Goal: Task Accomplishment & Management: Use online tool/utility

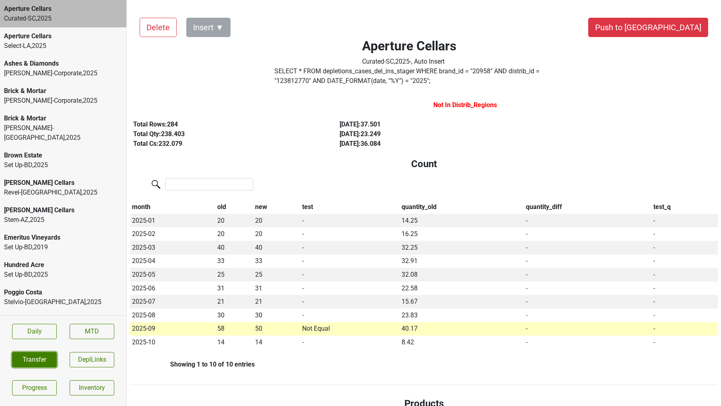
click at [27, 362] on button "Transfer" at bounding box center [34, 359] width 45 height 15
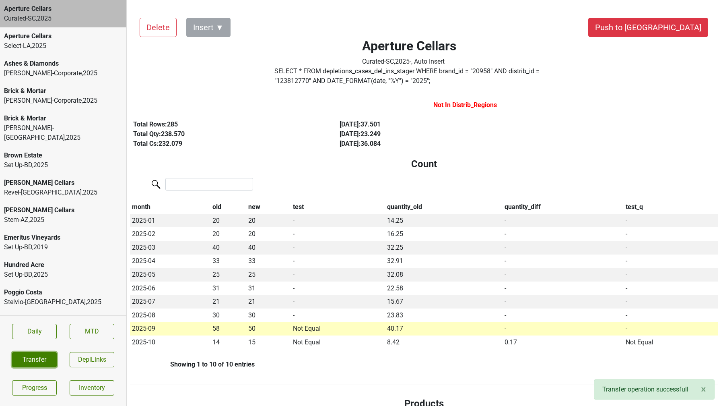
click at [35, 363] on button "Transfer" at bounding box center [34, 359] width 45 height 15
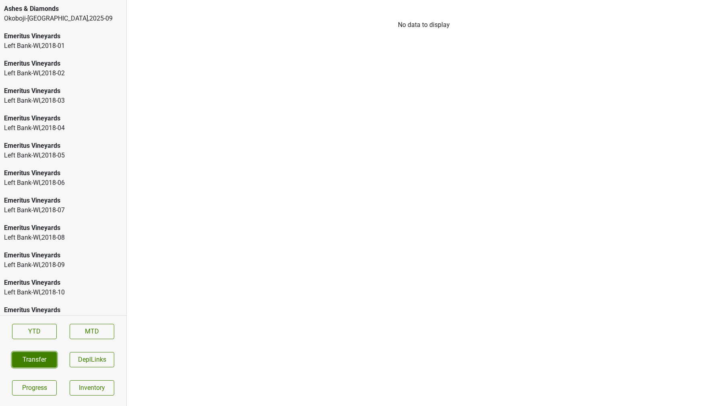
click at [35, 361] on button "Transfer" at bounding box center [34, 359] width 45 height 15
click at [32, 363] on button "Transfer" at bounding box center [34, 359] width 45 height 15
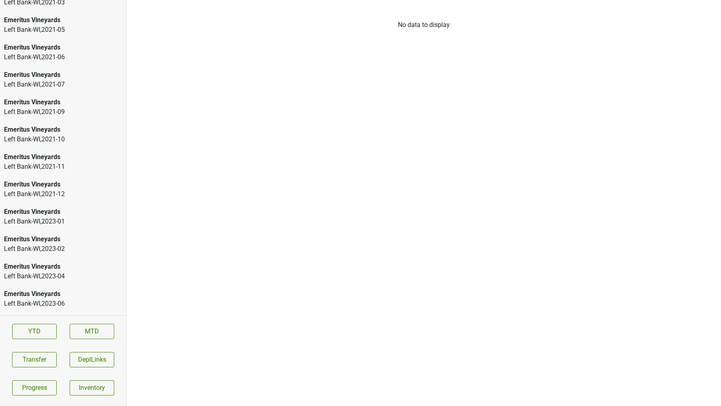
scroll to position [1245, 0]
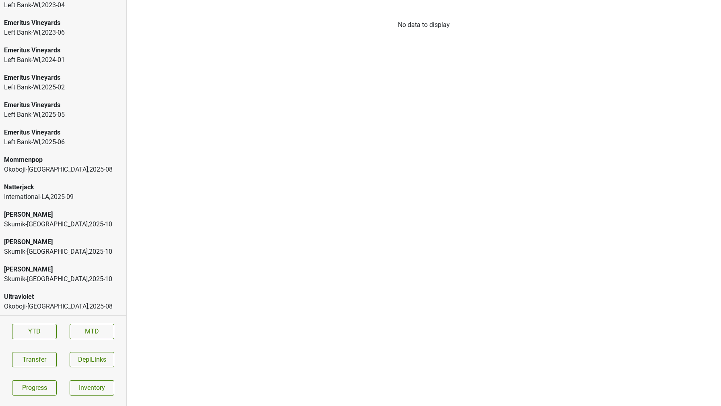
click at [35, 280] on div "Skurnik-NY , 2025 - 10" at bounding box center [63, 279] width 118 height 10
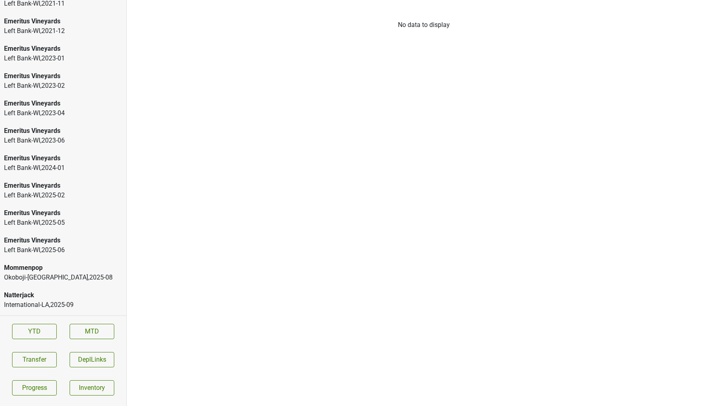
scroll to position [1245, 0]
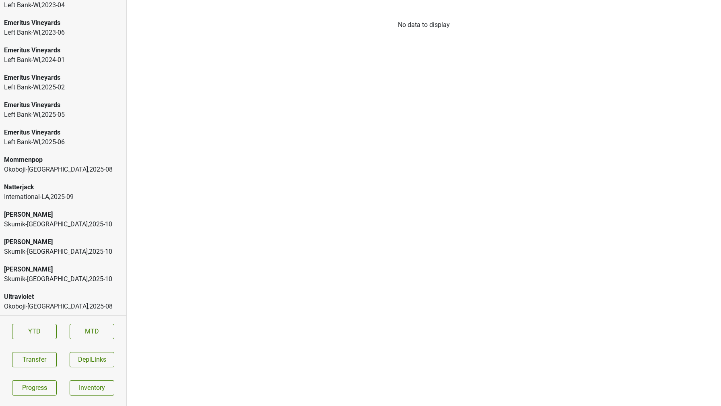
click at [28, 277] on div "Skurnik-[GEOGRAPHIC_DATA] , 2025 - 10" at bounding box center [63, 279] width 118 height 10
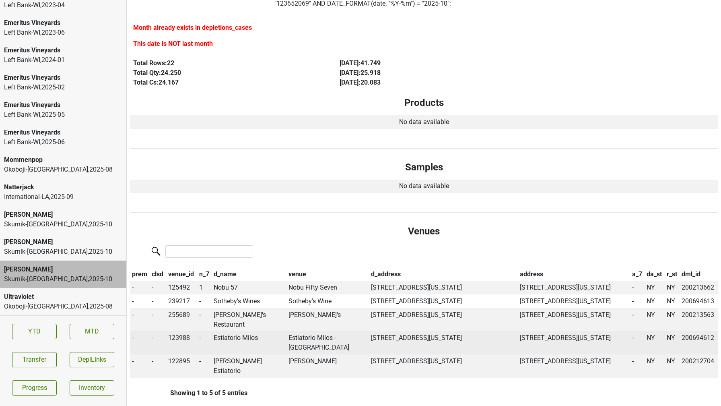
scroll to position [0, 0]
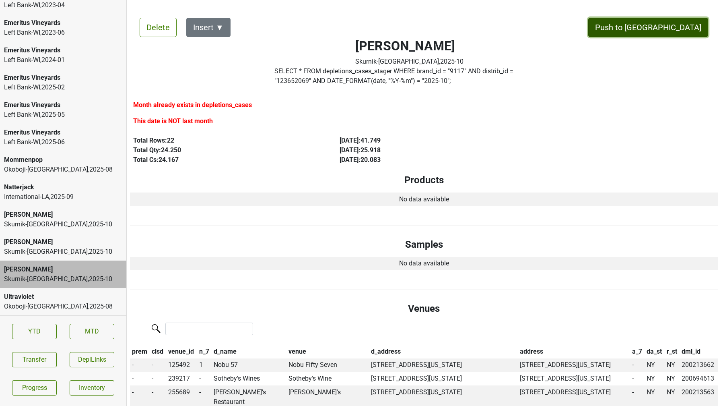
click at [674, 27] on button "Push to [GEOGRAPHIC_DATA]" at bounding box center [648, 27] width 120 height 19
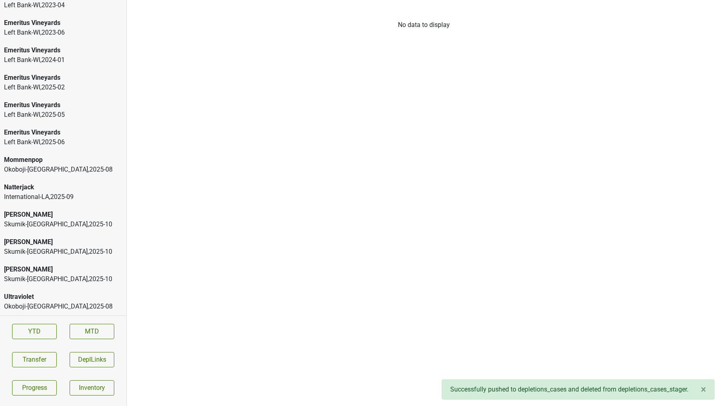
scroll to position [1218, 0]
click at [61, 272] on div "Peter Michael" at bounding box center [63, 269] width 118 height 10
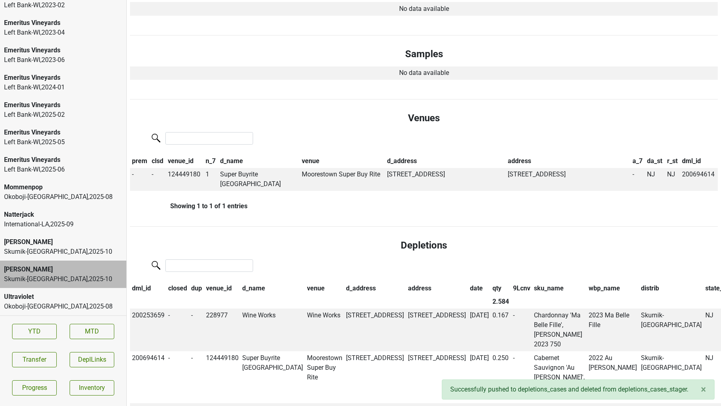
scroll to position [0, 0]
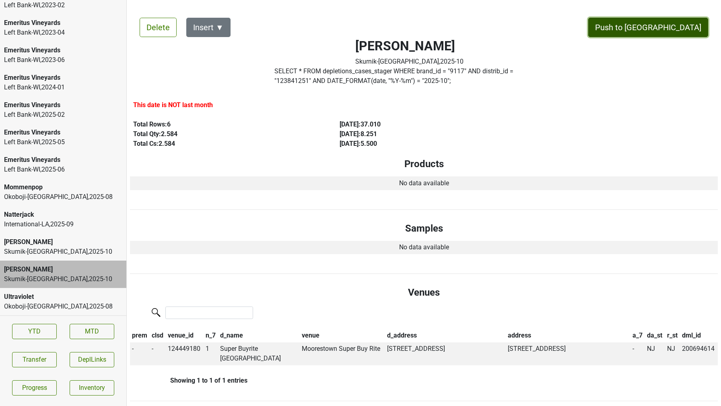
click at [674, 30] on button "Push to [GEOGRAPHIC_DATA]" at bounding box center [648, 27] width 120 height 19
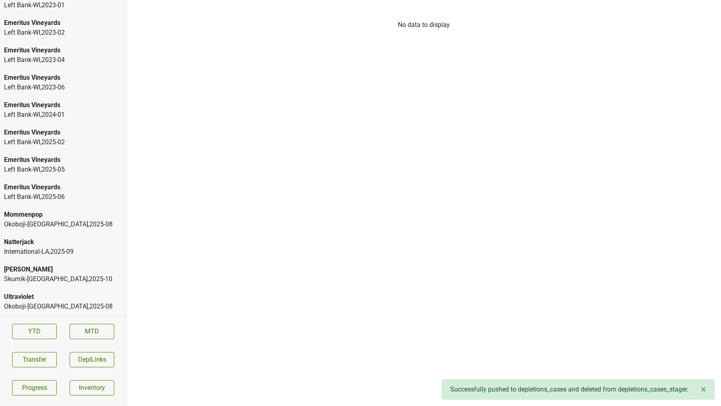
scroll to position [1190, 0]
click at [70, 267] on div "Peter Michael" at bounding box center [63, 269] width 118 height 10
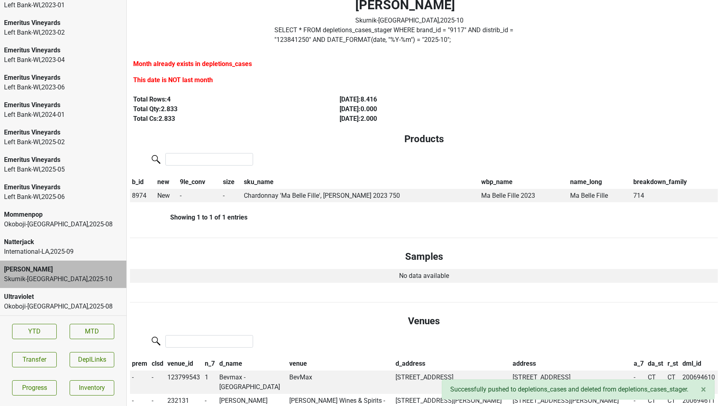
scroll to position [0, 0]
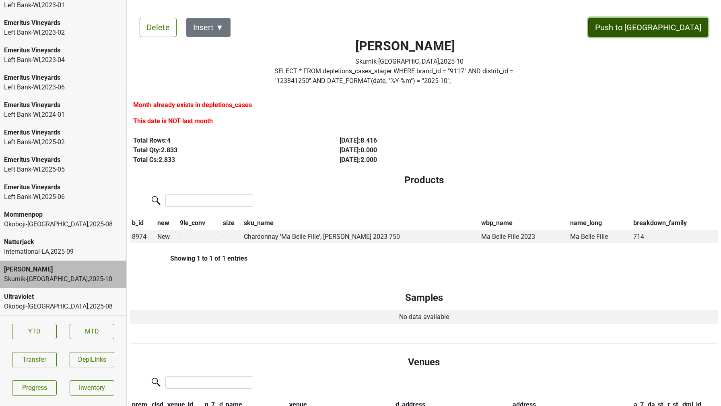
click at [668, 29] on button "Push to [GEOGRAPHIC_DATA]" at bounding box center [648, 27] width 120 height 19
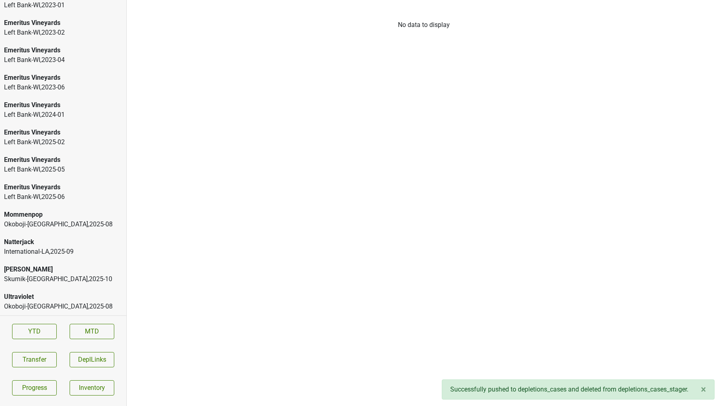
scroll to position [1163, 0]
click at [72, 266] on div "Natterjack" at bounding box center [63, 269] width 118 height 10
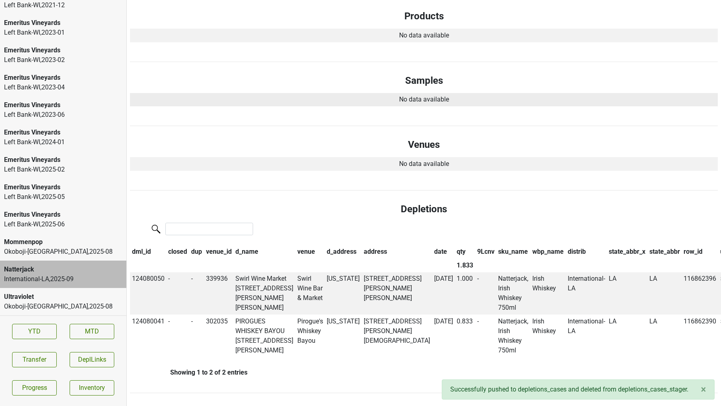
scroll to position [0, 0]
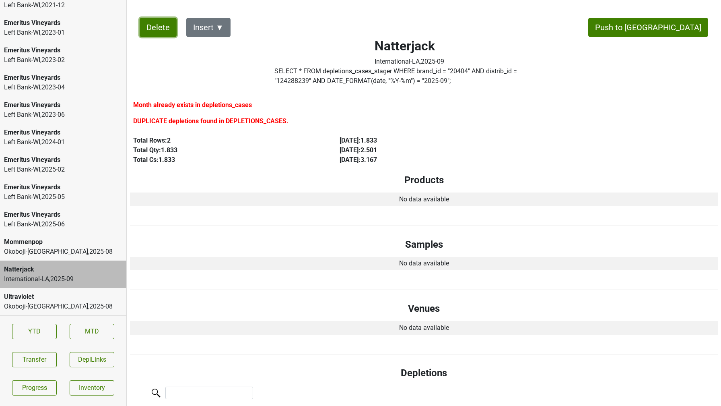
click at [155, 33] on button "Delete" at bounding box center [158, 27] width 37 height 19
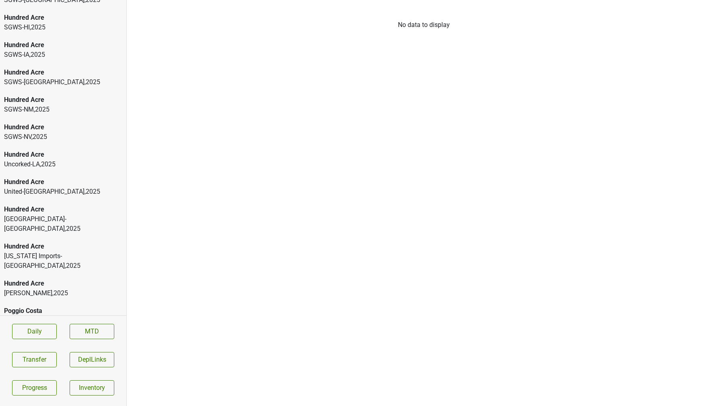
scroll to position [615, 0]
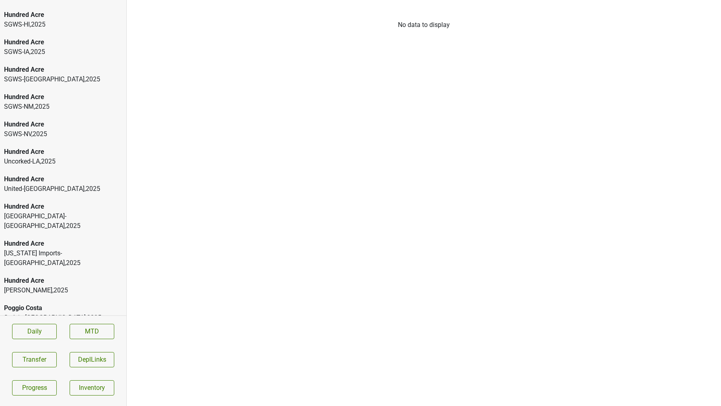
click at [26, 330] on div "Spottswoode" at bounding box center [63, 335] width 118 height 10
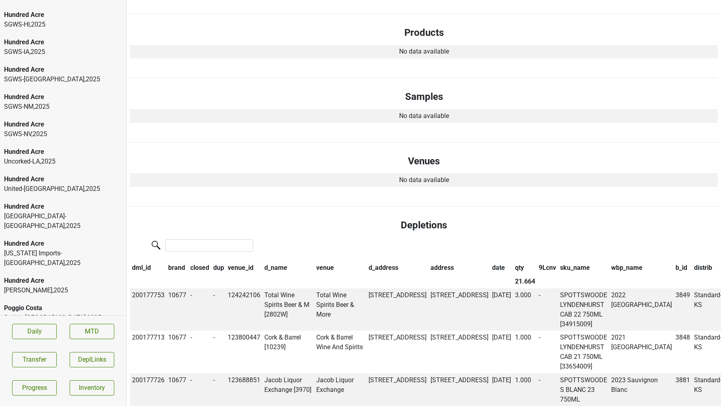
scroll to position [376, 0]
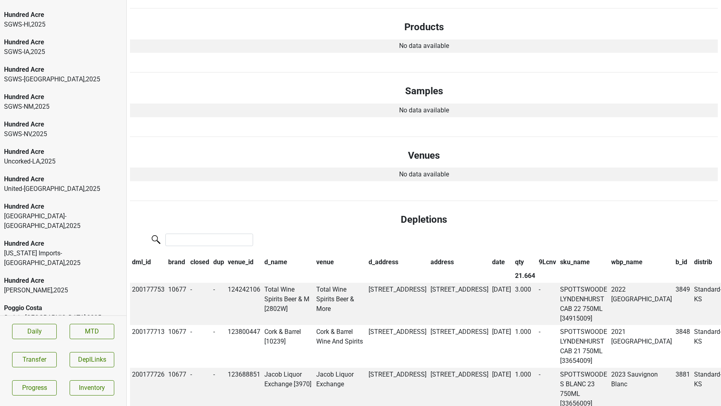
click at [68, 248] on div "Virginia Imports-VA , 2025" at bounding box center [63, 257] width 118 height 19
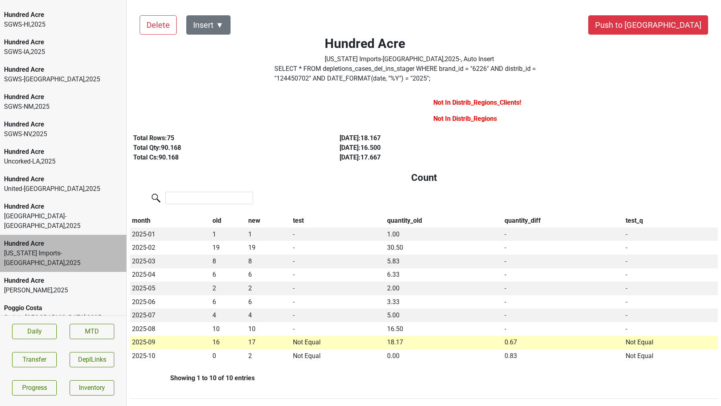
scroll to position [0, 0]
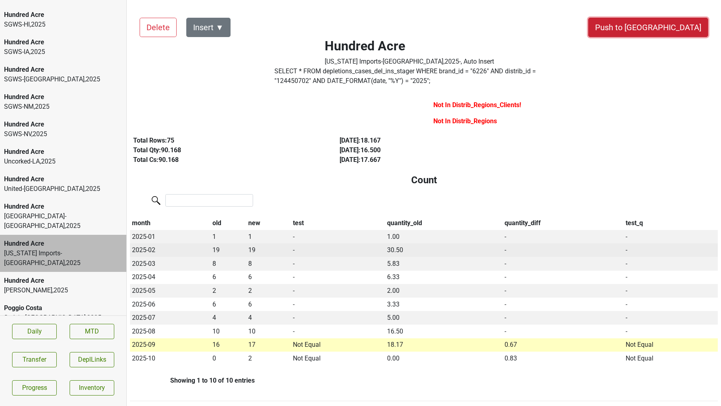
drag, startPoint x: 668, startPoint y: 28, endPoint x: 427, endPoint y: 246, distance: 324.6
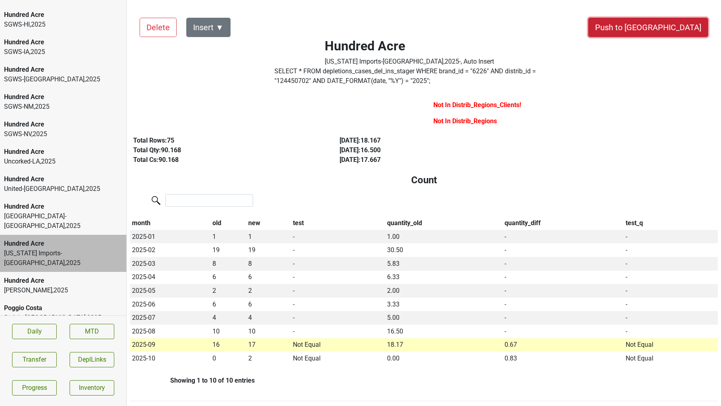
click at [681, 33] on button "Push to DC" at bounding box center [648, 27] width 120 height 19
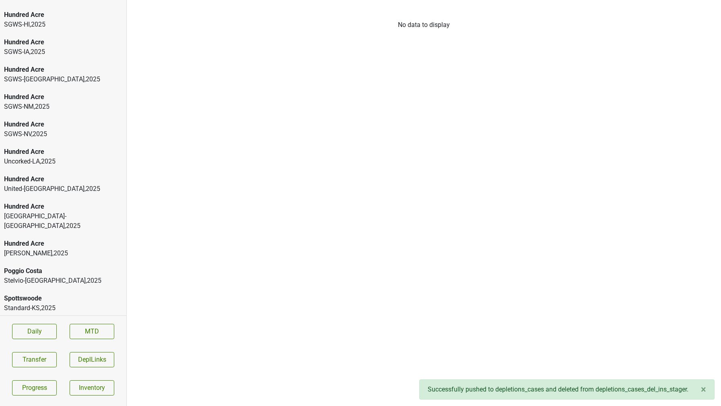
scroll to position [588, 0]
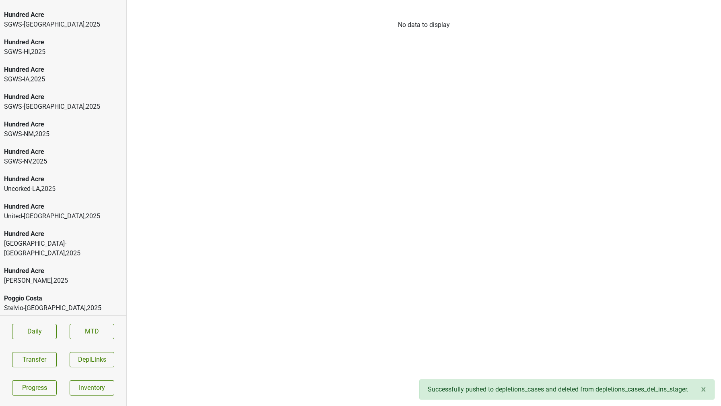
click at [48, 229] on div "Hundred Acre" at bounding box center [63, 234] width 118 height 10
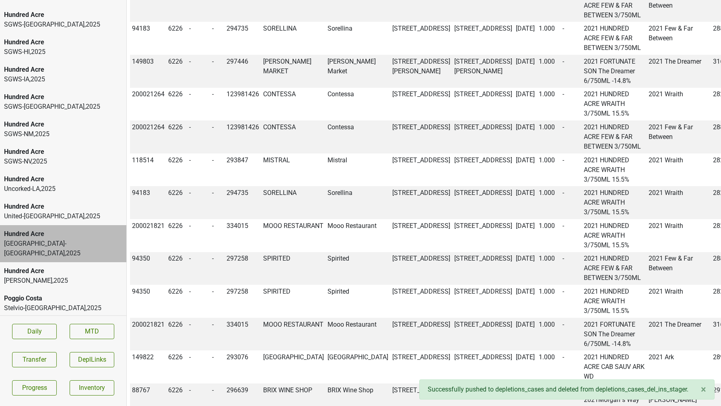
scroll to position [0, 0]
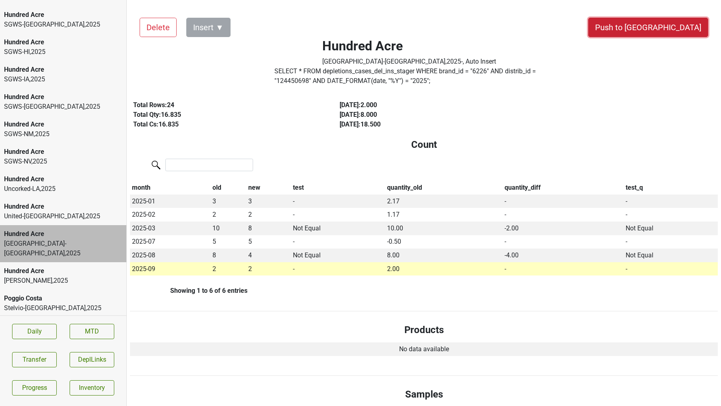
click at [668, 27] on button "Push to DC" at bounding box center [648, 27] width 120 height 19
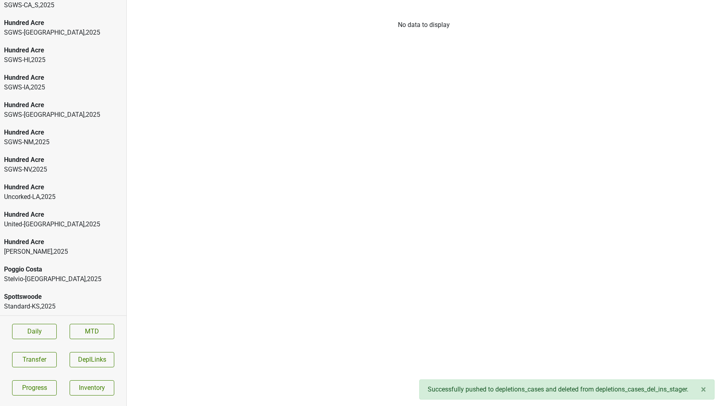
scroll to position [561, 0]
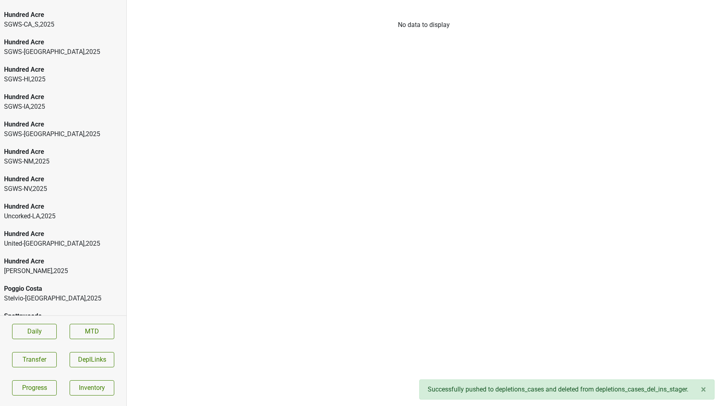
click at [66, 256] on div "Hundred Acre" at bounding box center [63, 261] width 118 height 10
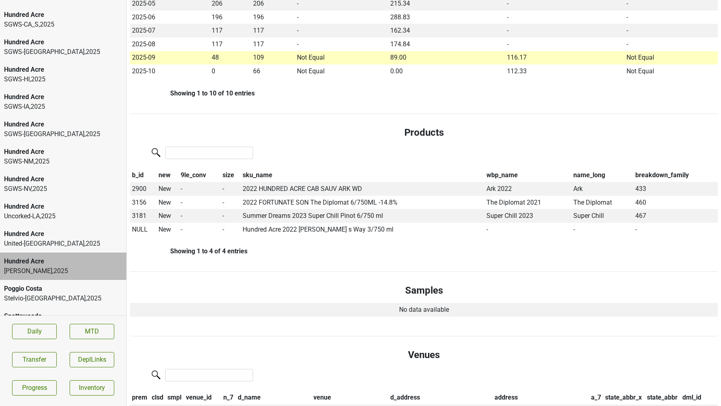
scroll to position [306, 0]
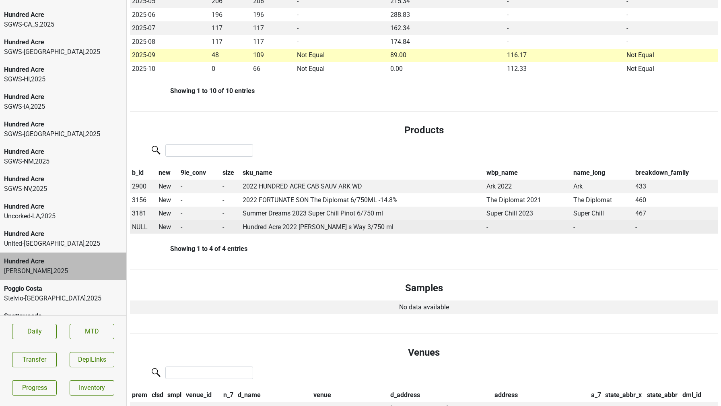
click at [143, 229] on span "NULL" at bounding box center [140, 227] width 16 height 8
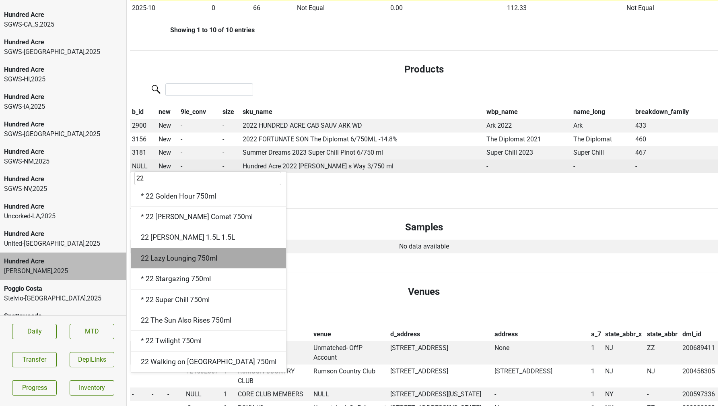
scroll to position [0, 0]
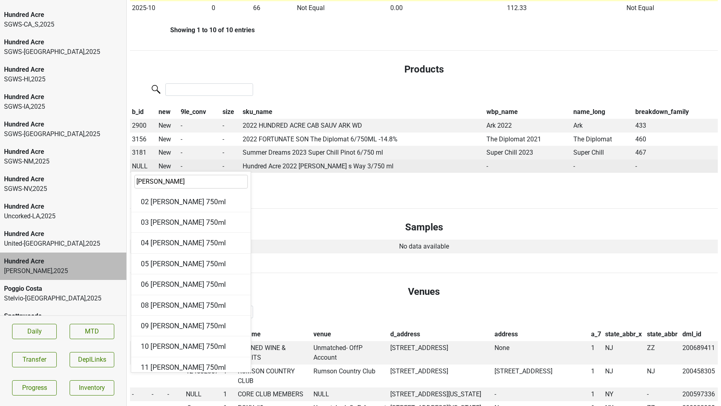
type input "morgan"
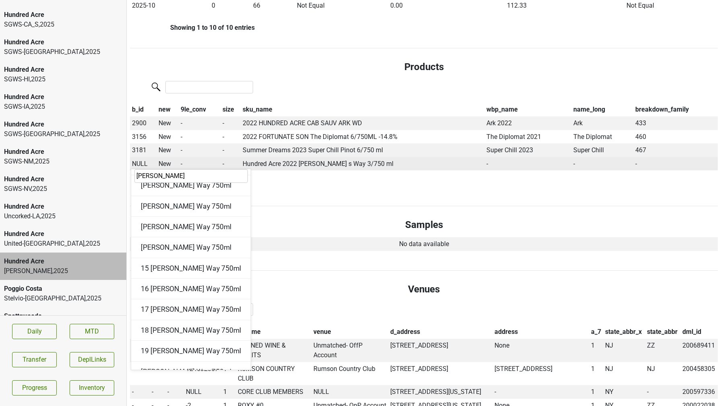
scroll to position [776, 0]
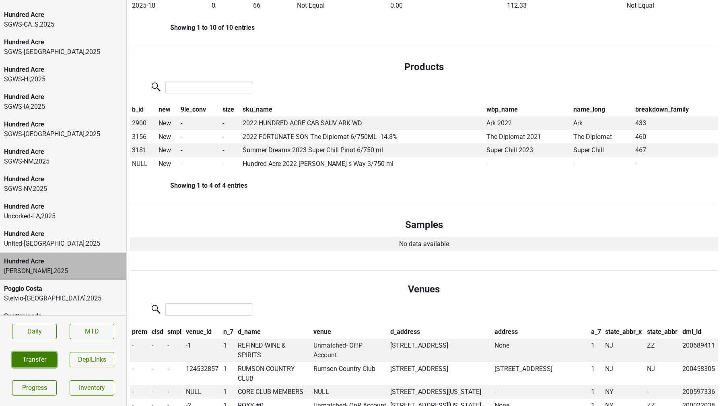
click at [39, 361] on button "Transfer" at bounding box center [34, 359] width 45 height 15
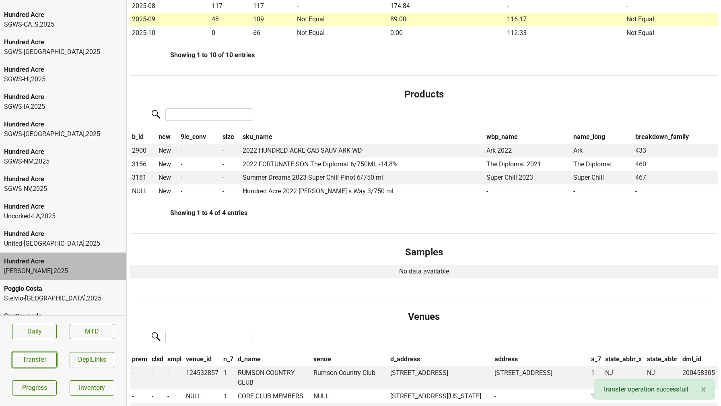
scroll to position [342, 0]
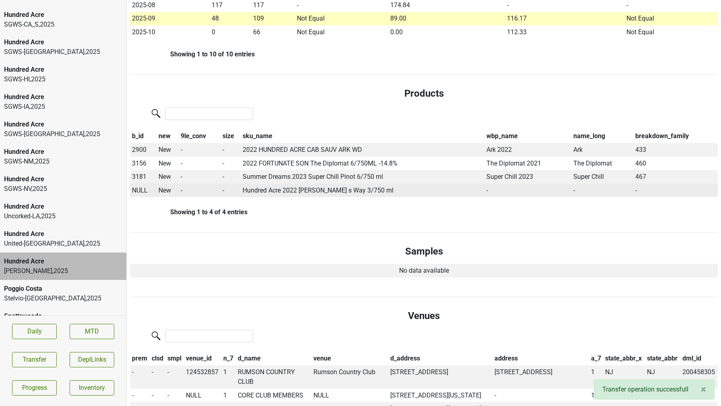
click at [142, 192] on span "NULL" at bounding box center [140, 190] width 16 height 8
type input "22 mor"
click at [170, 227] on div "22 Morgan's Way 750ml" at bounding box center [191, 226] width 120 height 21
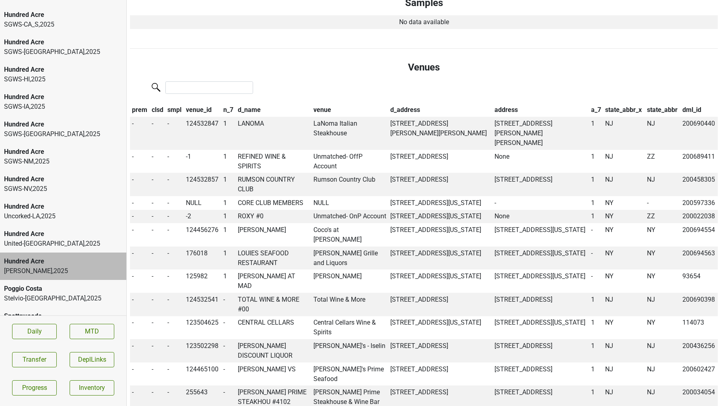
scroll to position [582, 0]
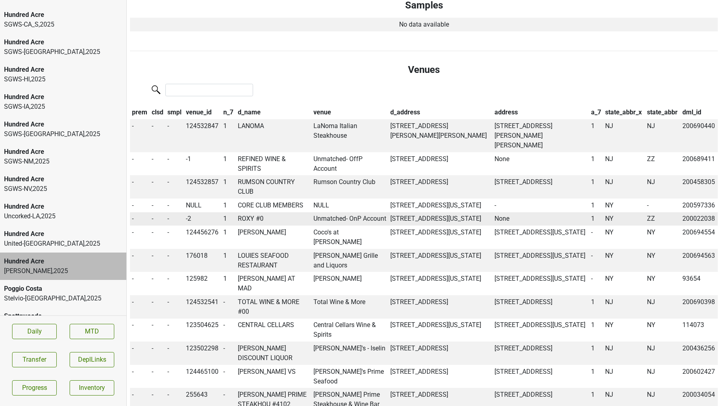
click at [252, 212] on td "ROXY #0" at bounding box center [274, 219] width 76 height 14
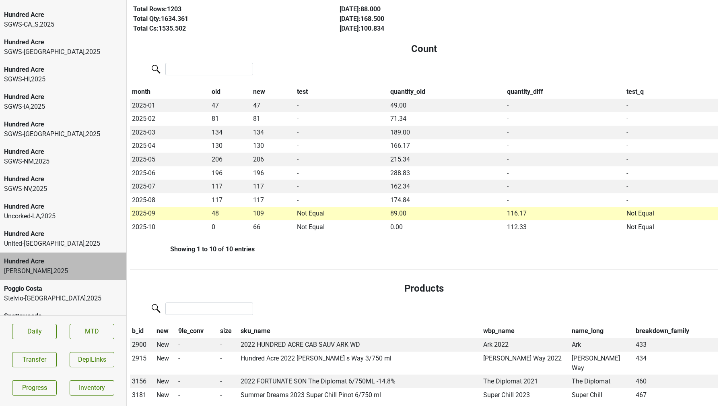
scroll to position [0, 0]
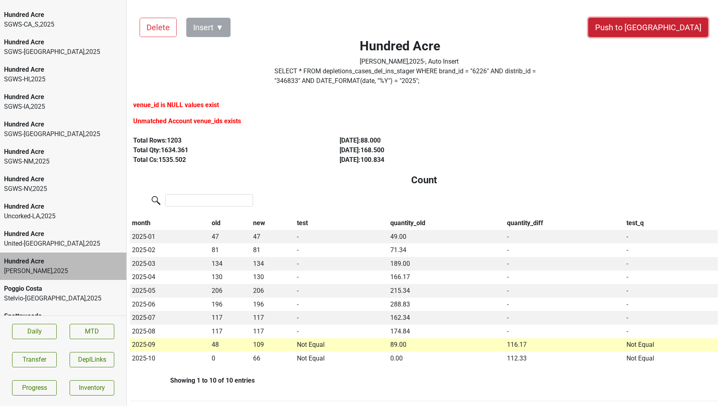
click at [671, 29] on button "Push to DC" at bounding box center [648, 27] width 120 height 19
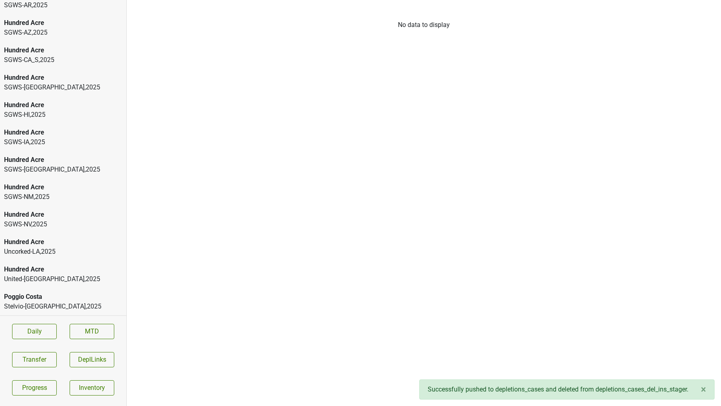
scroll to position [479, 0]
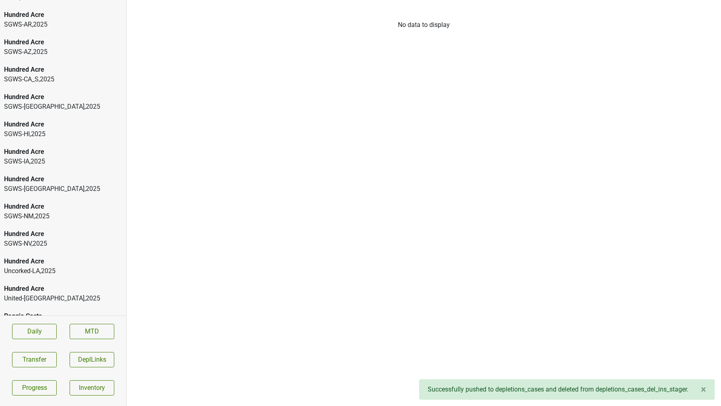
click at [46, 266] on div "Uncorked-LA , 2025" at bounding box center [63, 271] width 118 height 10
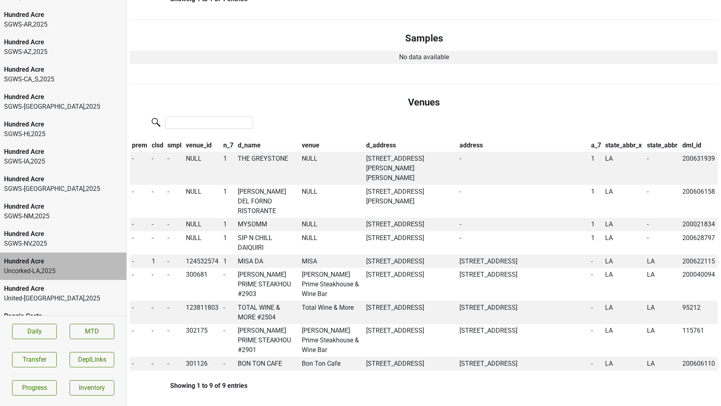
scroll to position [486, 0]
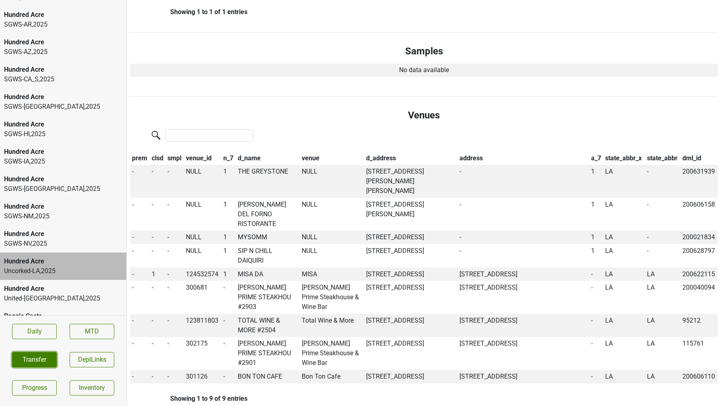
click at [31, 357] on button "Transfer" at bounding box center [34, 359] width 45 height 15
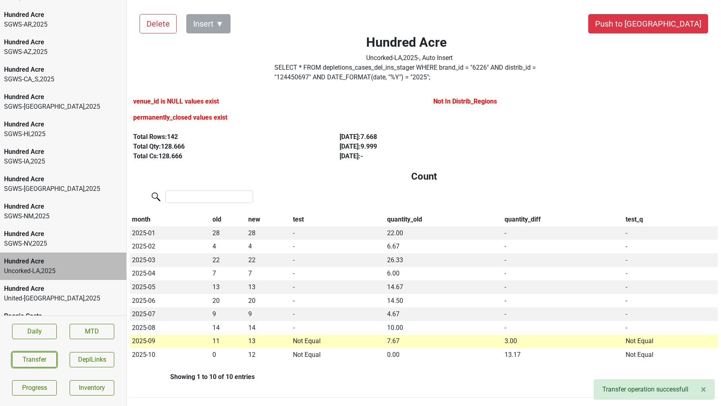
scroll to position [3, 0]
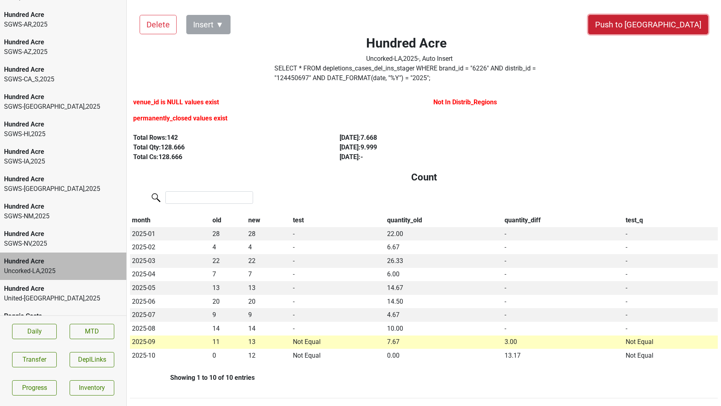
click at [684, 20] on button "Push to DC" at bounding box center [648, 24] width 120 height 19
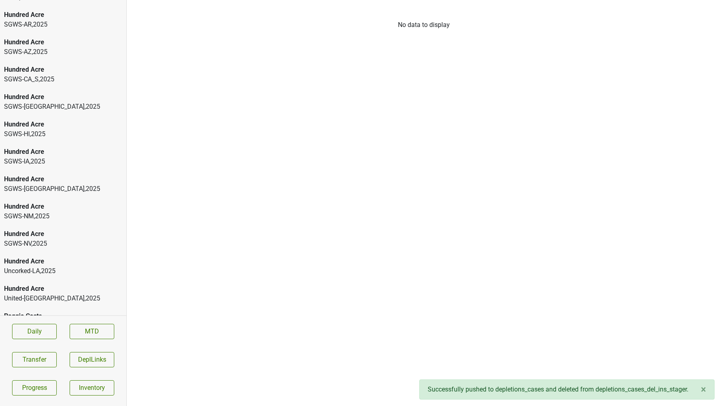
scroll to position [451, 0]
click at [83, 256] on div "Hundred Acre" at bounding box center [63, 261] width 118 height 10
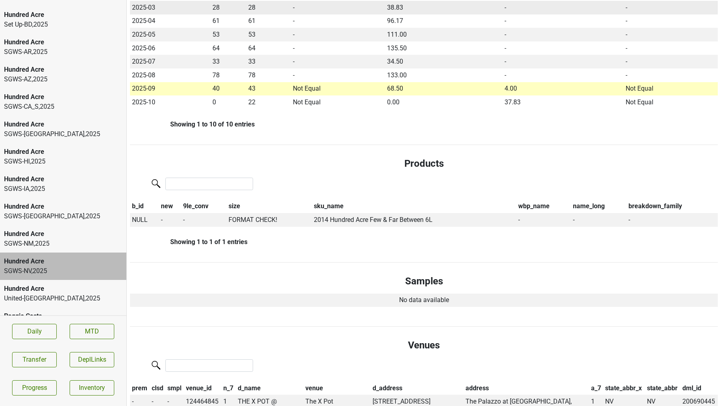
scroll to position [295, 0]
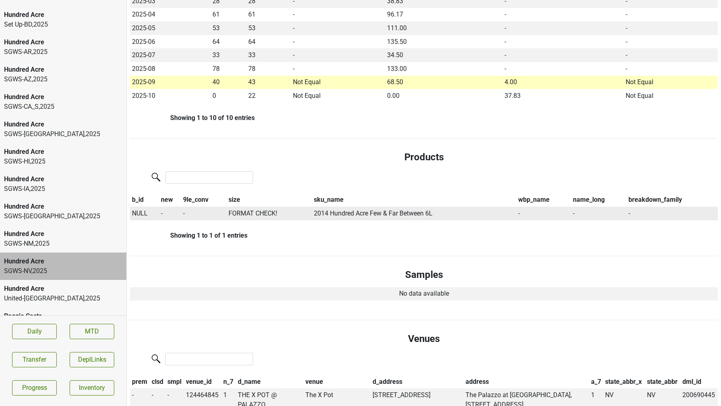
click at [139, 211] on span "NULL" at bounding box center [140, 213] width 16 height 8
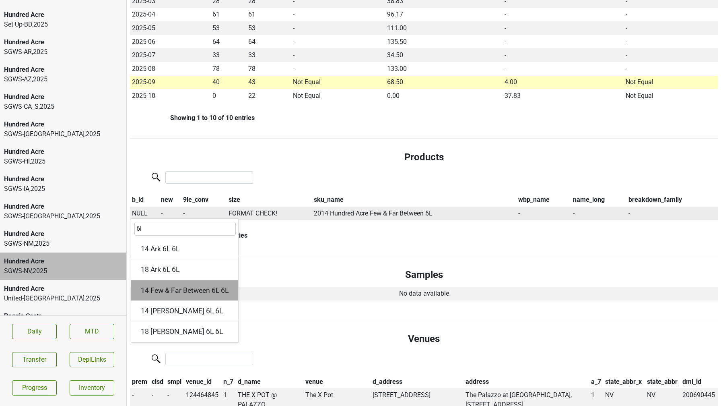
type input "6l"
click at [162, 292] on div "14 Few & Far Between 6L 6L" at bounding box center [184, 290] width 107 height 21
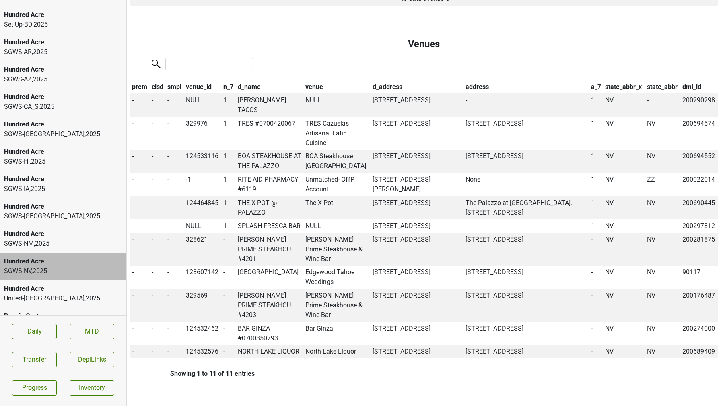
scroll to position [572, 0]
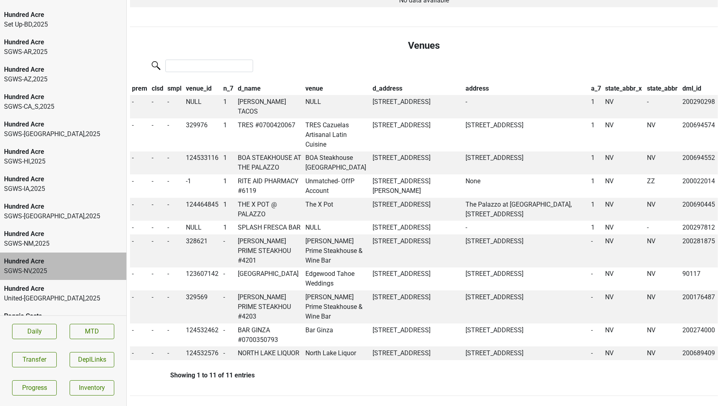
click at [59, 229] on div "Hundred Acre" at bounding box center [63, 234] width 118 height 10
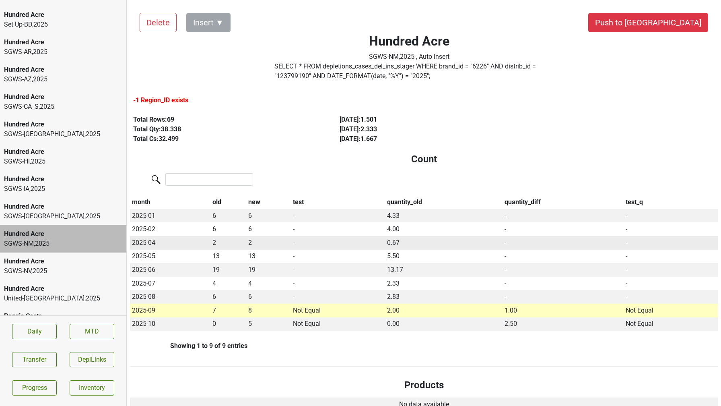
scroll to position [0, 0]
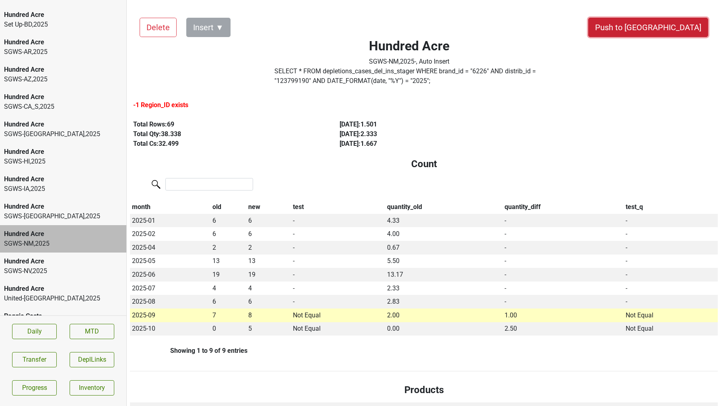
click at [674, 33] on button "Push to DC" at bounding box center [648, 27] width 120 height 19
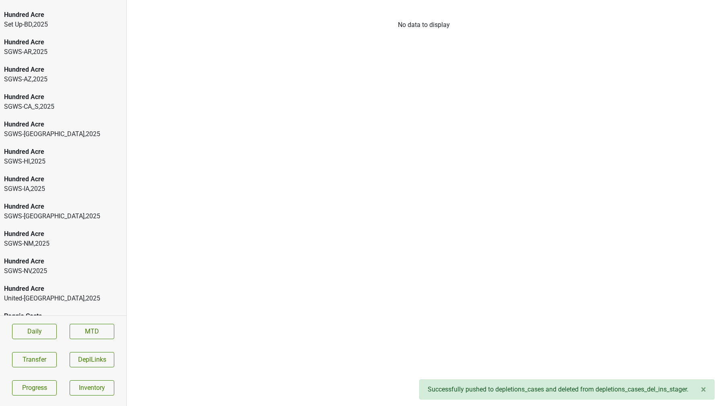
scroll to position [424, 0]
click at [60, 229] on div "Hundred Acre" at bounding box center [63, 234] width 118 height 10
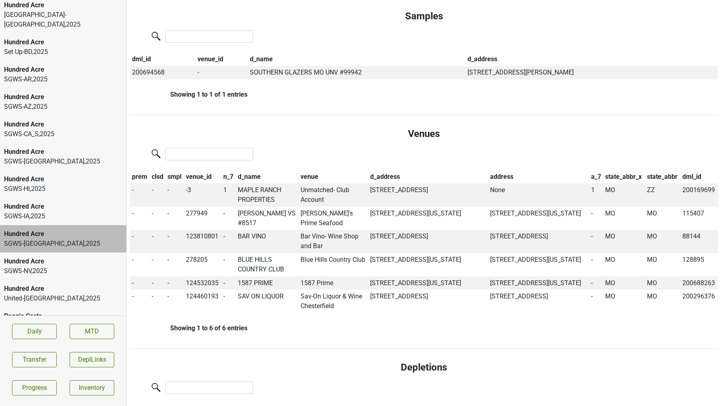
scroll to position [452, 0]
click at [252, 198] on td "MAPLE RANCH PROPERTIES" at bounding box center [267, 193] width 63 height 23
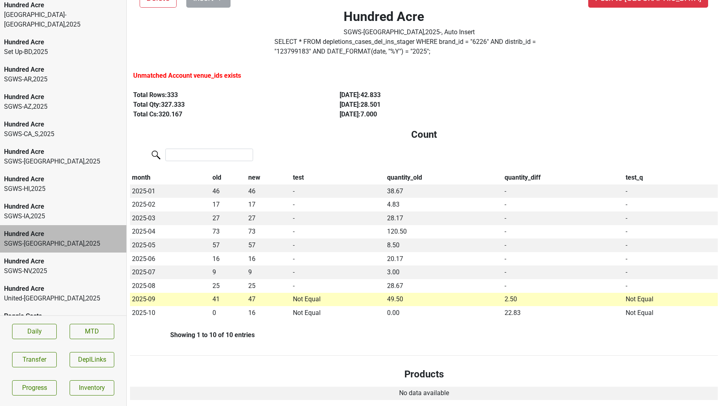
scroll to position [0, 0]
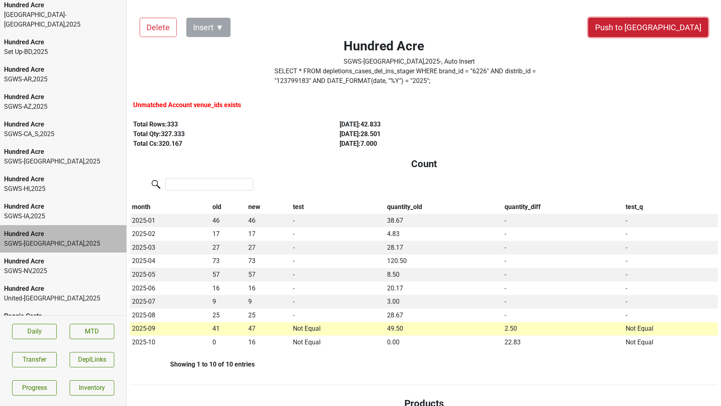
click at [676, 29] on button "Push to DC" at bounding box center [648, 27] width 120 height 19
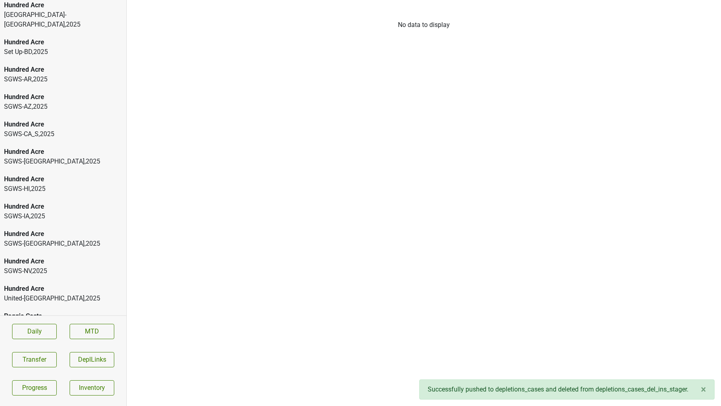
scroll to position [396, 0]
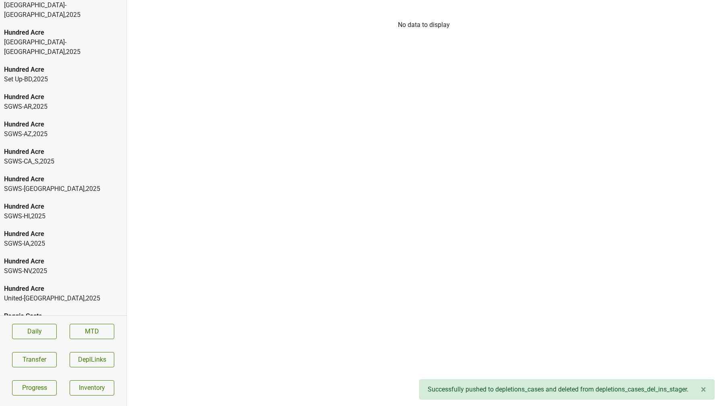
click at [64, 211] on div "SGWS-HI , 2025" at bounding box center [63, 216] width 118 height 10
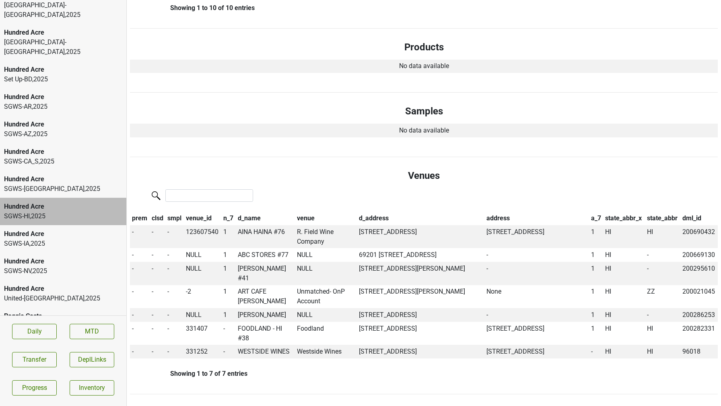
scroll to position [0, 0]
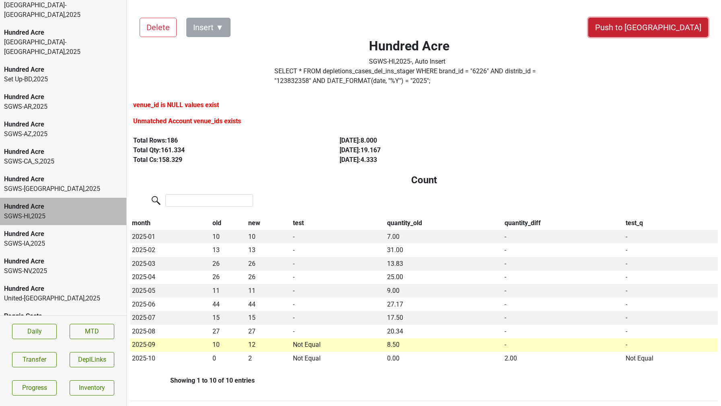
click at [677, 29] on button "Push to DC" at bounding box center [648, 27] width 120 height 19
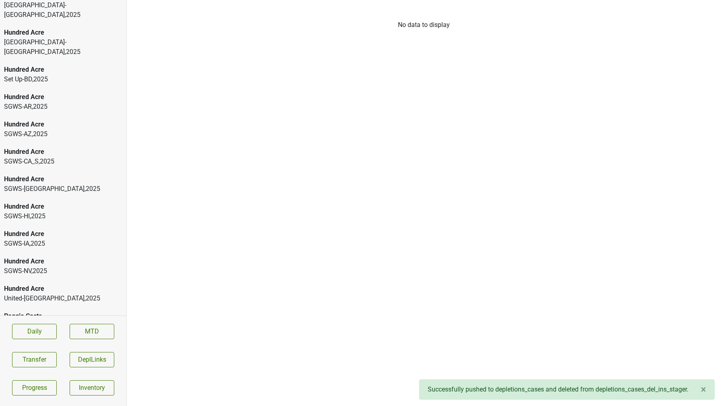
scroll to position [369, 0]
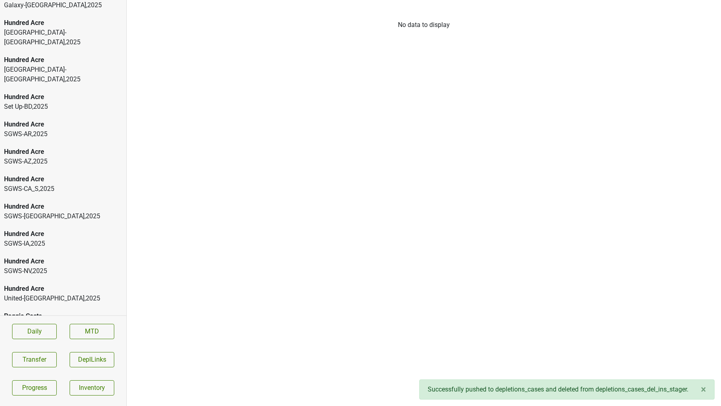
click at [31, 202] on div "Hundred Acre" at bounding box center [63, 207] width 118 height 10
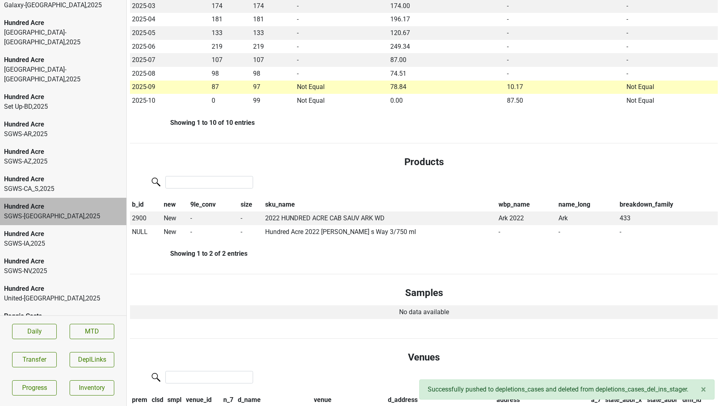
scroll to position [290, 0]
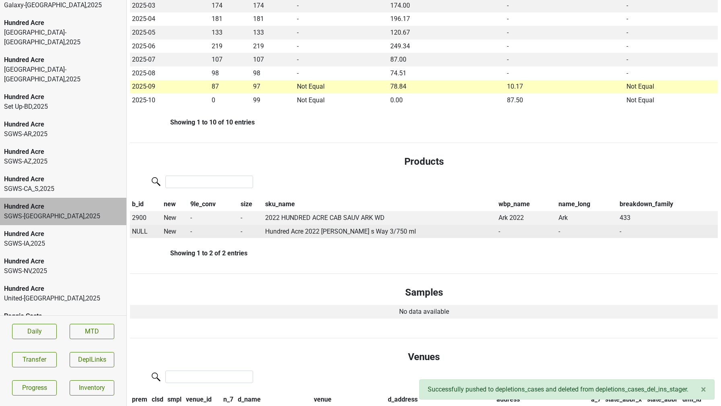
click at [133, 231] on span "NULL" at bounding box center [140, 231] width 16 height 8
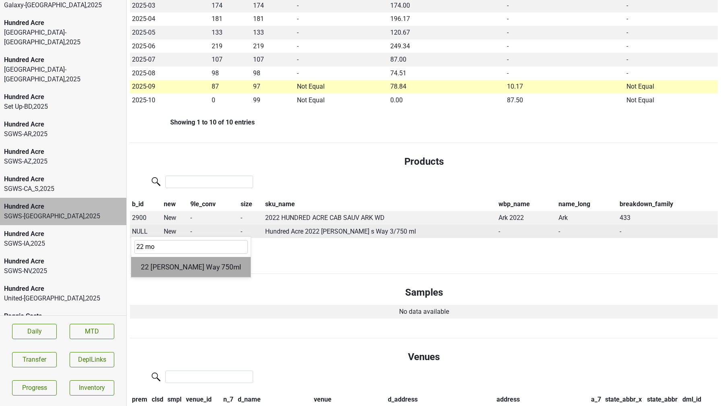
type input "22 mo"
click at [192, 269] on div "22 Morgan's Way 750ml" at bounding box center [191, 267] width 120 height 21
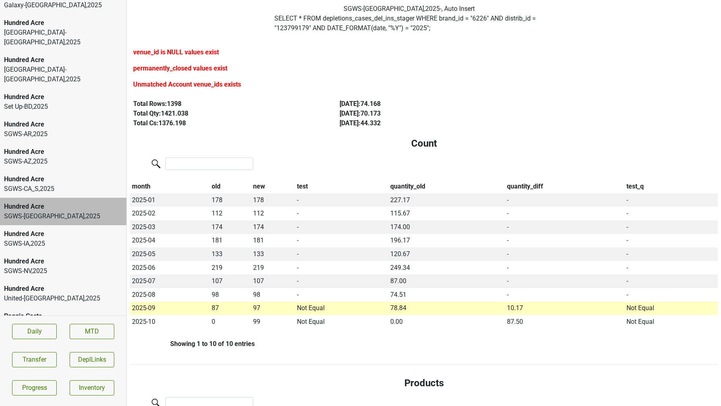
scroll to position [0, 0]
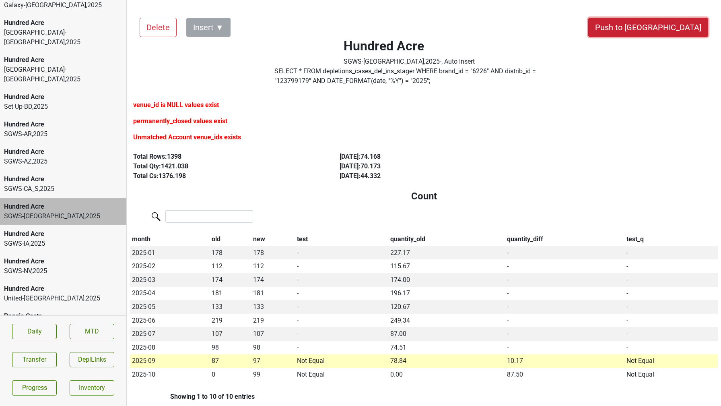
click at [679, 30] on button "Push to DC" at bounding box center [648, 27] width 120 height 19
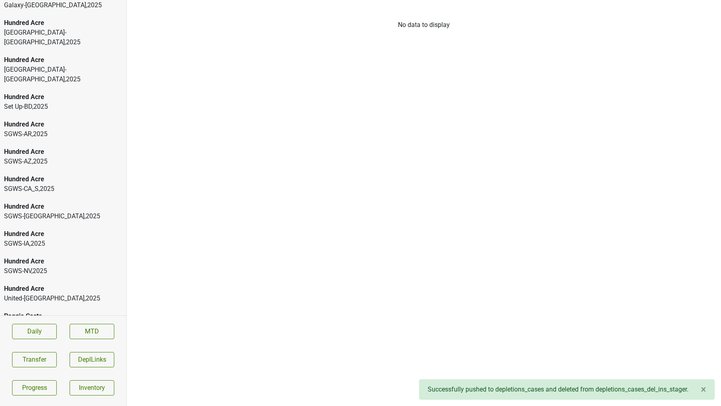
scroll to position [342, 0]
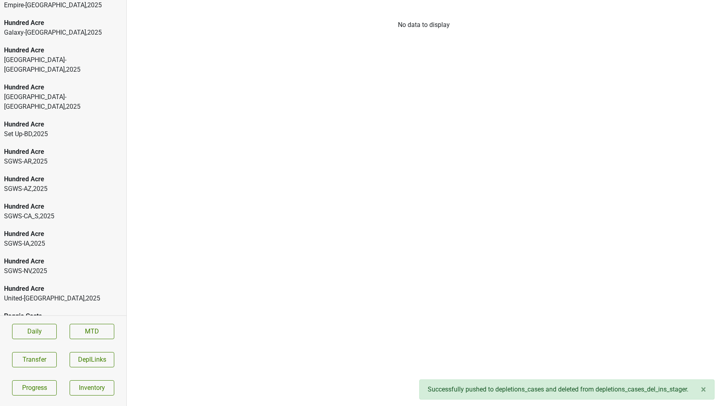
click at [68, 202] on div "Hundred Acre" at bounding box center [63, 207] width 118 height 10
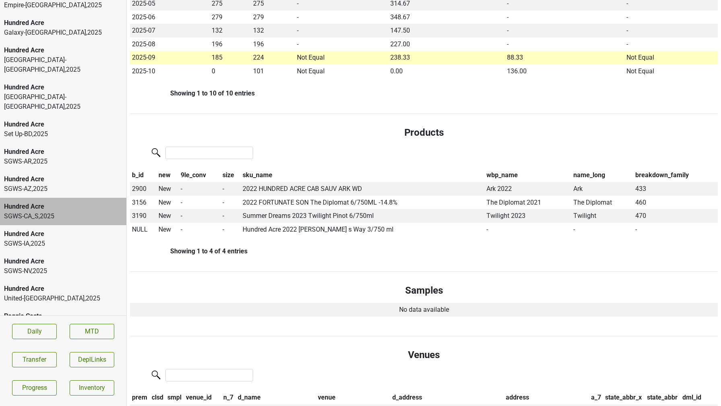
scroll to position [322, 0]
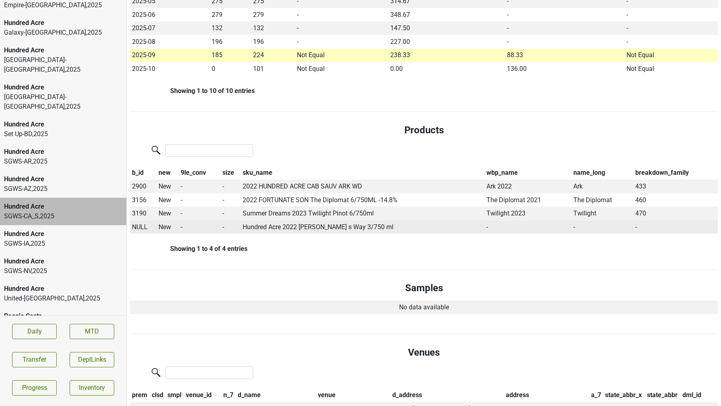
click at [141, 225] on span "NULL" at bounding box center [140, 227] width 16 height 8
type input "22 mor"
click at [160, 266] on div "22 Morgan's Way 750ml" at bounding box center [191, 262] width 120 height 21
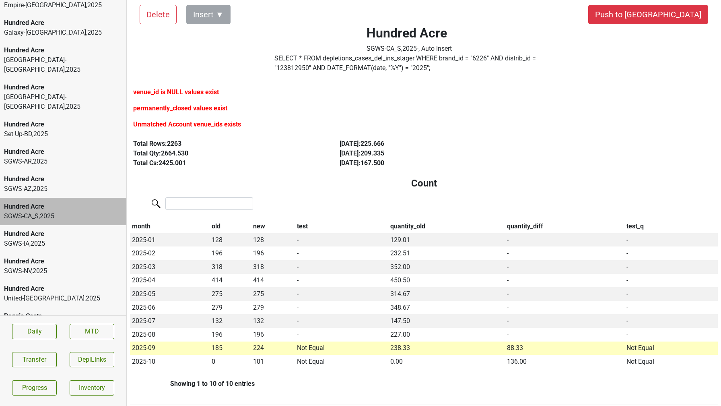
scroll to position [0, 0]
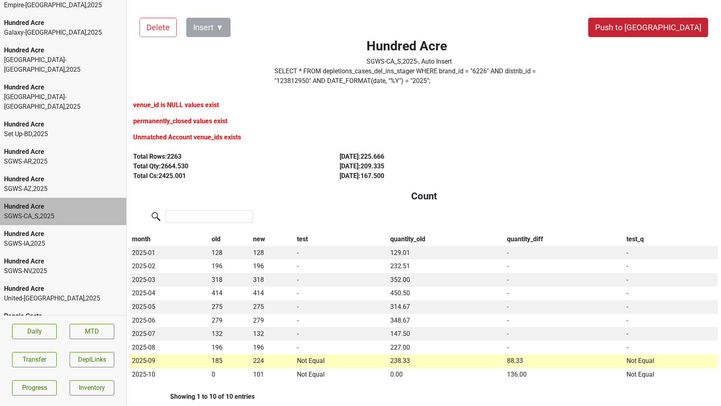
click at [661, 28] on button "Push to DC" at bounding box center [648, 27] width 120 height 19
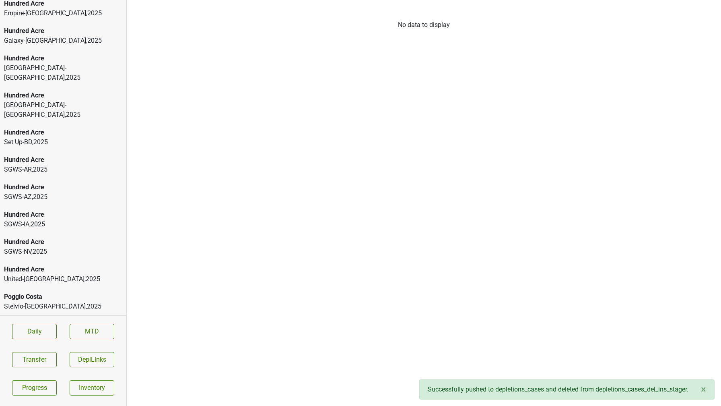
scroll to position [314, 0]
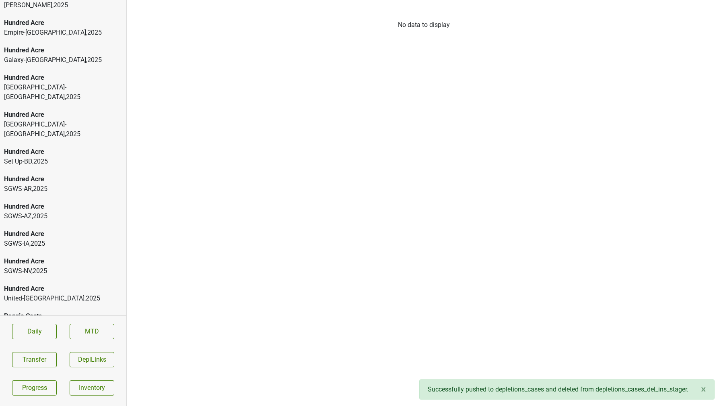
click at [52, 202] on div "Hundred Acre" at bounding box center [63, 207] width 118 height 10
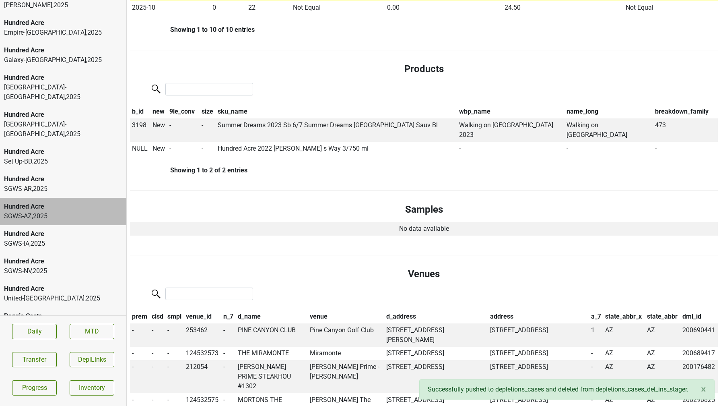
scroll to position [336, 0]
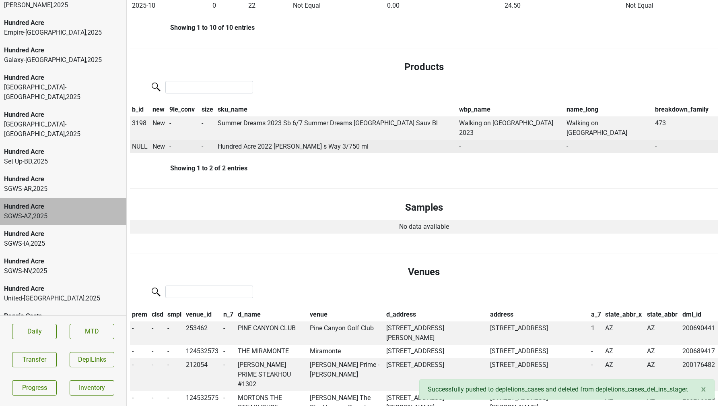
click at [142, 141] on td "NULL" at bounding box center [140, 147] width 21 height 14
click at [140, 142] on span "NULL" at bounding box center [140, 146] width 16 height 8
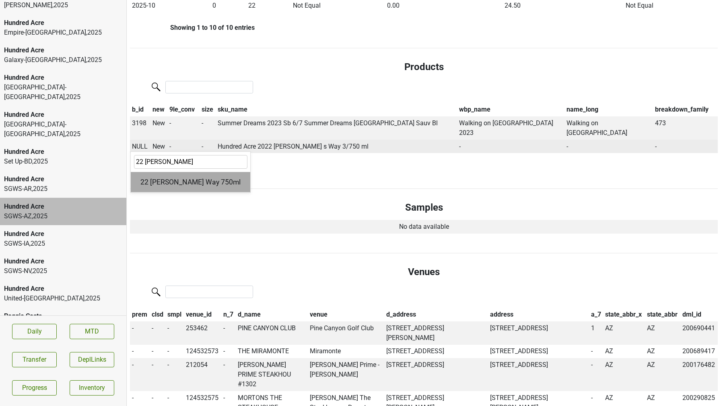
type input "22 morgan"
click at [157, 172] on div "22 Morgan's Way 750ml" at bounding box center [191, 182] width 120 height 21
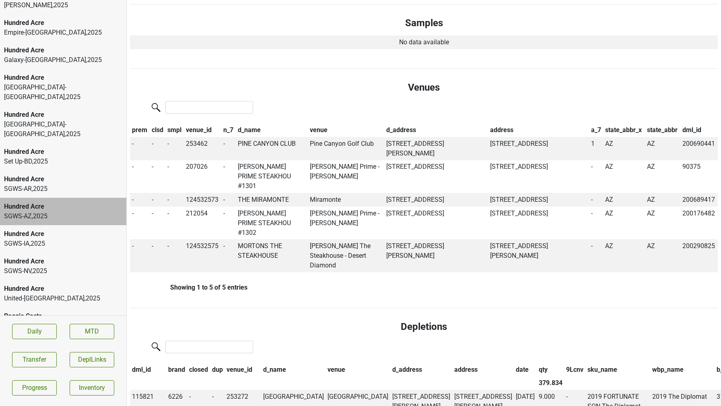
scroll to position [502, 0]
click at [262, 136] on td "PINE CANYON CLUB" at bounding box center [272, 147] width 72 height 23
click at [278, 136] on td "PINE CANYON CLUB" at bounding box center [272, 147] width 72 height 23
click at [359, 136] on td "Pine Canyon Golf Club" at bounding box center [346, 147] width 76 height 23
click at [43, 360] on button "Transfer" at bounding box center [34, 359] width 45 height 15
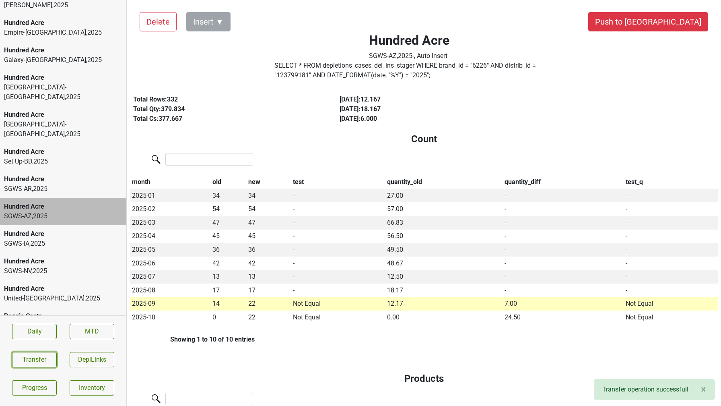
scroll to position [0, 0]
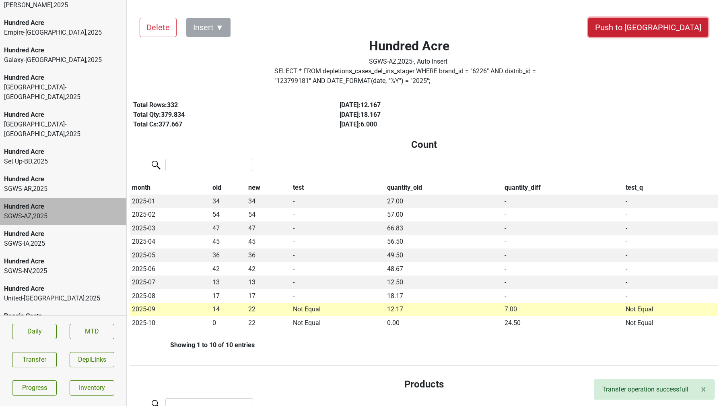
click at [676, 27] on button "Push to DC" at bounding box center [648, 27] width 120 height 19
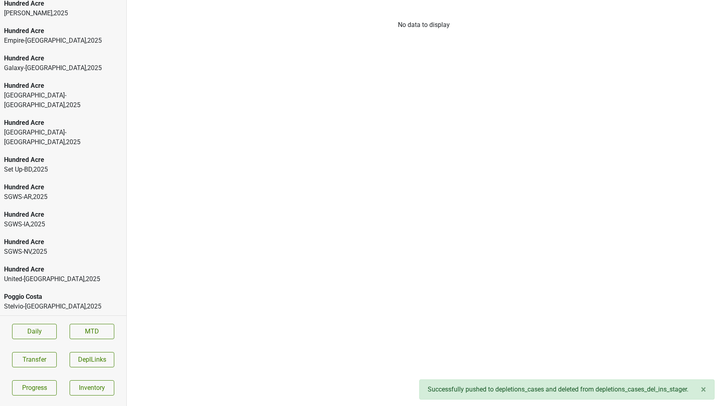
scroll to position [287, 0]
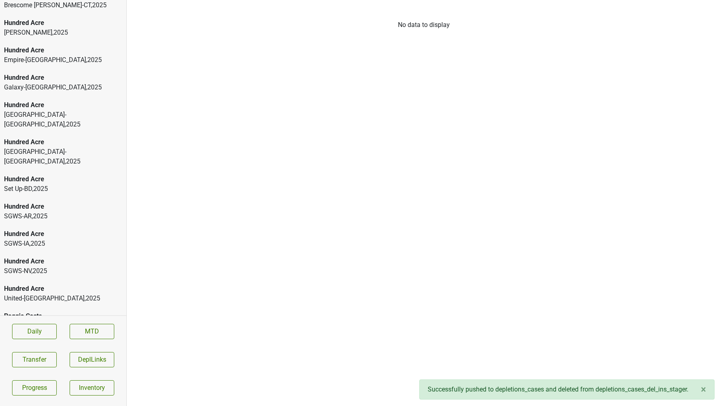
click at [60, 198] on div "Hundred Acre SGWS-AR , 2025" at bounding box center [63, 211] width 126 height 27
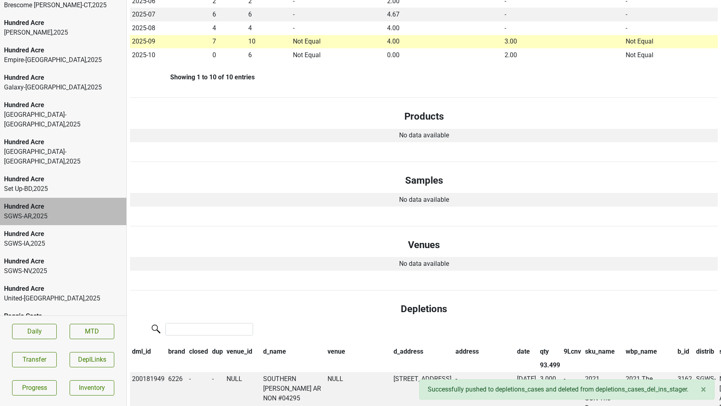
scroll to position [0, 0]
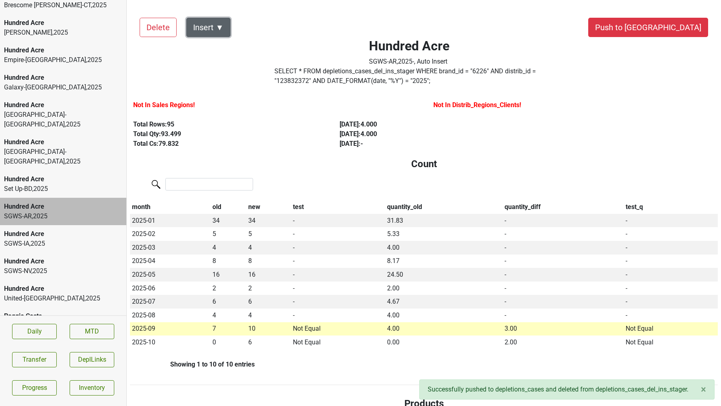
click at [211, 25] on button "Insert ▼" at bounding box center [208, 27] width 44 height 19
click at [306, 21] on div "Hundred Acre SGWS-AR , 2025 - , Auto Insert SELECT * FROM depletions_cases_del_…" at bounding box center [409, 48] width 339 height 81
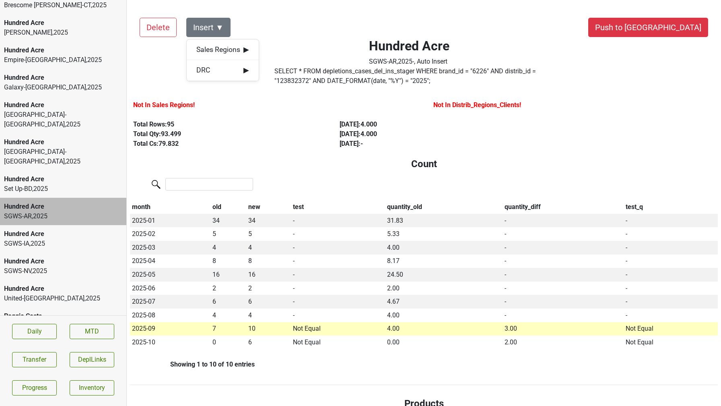
click at [306, 21] on div "Hundred Acre SGWS-AR , 2025 - , Auto Insert SELECT * FROM depletions_cases_del_…" at bounding box center [409, 48] width 339 height 81
click at [312, 29] on div "Hundred Acre SGWS-AR , 2025 - , Auto Insert SELECT * FROM depletions_cases_del_…" at bounding box center [409, 48] width 339 height 81
click at [314, 43] on div "Hundred Acre SGWS-AR , 2025 - , Auto Insert" at bounding box center [409, 52] width 339 height 28
click at [247, 106] on div "Not In Sales Regions!" at bounding box center [274, 106] width 282 height 13
click at [678, 27] on button "Push to DC" at bounding box center [648, 27] width 120 height 19
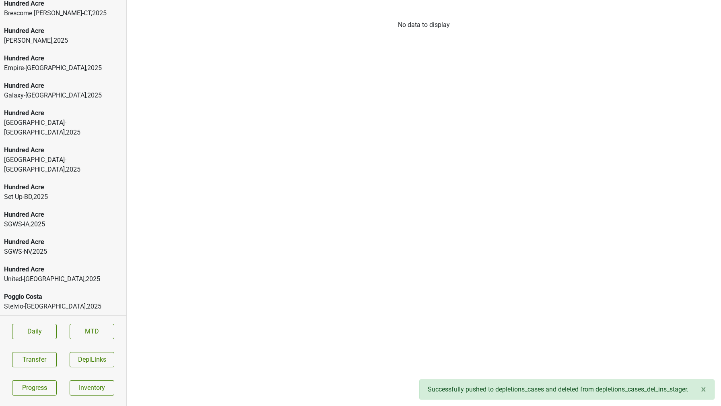
scroll to position [260, 0]
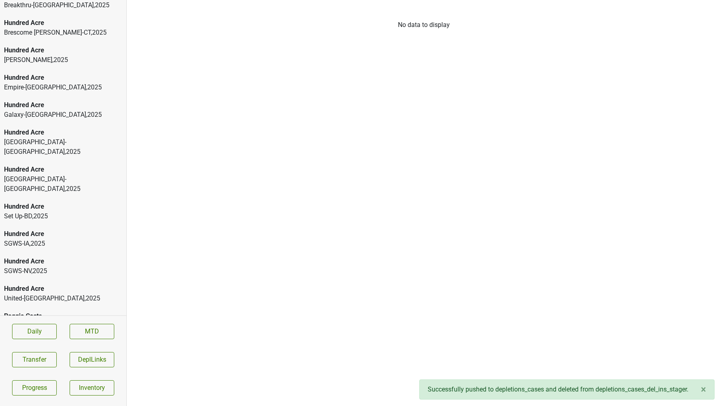
click at [83, 239] on div "SGWS-IA , 2025" at bounding box center [63, 244] width 118 height 10
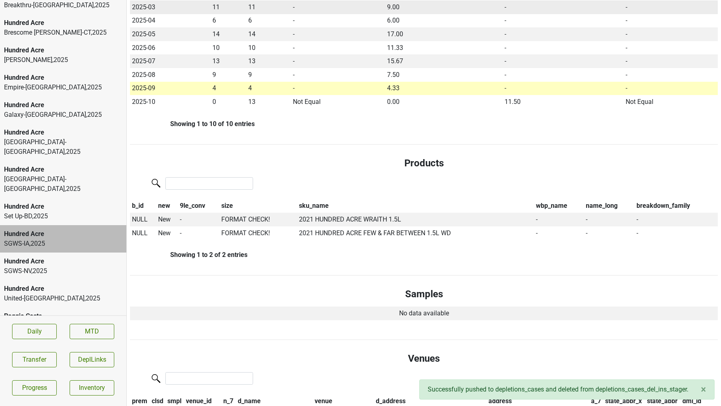
scroll to position [258, 0]
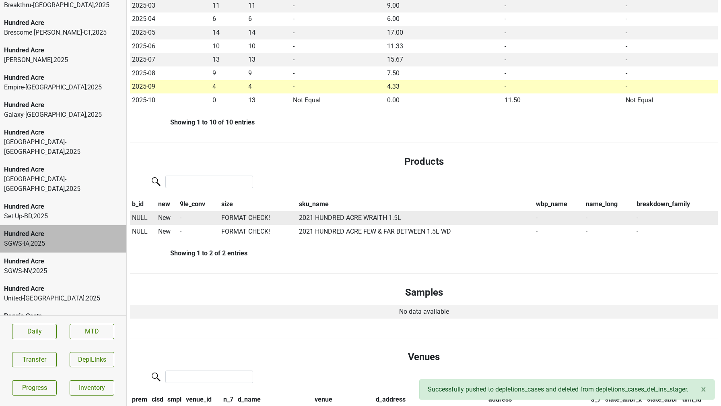
click at [140, 217] on span "NULL" at bounding box center [140, 218] width 16 height 8
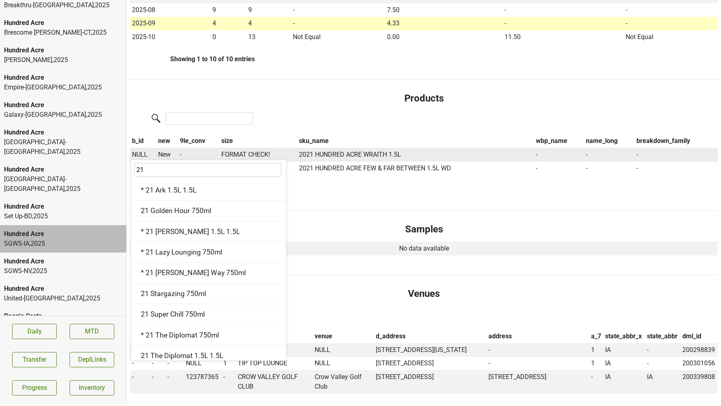
scroll to position [320, 0]
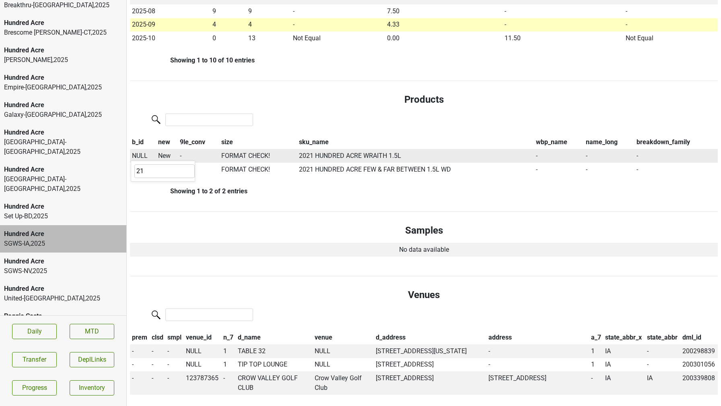
type input "2"
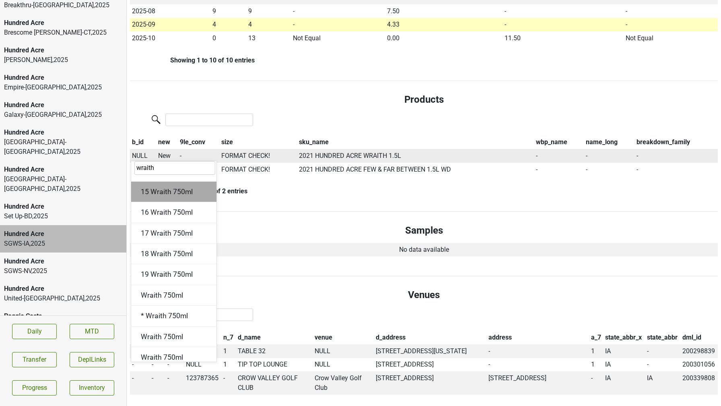
scroll to position [106, 0]
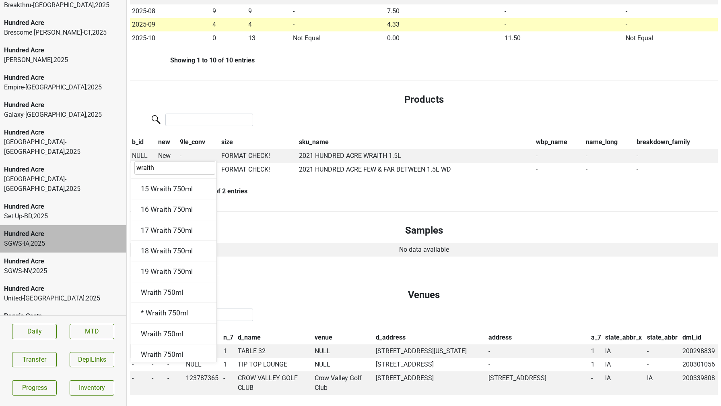
type input "wraith"
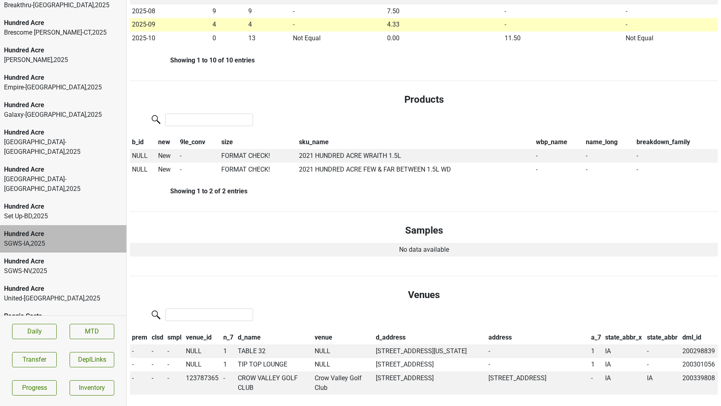
click at [34, 368] on section "Daily MTD Transfer DeplLinks Progress Inventory" at bounding box center [63, 359] width 126 height 88
click at [34, 358] on button "Transfer" at bounding box center [34, 359] width 45 height 15
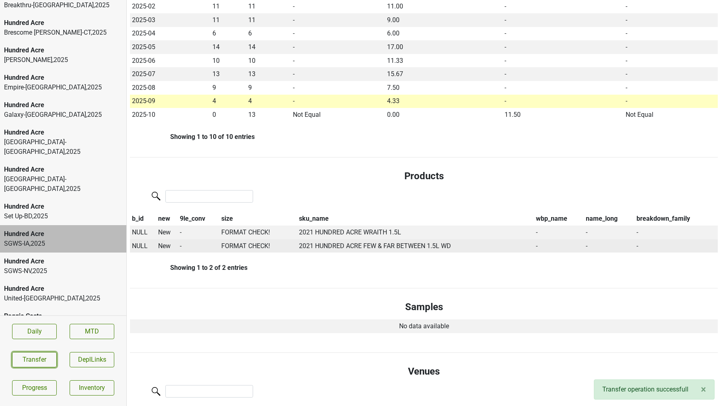
scroll to position [247, 0]
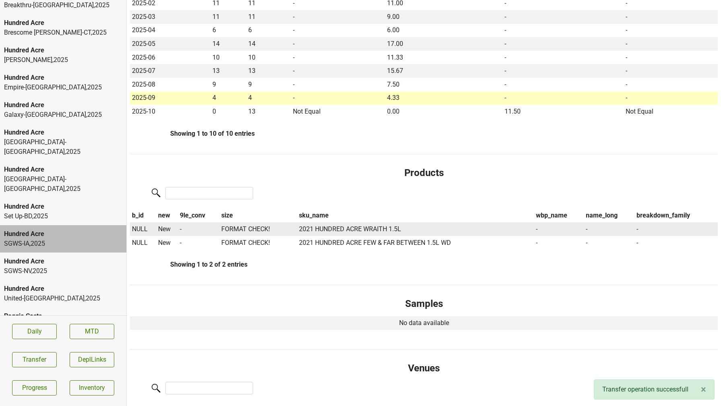
click at [142, 230] on span "NULL" at bounding box center [140, 229] width 16 height 8
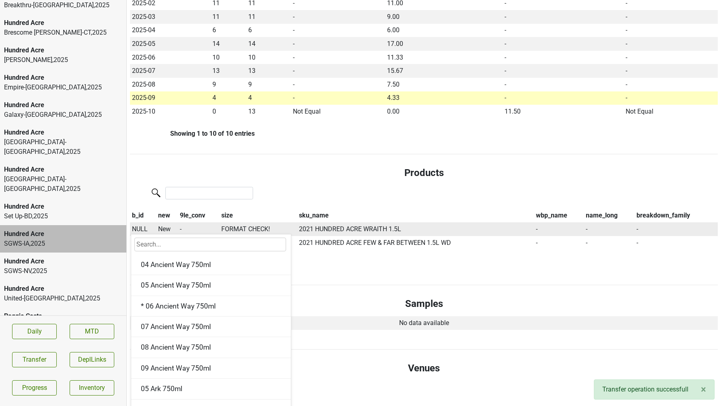
type input "3"
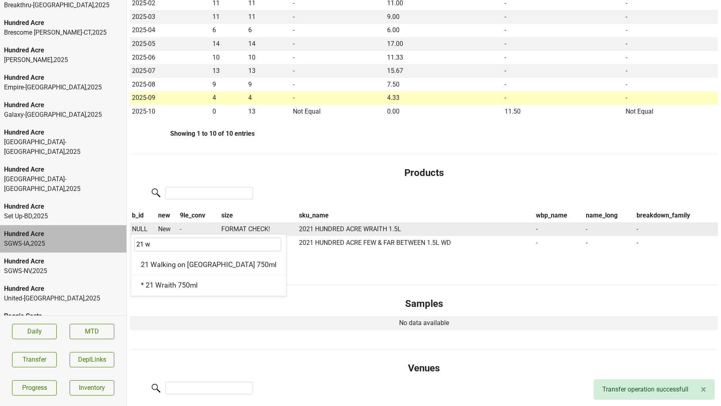
type input "21 wr"
click at [236, 259] on div "b_id new 9le_conv size sku_name wbp_name name_long breakdown_family NULL 21 wr …" at bounding box center [424, 225] width 588 height 81
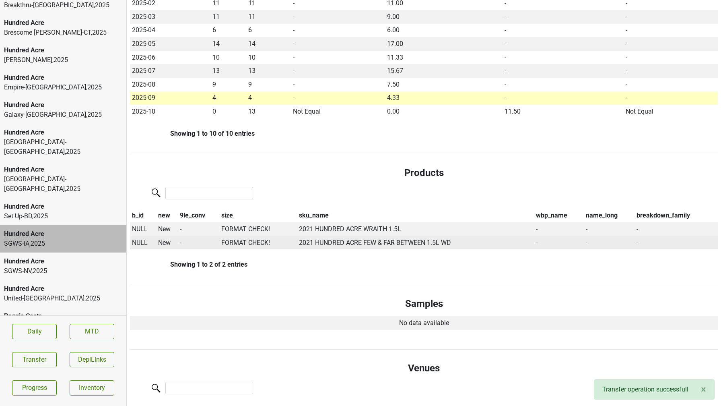
click at [139, 244] on span "NULL" at bounding box center [140, 243] width 16 height 8
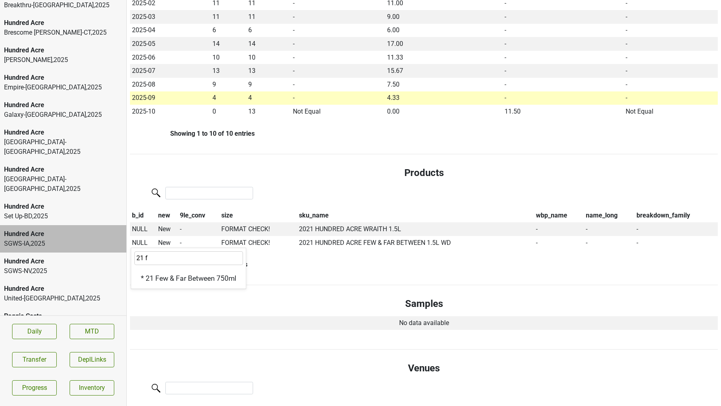
type input "21 f"
click at [171, 328] on td "No data available" at bounding box center [424, 323] width 588 height 14
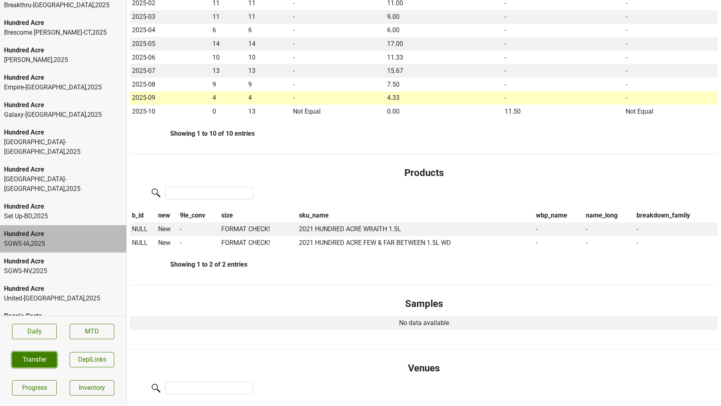
click at [31, 354] on button "Transfer" at bounding box center [34, 359] width 45 height 15
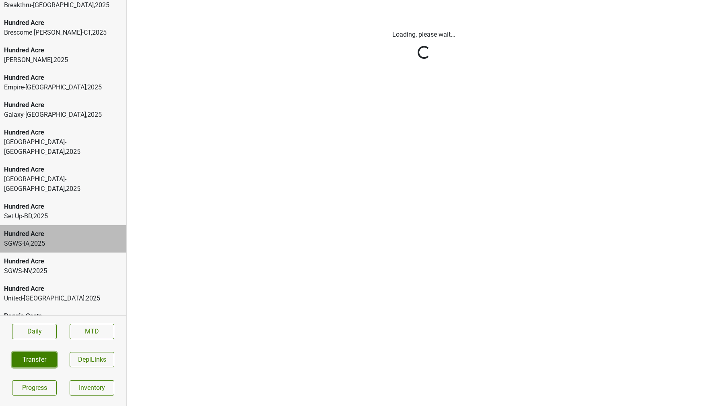
scroll to position [0, 0]
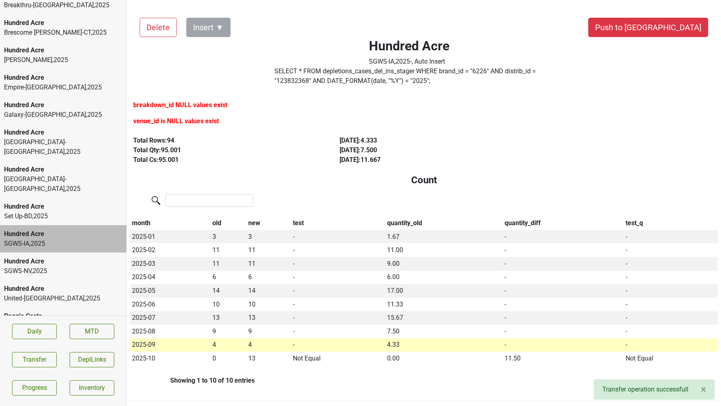
click at [50, 266] on div "SGWS-NV , 2025" at bounding box center [63, 271] width 118 height 10
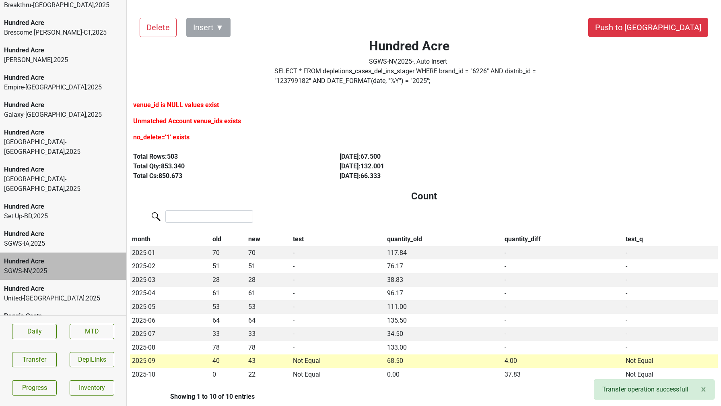
click at [46, 239] on div "SGWS-IA , 2025" at bounding box center [63, 244] width 118 height 10
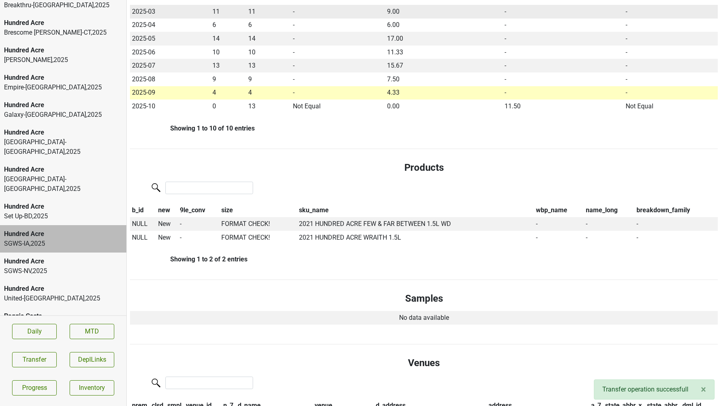
scroll to position [308, 0]
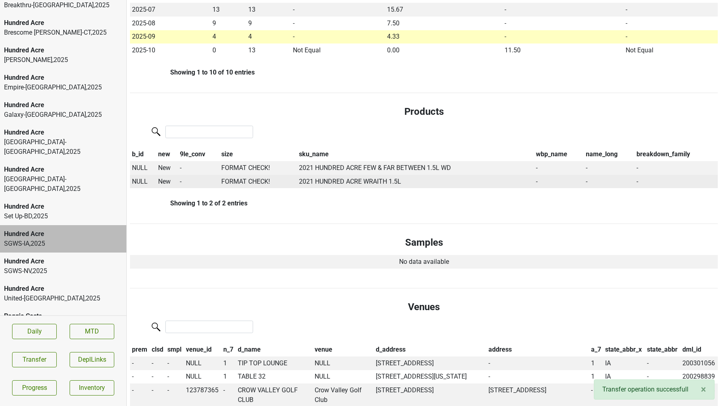
click at [136, 180] on span "NULL" at bounding box center [140, 182] width 16 height 8
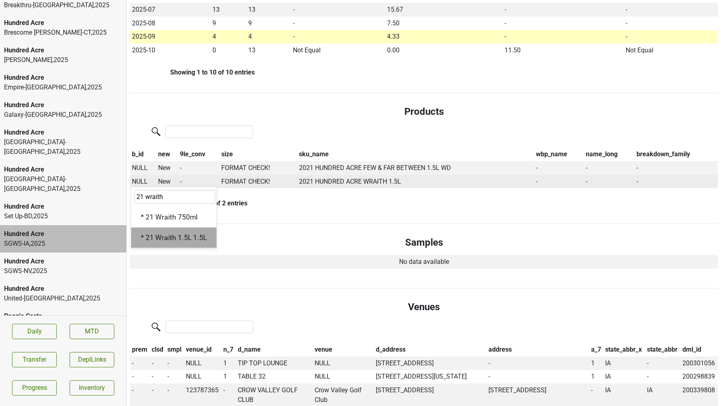
type input "21 wraith"
click at [153, 234] on div "* 21 Wraith 1.5L 1.5L" at bounding box center [173, 237] width 85 height 21
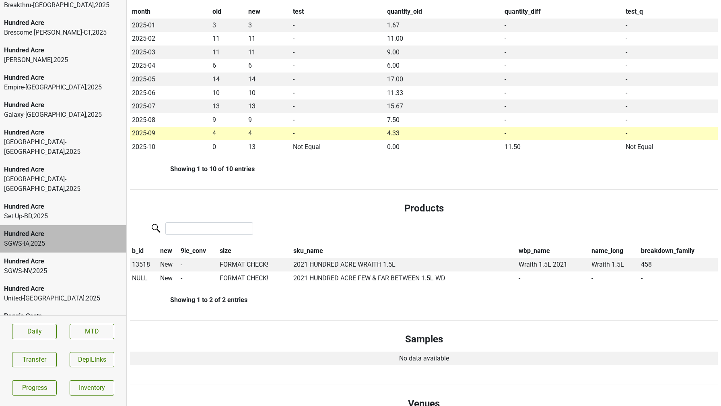
scroll to position [250, 0]
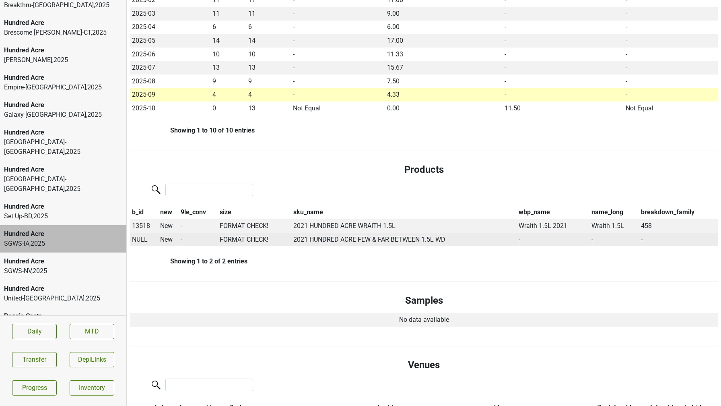
click at [139, 238] on span "NULL" at bounding box center [140, 239] width 16 height 8
type input "21 few"
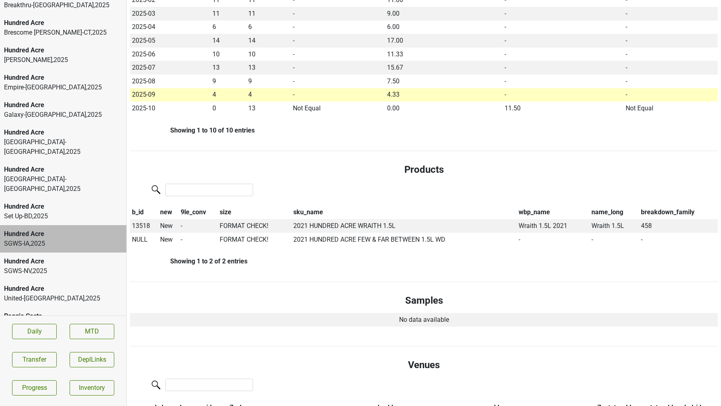
click at [23, 256] on div "Hundred Acre" at bounding box center [63, 261] width 118 height 10
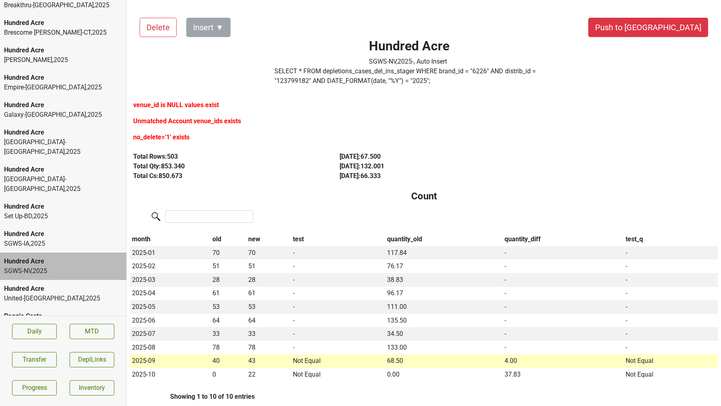
click at [32, 239] on div "SGWS-IA , 2025" at bounding box center [63, 244] width 118 height 10
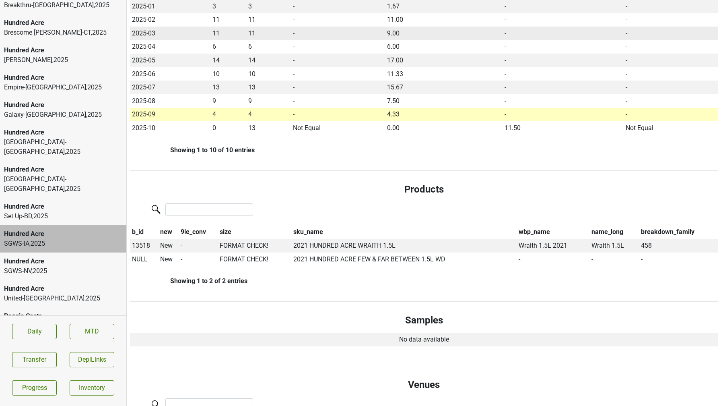
scroll to position [237, 0]
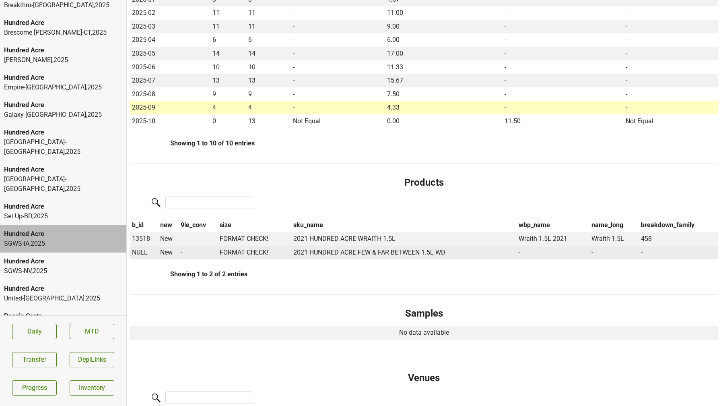
click at [140, 252] on span "NULL" at bounding box center [140, 252] width 16 height 8
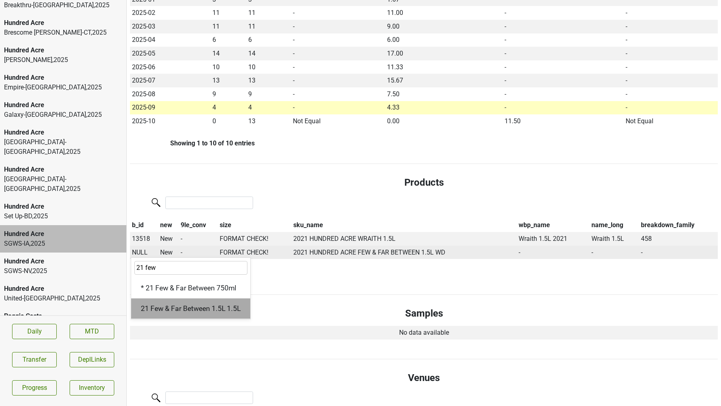
type input "21 few"
click at [181, 309] on div "21 Few & Far Between 1.5L 1.5L" at bounding box center [190, 308] width 119 height 21
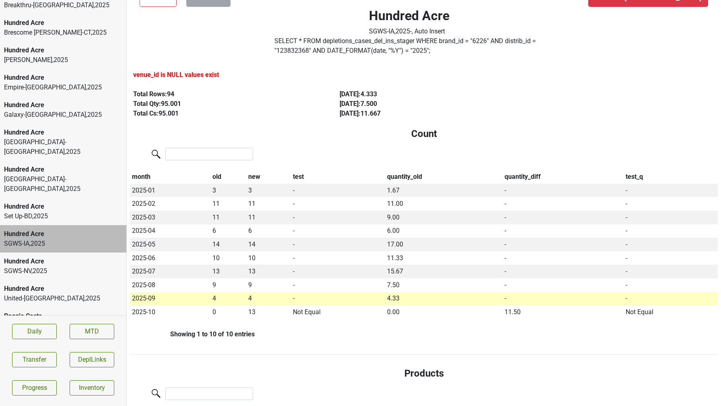
scroll to position [0, 0]
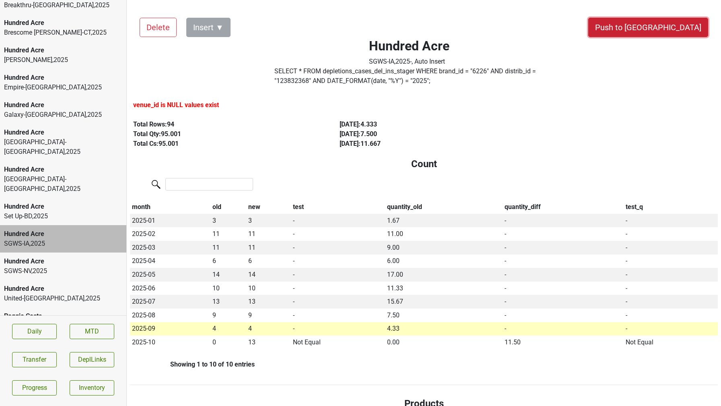
click at [662, 28] on button "Push to DC" at bounding box center [648, 27] width 120 height 19
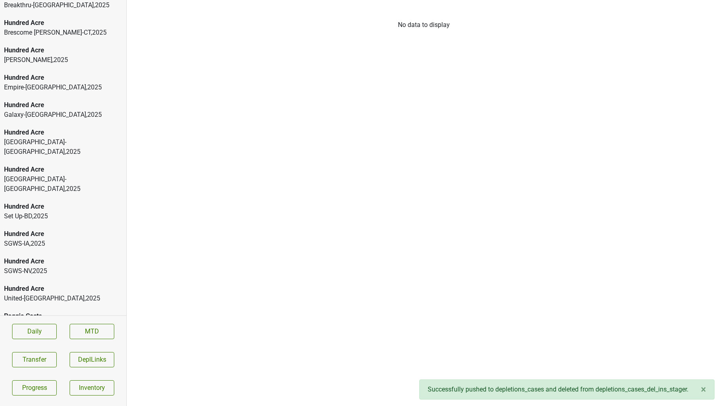
scroll to position [232, 0]
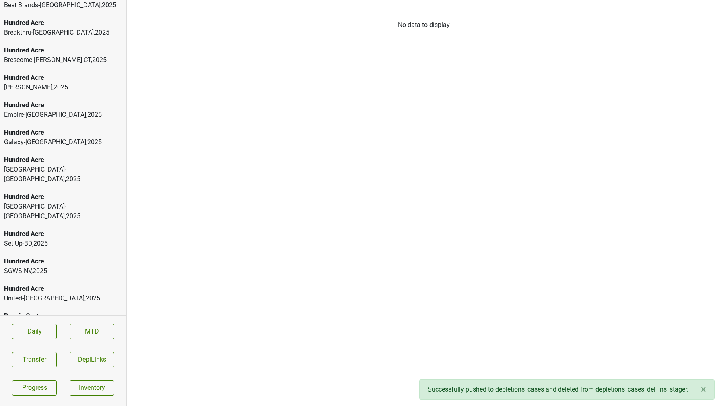
click at [62, 192] on div "Hundred Acre" at bounding box center [63, 197] width 118 height 10
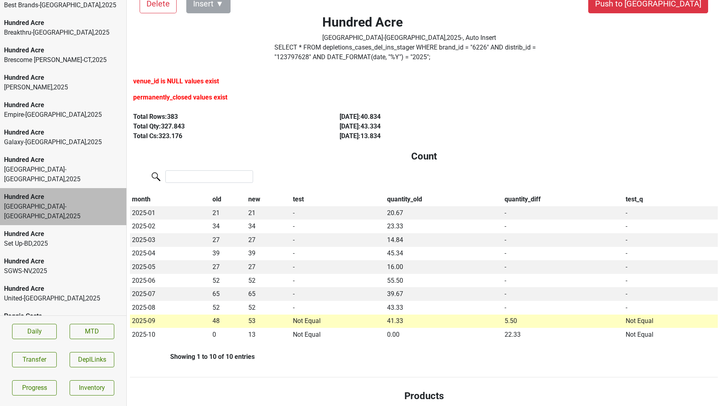
scroll to position [0, 0]
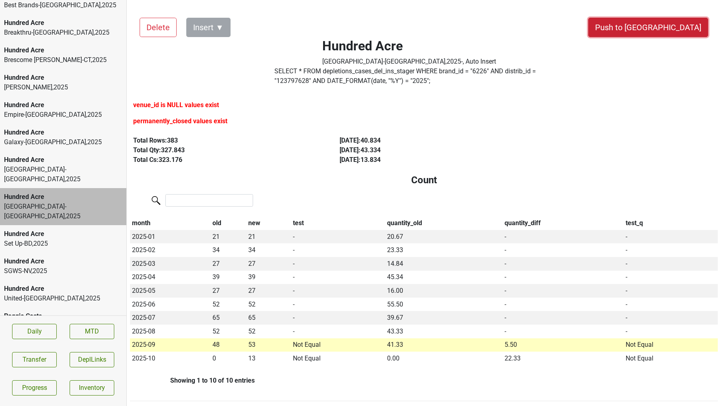
click at [663, 35] on button "Push to DC" at bounding box center [648, 27] width 120 height 19
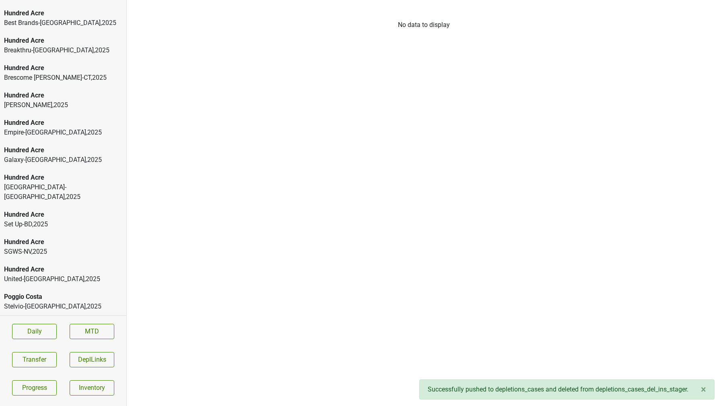
scroll to position [205, 0]
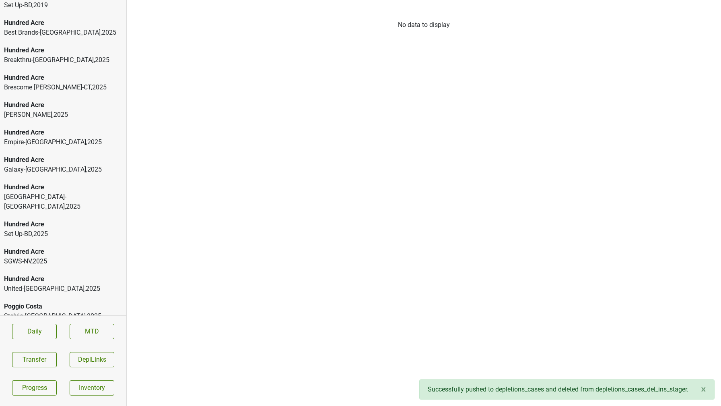
click at [54, 169] on div "Galaxy-WA , 2025" at bounding box center [63, 170] width 118 height 10
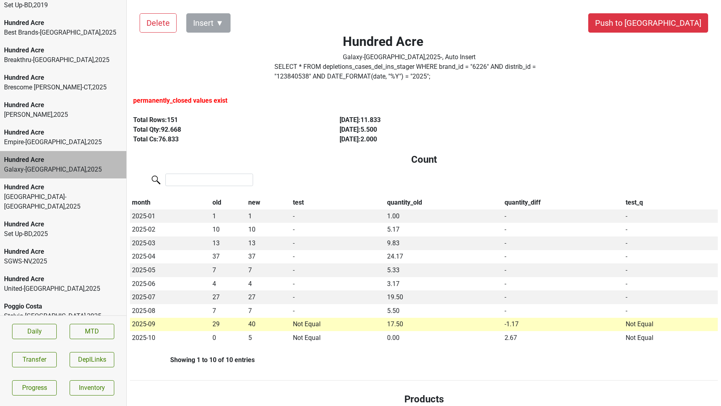
scroll to position [0, 0]
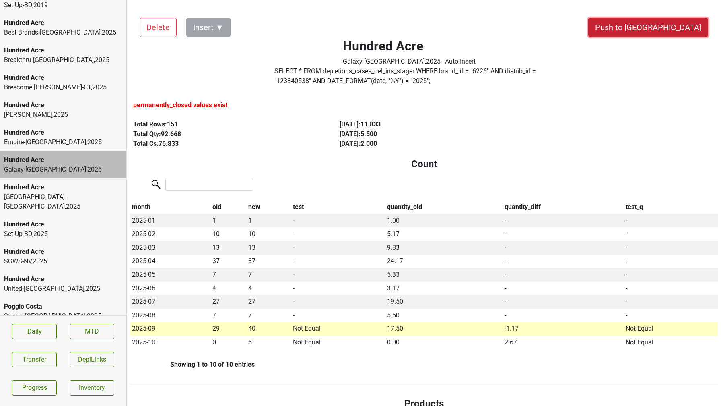
click at [676, 29] on button "Push to DC" at bounding box center [648, 27] width 120 height 19
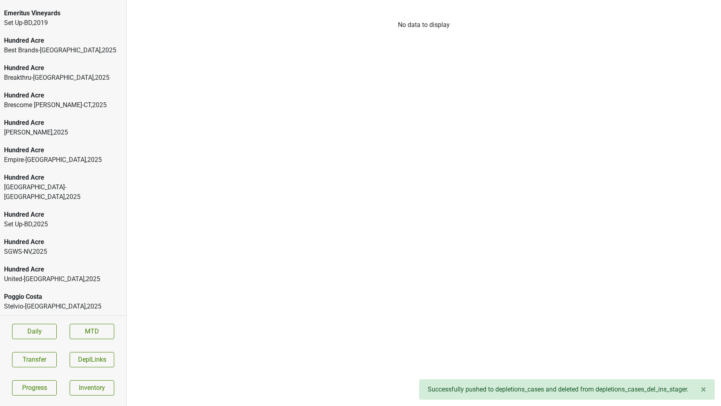
scroll to position [178, 0]
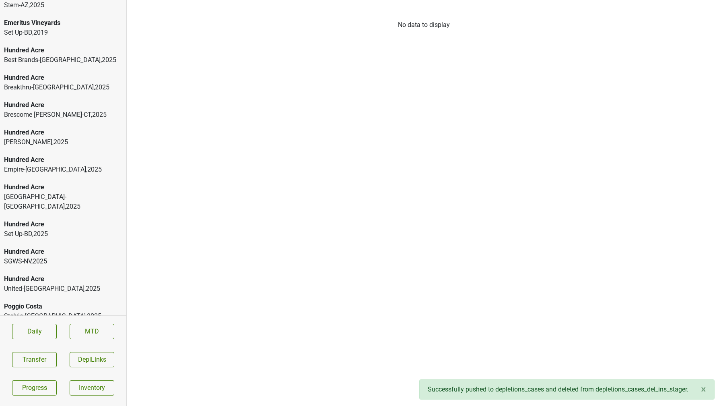
click at [56, 163] on div "Hundred Acre" at bounding box center [63, 160] width 118 height 10
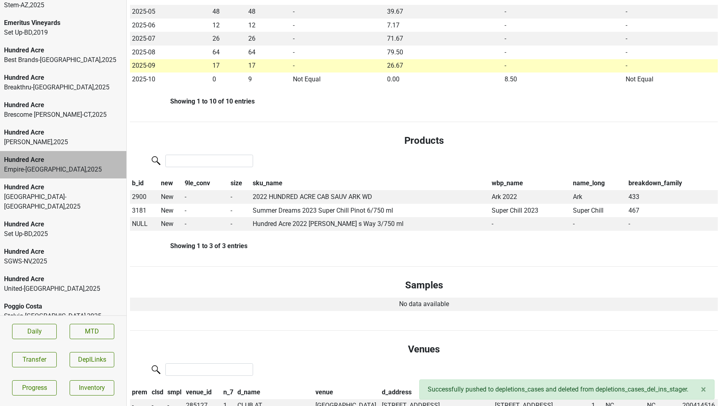
scroll to position [291, 0]
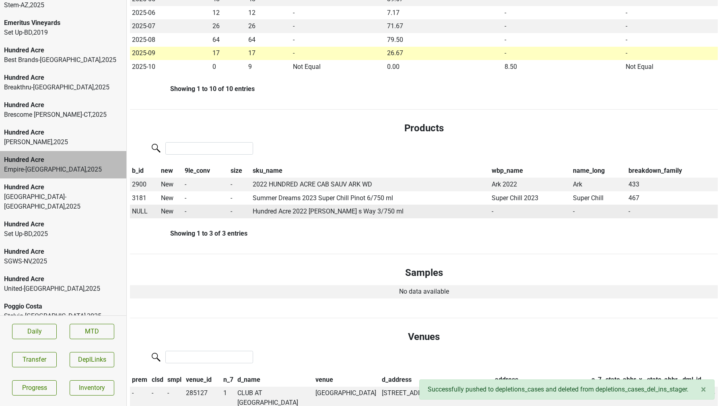
click at [138, 211] on span "NULL" at bounding box center [140, 211] width 16 height 8
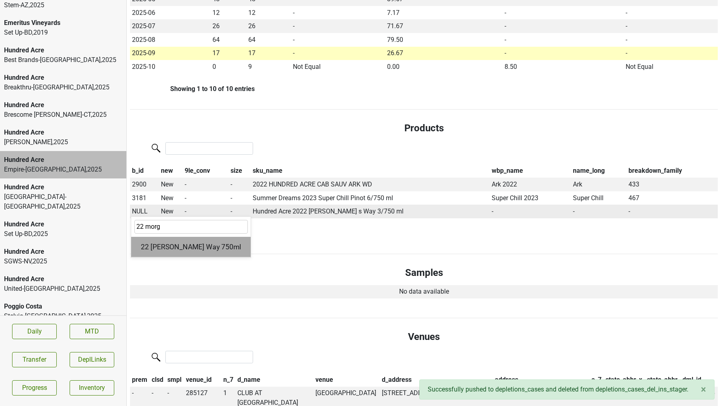
type input "22 morg"
click at [149, 239] on div "22 Morgan's Way 750ml" at bounding box center [191, 247] width 120 height 21
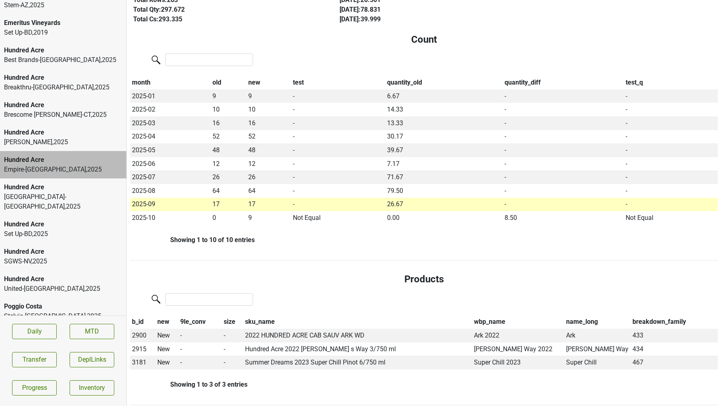
scroll to position [0, 0]
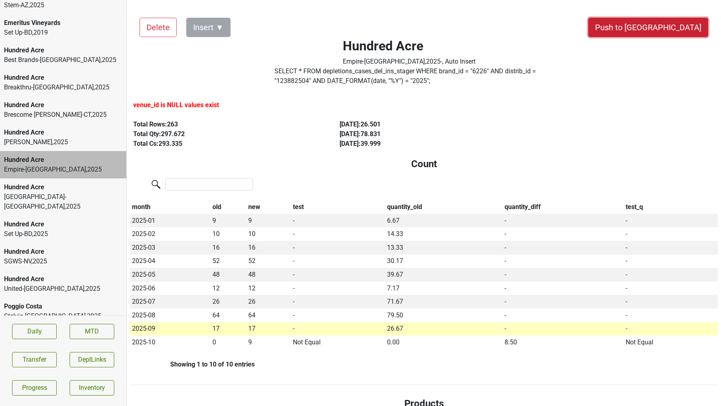
click at [665, 27] on button "Push to DC" at bounding box center [648, 27] width 120 height 19
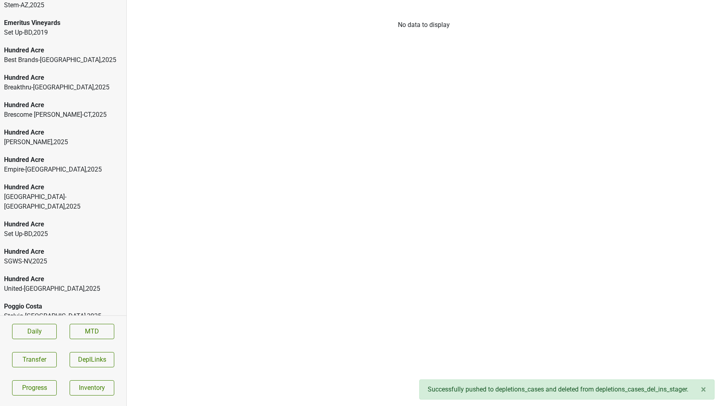
scroll to position [150, 0]
click at [47, 165] on div "Constantine , 2025" at bounding box center [63, 170] width 118 height 10
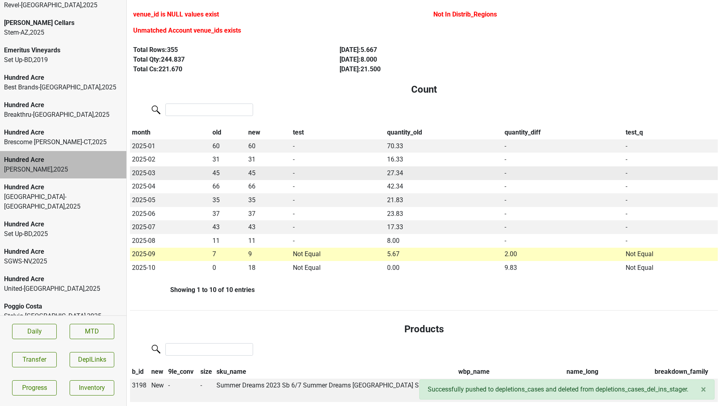
scroll to position [0, 0]
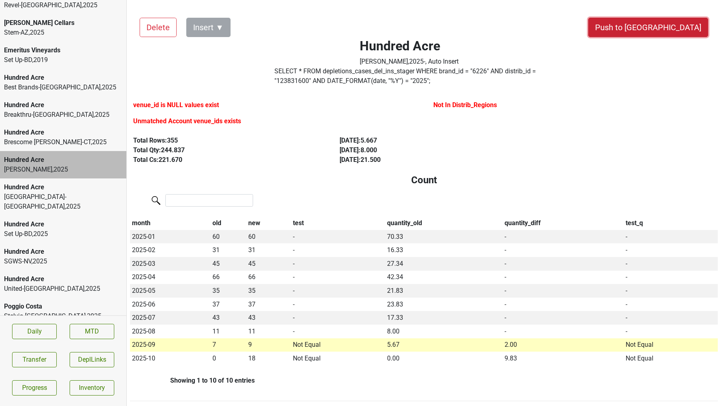
click at [676, 34] on button "Push to DC" at bounding box center [648, 27] width 120 height 19
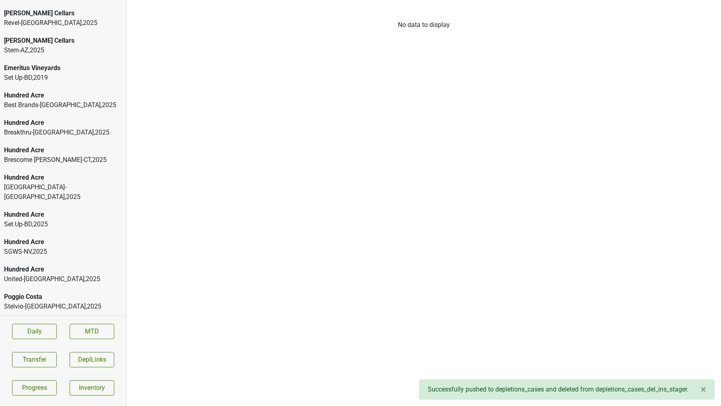
scroll to position [123, 0]
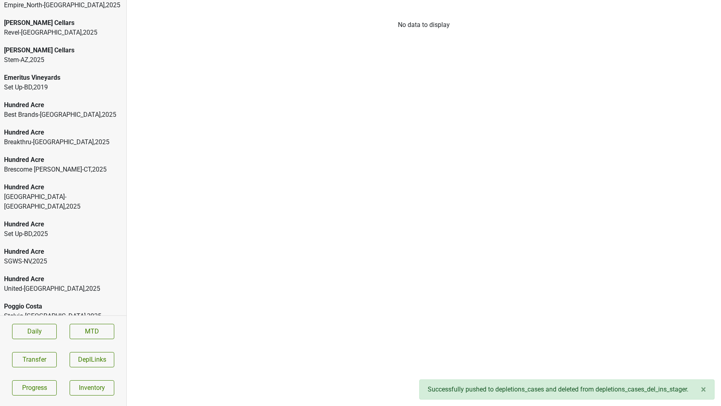
click at [47, 148] on div "Hundred Acre Breakthru-MN , 2025" at bounding box center [63, 137] width 126 height 27
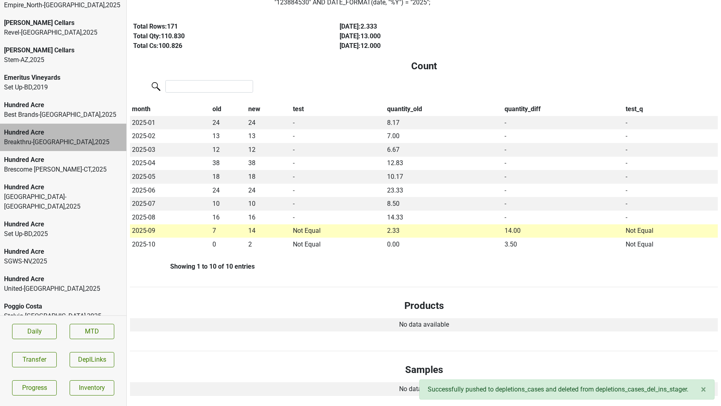
scroll to position [0, 0]
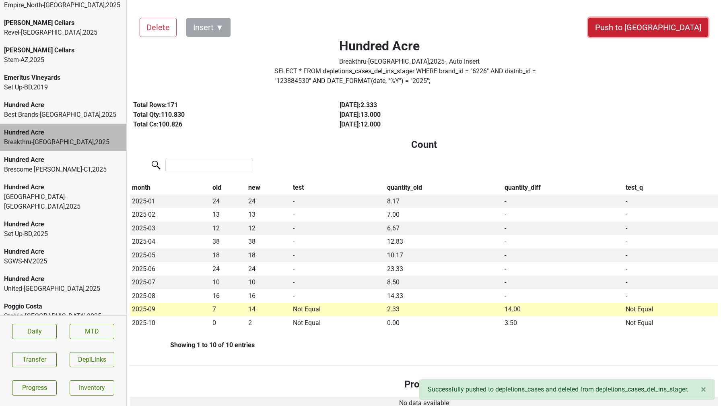
click at [671, 23] on button "Push to DC" at bounding box center [648, 27] width 120 height 19
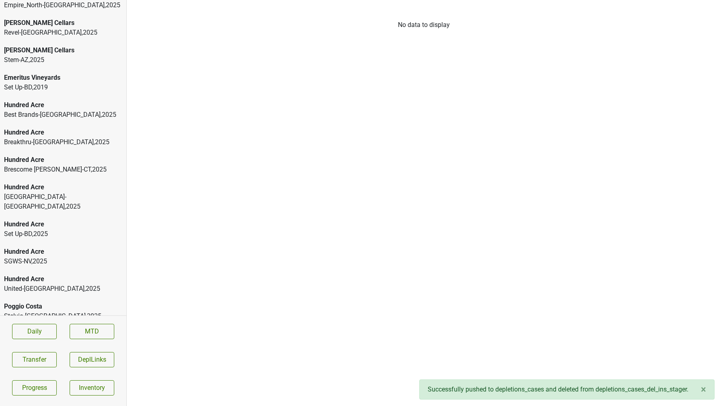
scroll to position [95, 0]
click at [33, 138] on div "Best Brands-TN , 2025" at bounding box center [63, 142] width 118 height 10
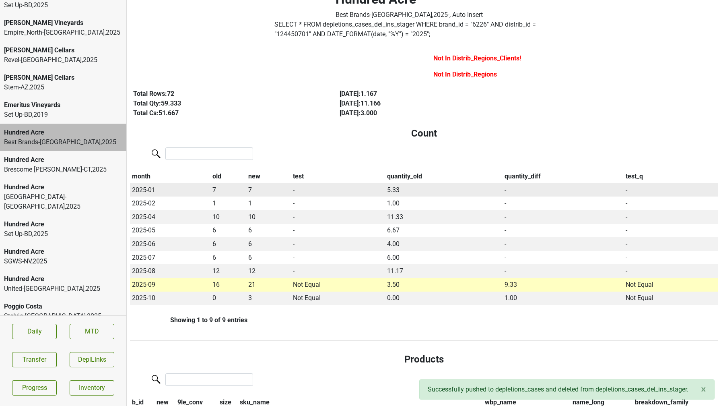
scroll to position [0, 0]
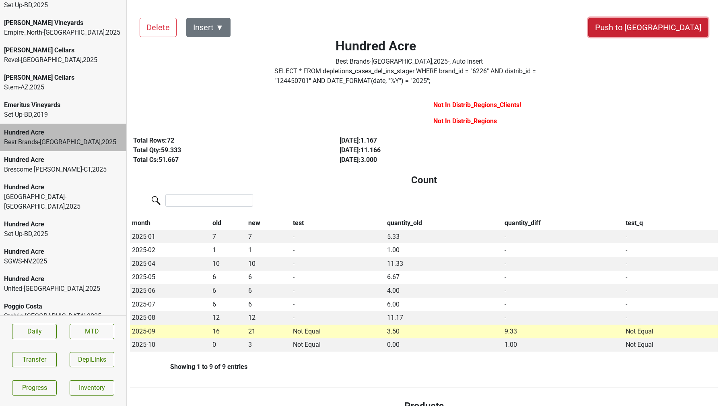
click at [677, 28] on button "Push to DC" at bounding box center [648, 27] width 120 height 19
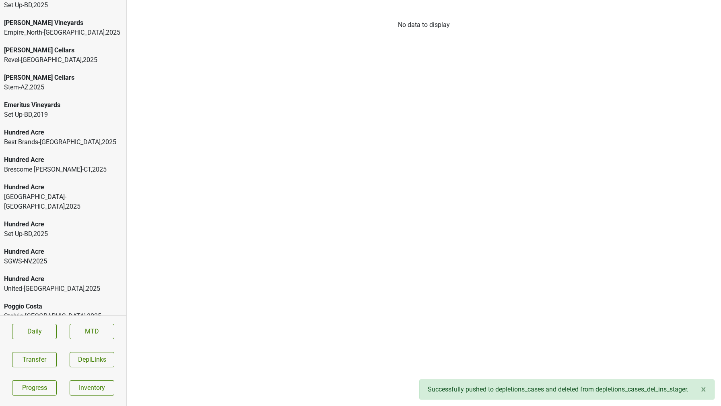
scroll to position [68, 0]
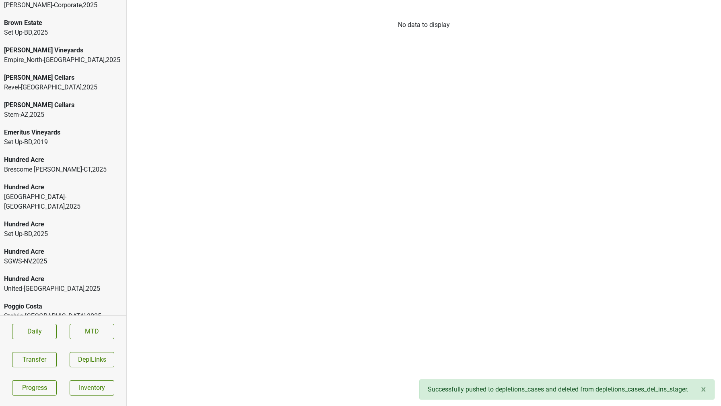
click at [78, 170] on div "Brescome Barton-CT , 2025" at bounding box center [63, 170] width 118 height 10
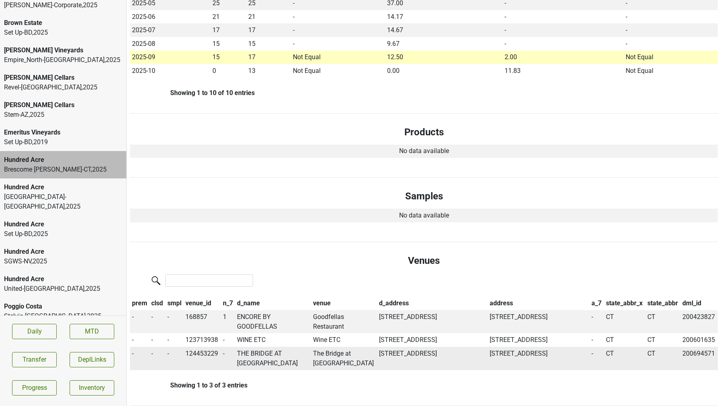
scroll to position [0, 0]
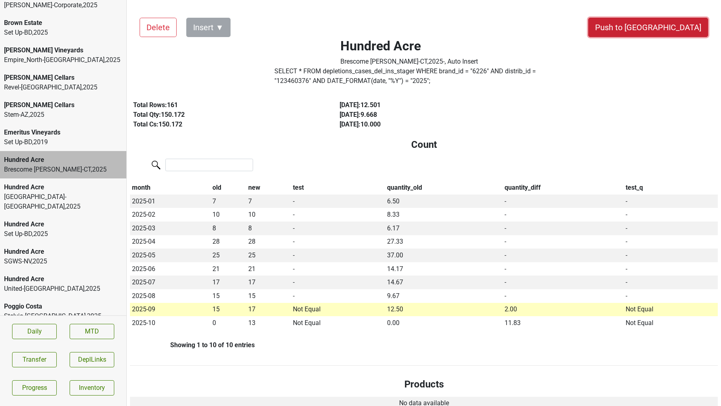
click at [691, 26] on button "Push to DC" at bounding box center [648, 27] width 120 height 19
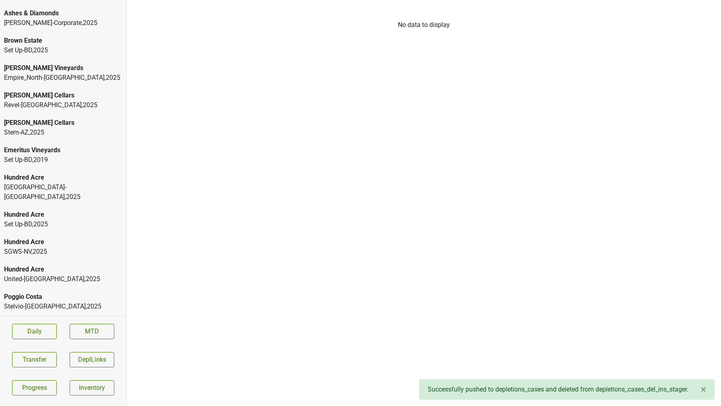
scroll to position [41, 0]
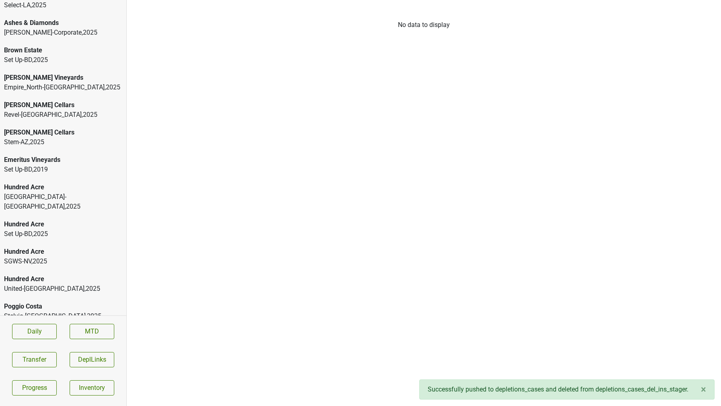
click at [79, 192] on div "Hundred Acre" at bounding box center [63, 187] width 118 height 10
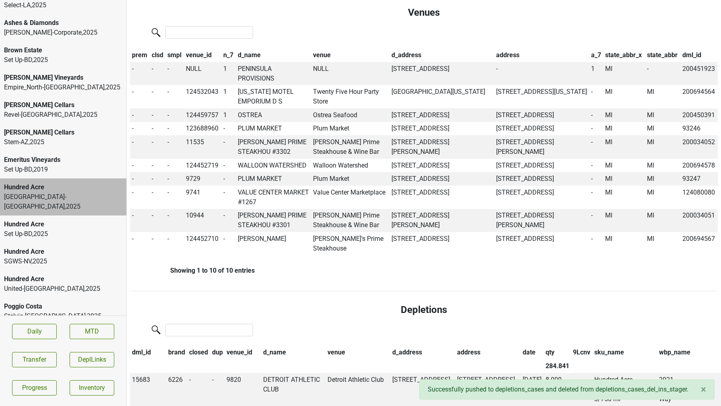
scroll to position [0, 0]
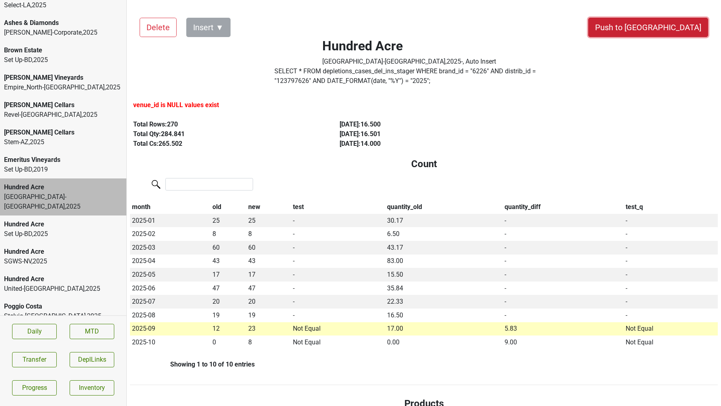
click at [665, 32] on button "Push to DC" at bounding box center [648, 27] width 120 height 19
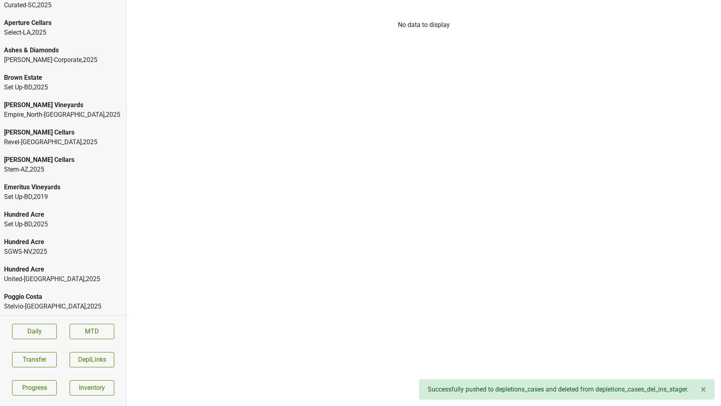
scroll to position [13, 0]
click at [47, 258] on div "Hundred Acre SGWS-NV , 2025" at bounding box center [63, 246] width 126 height 27
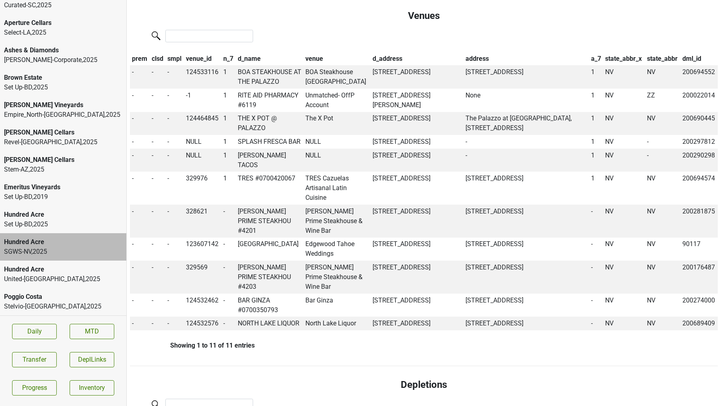
scroll to position [602, 0]
click at [68, 275] on div "United-GA , 2025" at bounding box center [63, 279] width 118 height 10
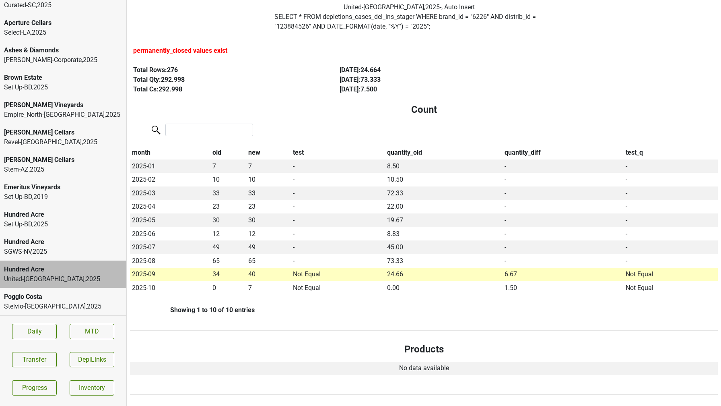
scroll to position [0, 0]
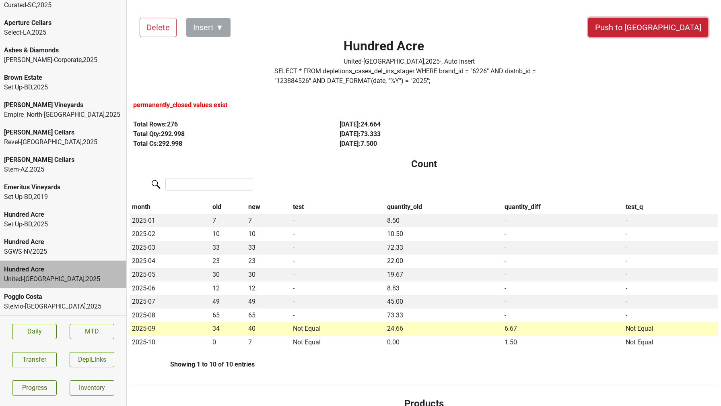
click at [667, 33] on button "Push to DC" at bounding box center [648, 27] width 120 height 19
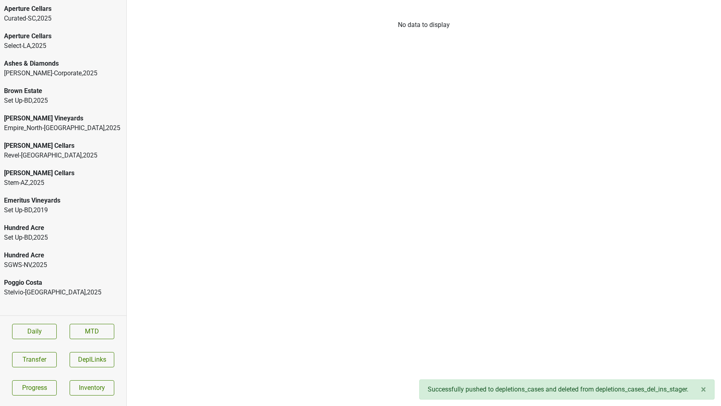
click at [59, 286] on div "Poggio Costa" at bounding box center [63, 283] width 118 height 10
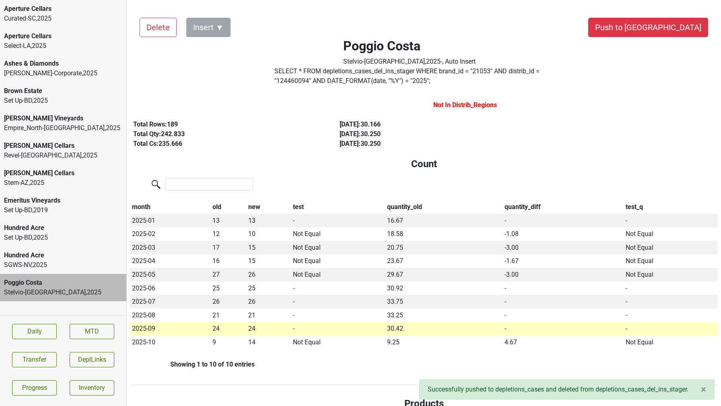
click at [43, 265] on div "SGWS-NV , 2025" at bounding box center [63, 265] width 118 height 10
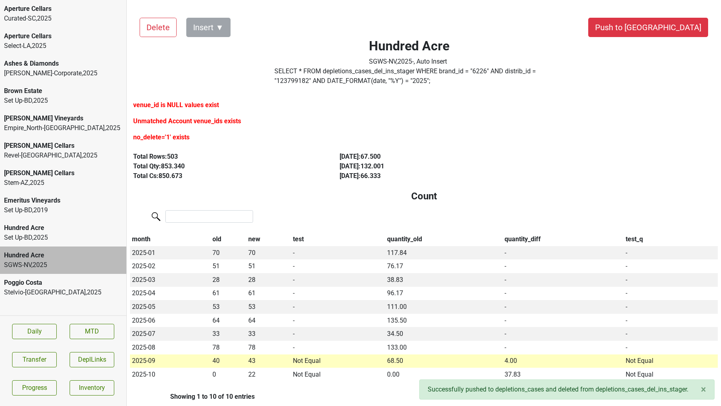
click at [28, 122] on div "[PERSON_NAME] Vineyards" at bounding box center [63, 119] width 118 height 10
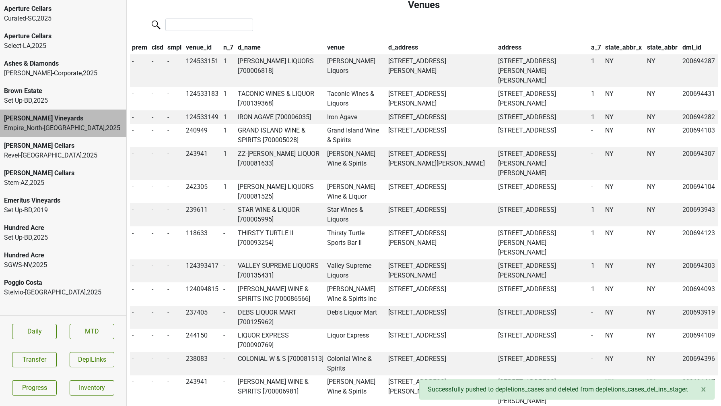
scroll to position [548, 0]
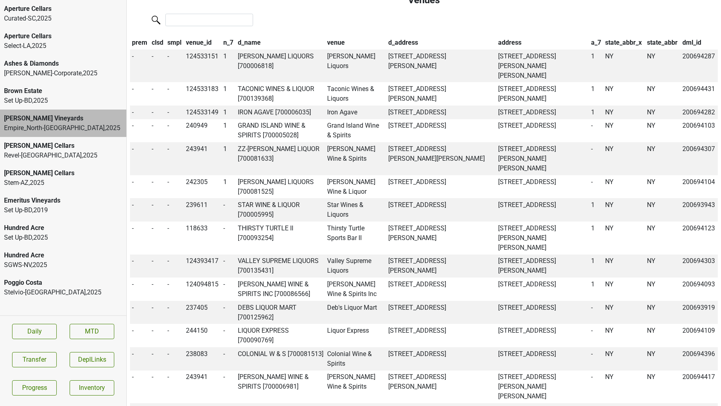
click at [44, 256] on div "Hundred Acre" at bounding box center [63, 255] width 118 height 10
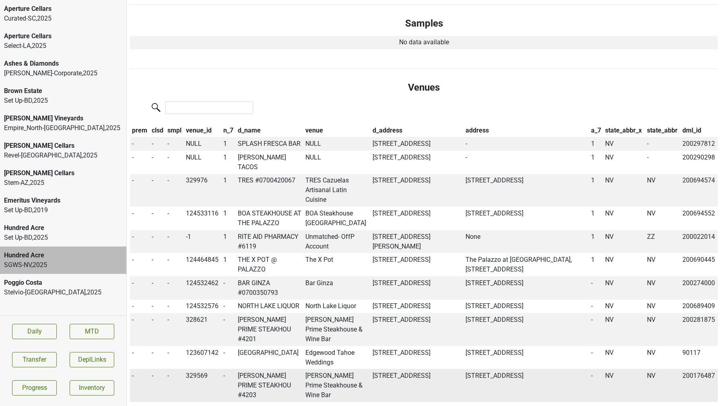
scroll to position [532, 0]
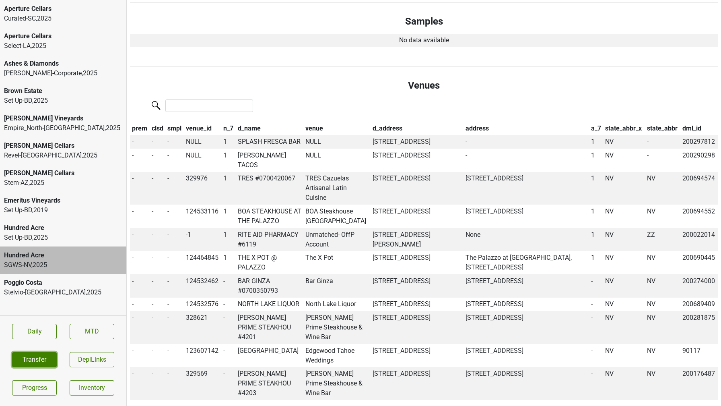
click at [39, 353] on button "Transfer" at bounding box center [34, 359] width 45 height 15
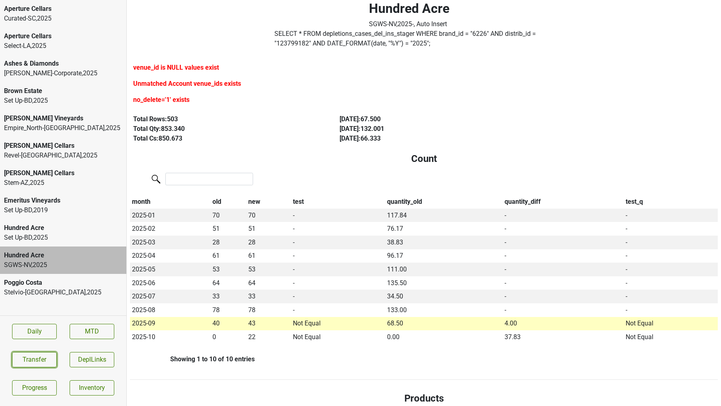
scroll to position [0, 0]
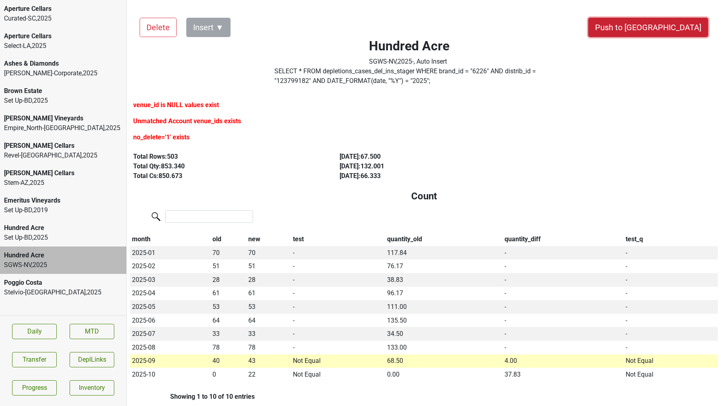
click at [678, 35] on button "Push to DC" at bounding box center [648, 27] width 120 height 19
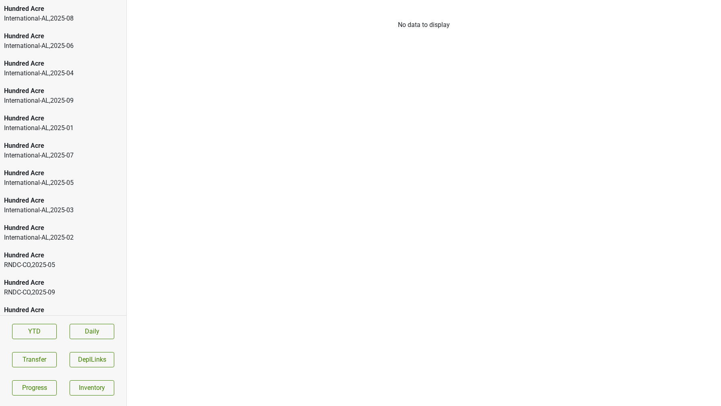
click at [89, 17] on div "International-AL , 2025 - 08" at bounding box center [63, 19] width 118 height 10
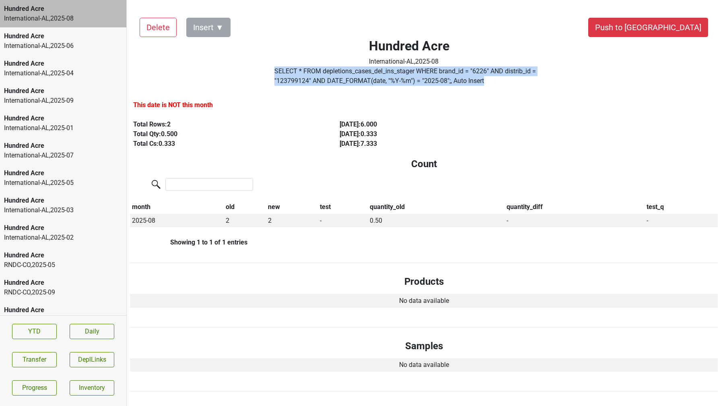
drag, startPoint x: 449, startPoint y: 84, endPoint x: 268, endPoint y: 74, distance: 181.4
click at [268, 74] on div "Hundred Acre International-AL , 2025 - 08 SELECT * FROM depletions_cases_del_in…" at bounding box center [409, 48] width 339 height 81
copy label "SELECT * FROM depletions_cases_del_ins_stager WHERE brand_id = " 6226 " AND dis…"
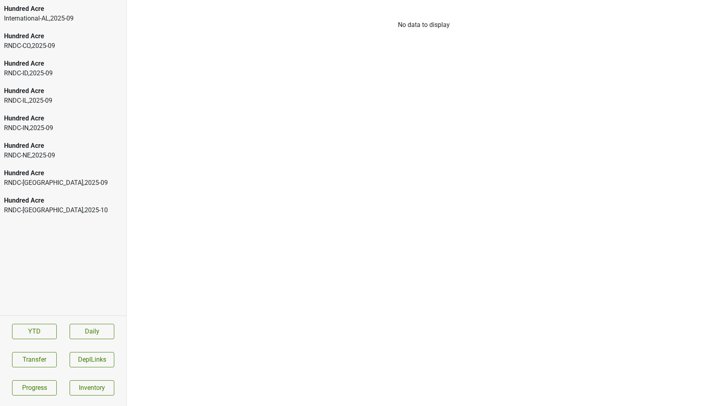
click at [52, 206] on div "RNDC-TX , 2025 - 10" at bounding box center [63, 210] width 118 height 10
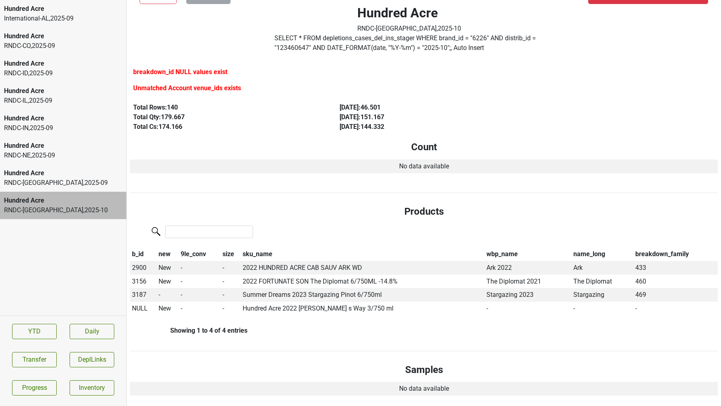
scroll to position [35, 0]
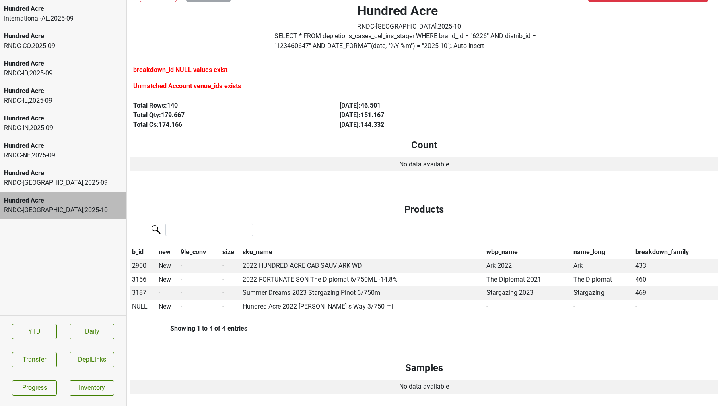
click at [74, 172] on div "Hundred Acre" at bounding box center [63, 173] width 118 height 10
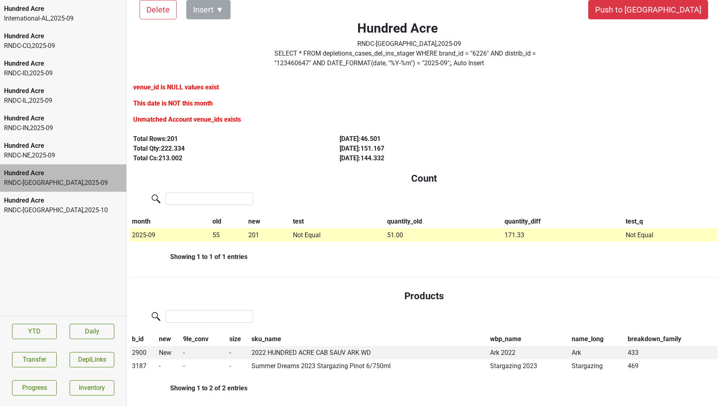
scroll to position [0, 0]
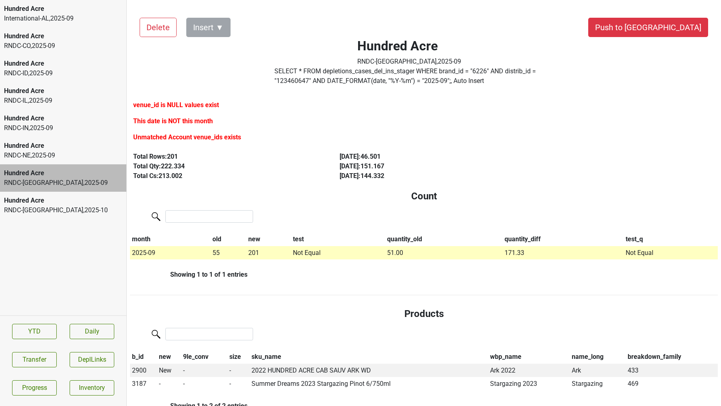
click at [73, 158] on div "RNDC-NE , 2025 - 09" at bounding box center [63, 156] width 118 height 10
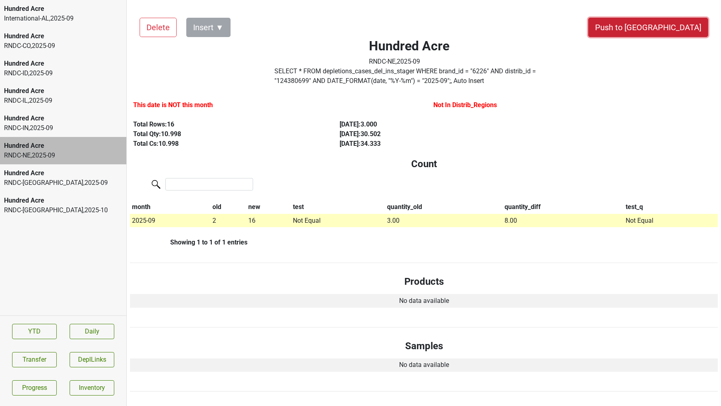
click at [675, 31] on button "Push to DC" at bounding box center [648, 27] width 120 height 19
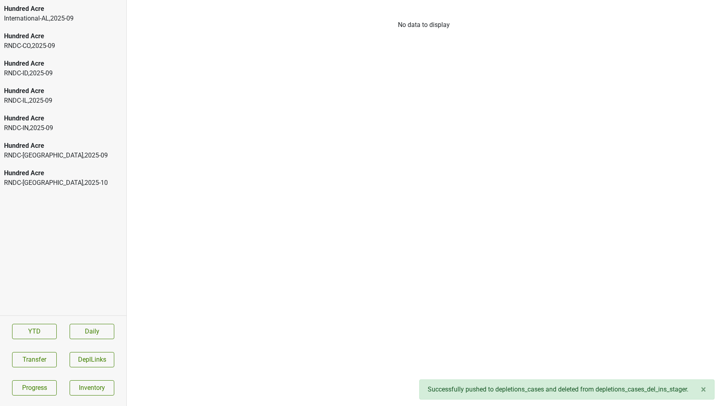
click at [85, 126] on div "RNDC-IN , 2025 - 09" at bounding box center [63, 128] width 118 height 10
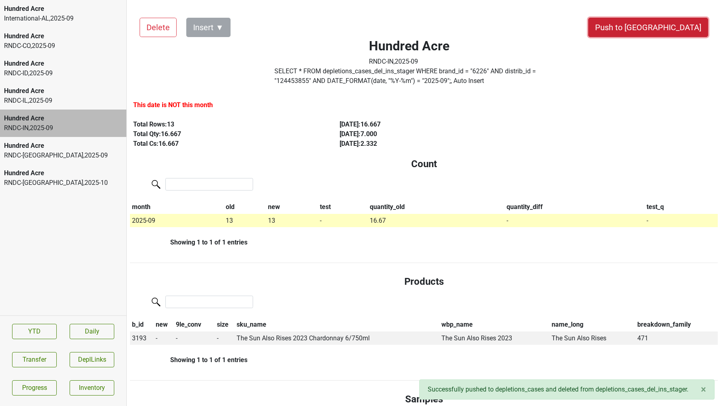
click at [671, 36] on button "Push to DC" at bounding box center [648, 27] width 120 height 19
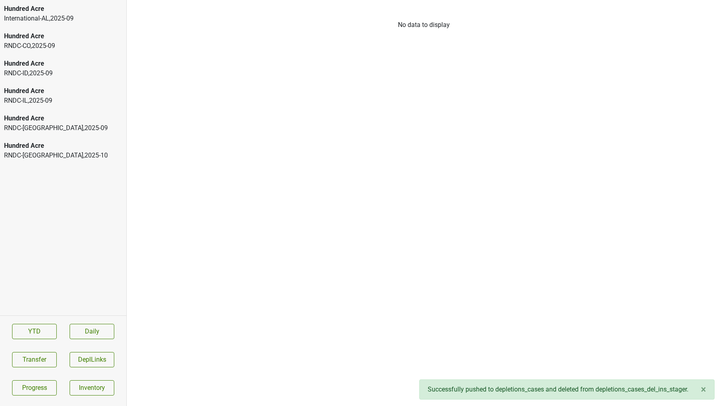
click at [91, 95] on div "Hundred Acre" at bounding box center [63, 91] width 118 height 10
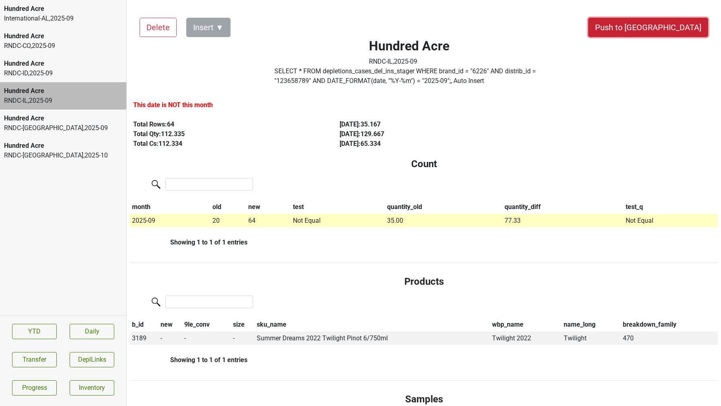
click at [681, 28] on button "Push to DC" at bounding box center [648, 27] width 120 height 19
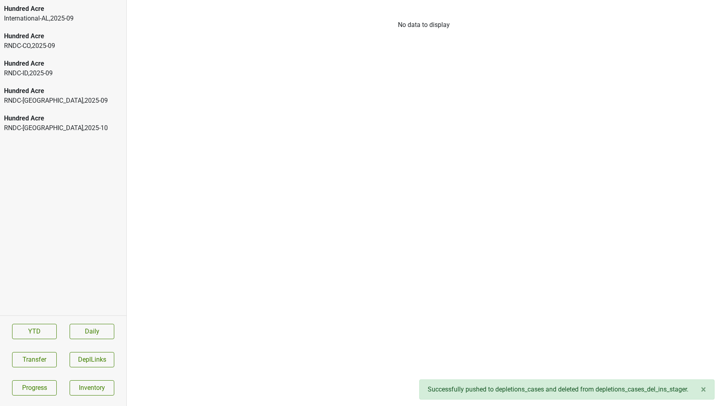
click at [85, 79] on div "Hundred Acre RNDC-ID , 2025 - 09" at bounding box center [63, 68] width 126 height 27
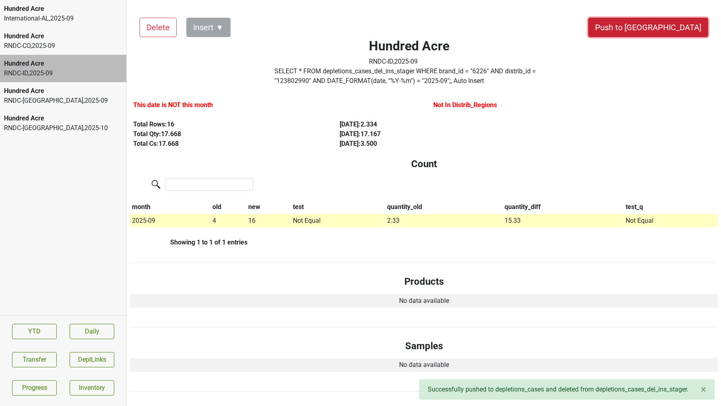
click at [673, 30] on button "Push to DC" at bounding box center [648, 27] width 120 height 19
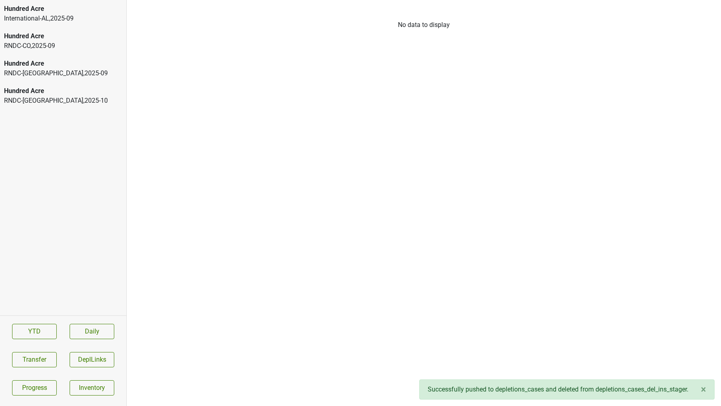
click at [64, 43] on div "RNDC-CO , 2025 - 09" at bounding box center [63, 46] width 118 height 10
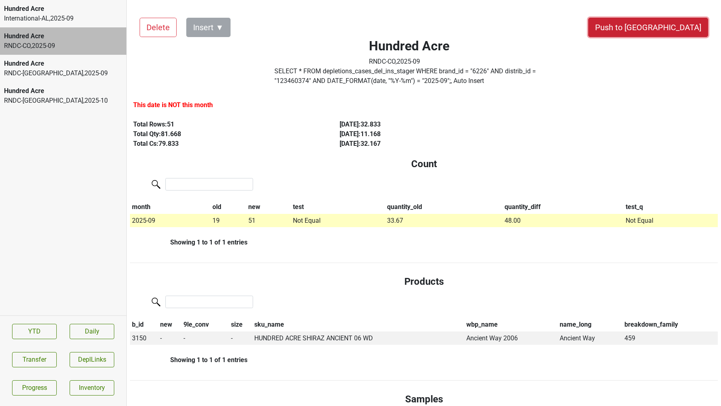
click at [680, 29] on button "Push to DC" at bounding box center [648, 27] width 120 height 19
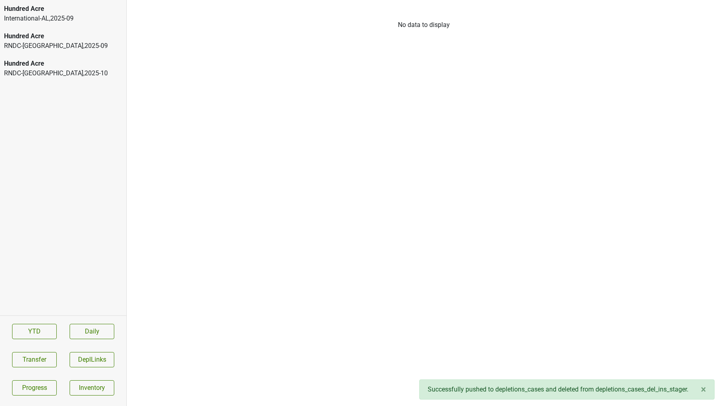
click at [60, 29] on div "Hundred Acre RNDC-TX , 2025 - 09" at bounding box center [63, 40] width 126 height 27
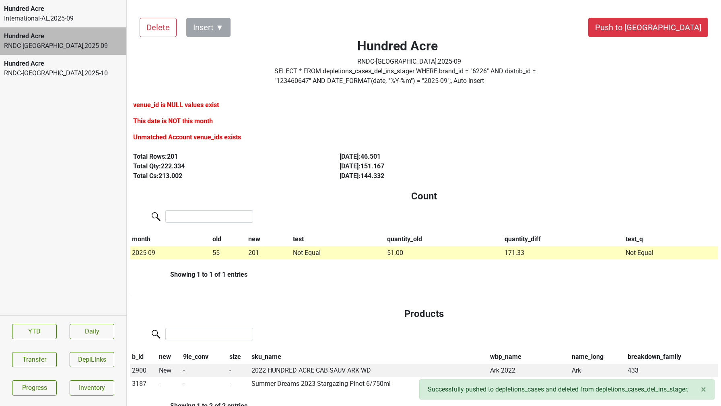
click at [43, 16] on div "International-AL , 2025 - 09" at bounding box center [63, 19] width 118 height 10
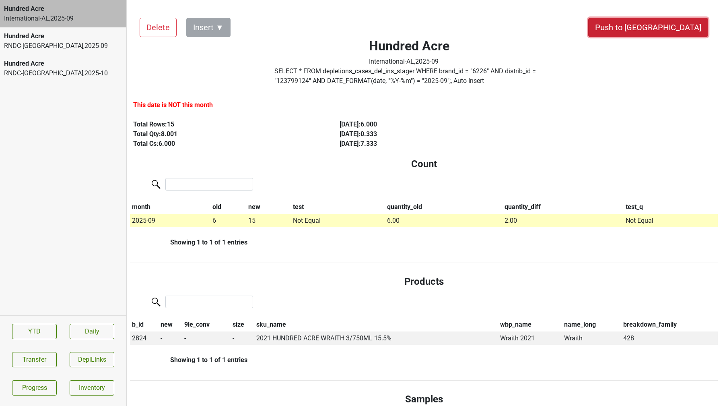
click at [680, 25] on button "Push to DC" at bounding box center [648, 27] width 120 height 19
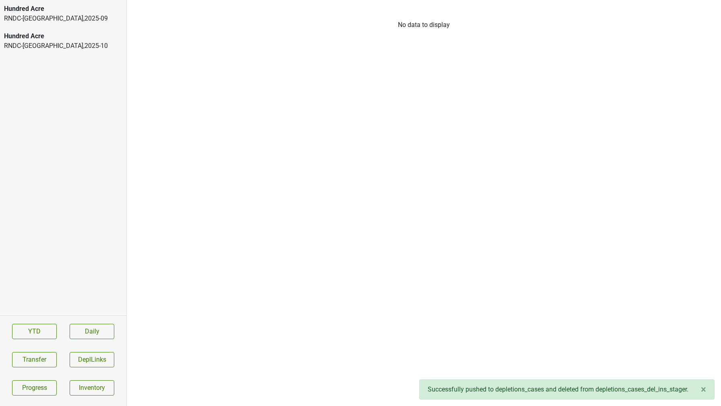
click at [28, 14] on div "RNDC-TX , 2025 - 09" at bounding box center [63, 19] width 118 height 10
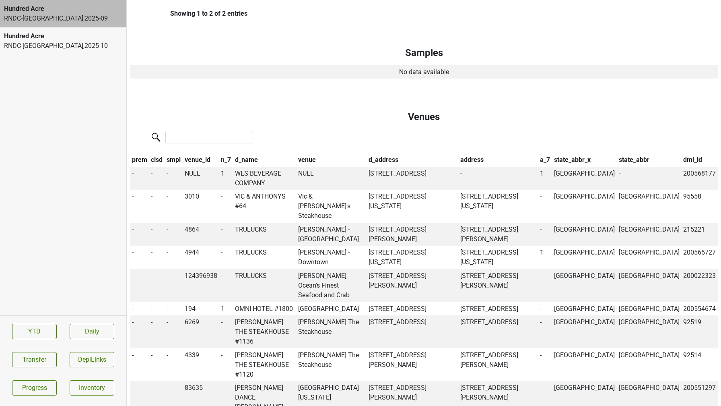
scroll to position [402, 0]
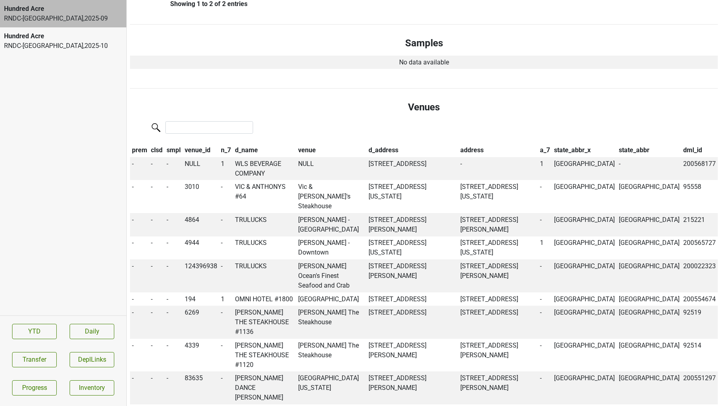
click at [232, 156] on th "n_7" at bounding box center [226, 150] width 14 height 14
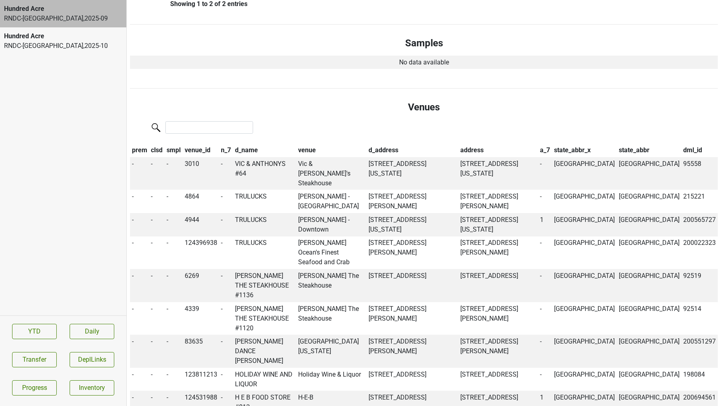
click at [230, 153] on th "n_7" at bounding box center [226, 150] width 14 height 14
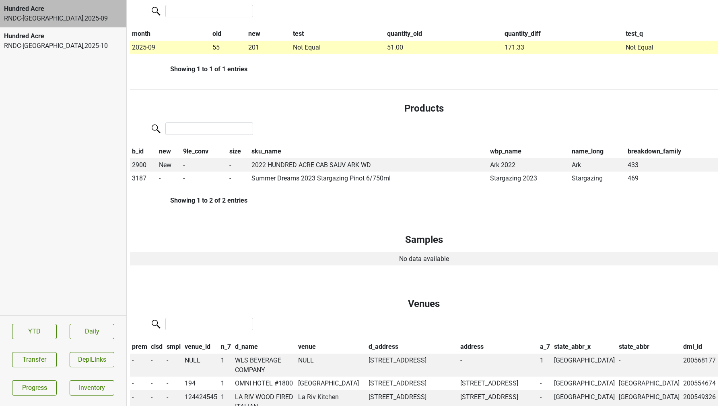
scroll to position [0, 0]
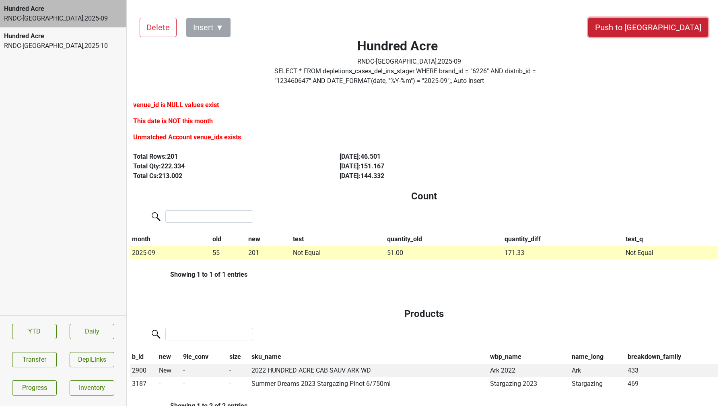
click at [672, 26] on button "Push to DC" at bounding box center [648, 27] width 120 height 19
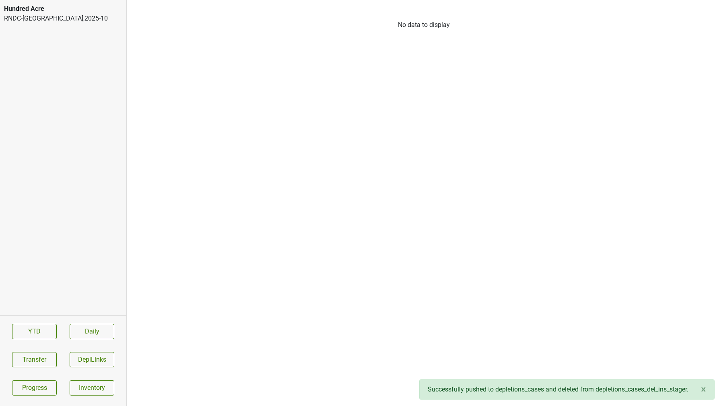
click at [26, 4] on div "Hundred Acre" at bounding box center [63, 9] width 118 height 10
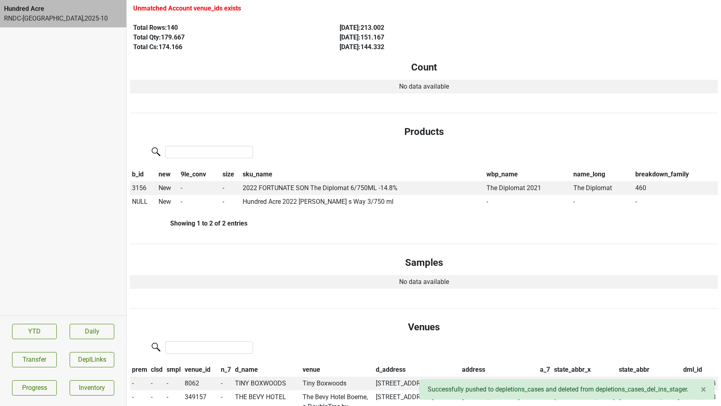
scroll to position [122, 0]
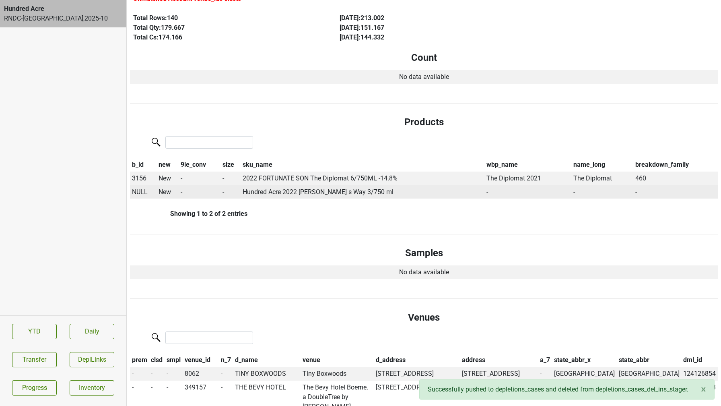
click at [142, 192] on span "NULL" at bounding box center [140, 192] width 16 height 8
type input "22 morg"
click at [179, 227] on div "22 Morgan's Way 750ml" at bounding box center [191, 227] width 120 height 21
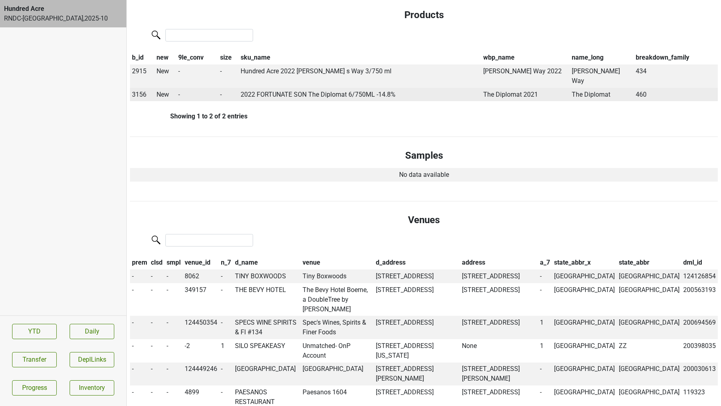
scroll to position [214, 0]
click at [141, 90] on span "3156" at bounding box center [139, 94] width 14 height 8
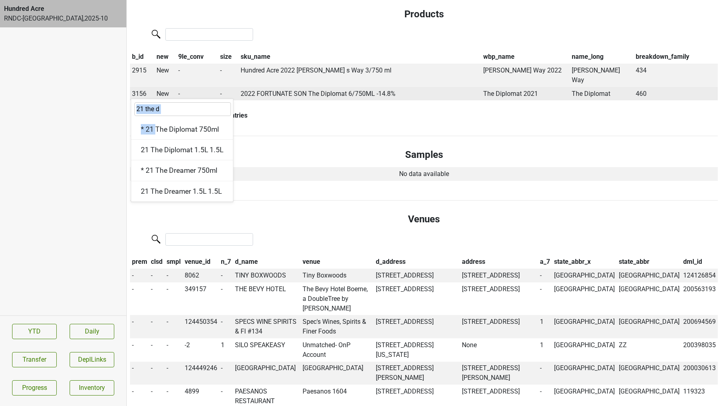
drag, startPoint x: 156, startPoint y: 123, endPoint x: 161, endPoint y: 95, distance: 28.6
click at [161, 99] on div "21 the d * 21 The Diplomat 750ml 21 The Diplomat 1.5L 1.5L * 21 The Dreamer 750…" at bounding box center [182, 151] width 103 height 104
click at [145, 102] on input "21 the d" at bounding box center [182, 109] width 97 height 14
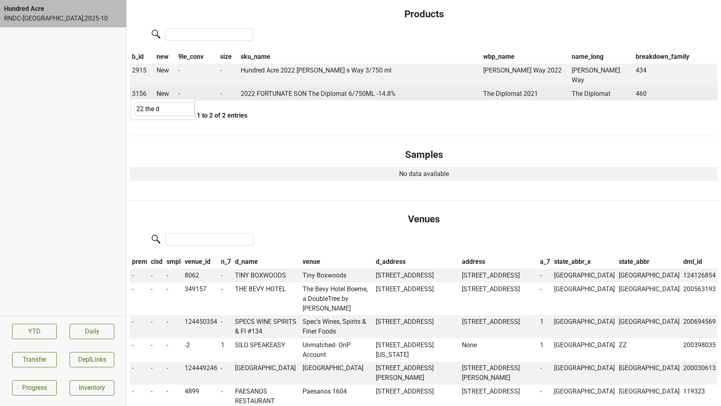
drag, startPoint x: 166, startPoint y: 99, endPoint x: 146, endPoint y: 99, distance: 20.1
click at [146, 102] on input "22 the d" at bounding box center [164, 109] width 60 height 14
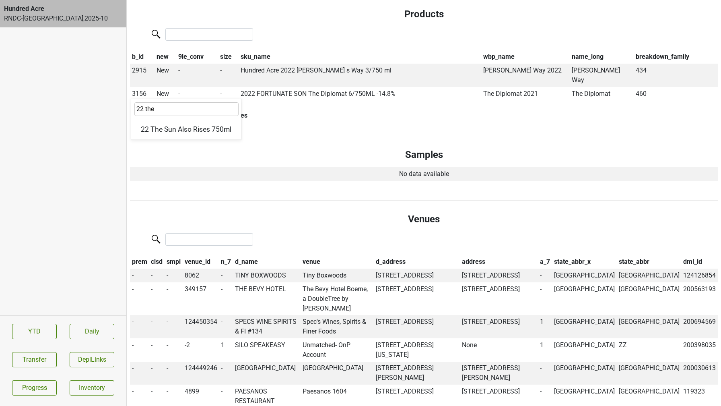
type input "22 the"
click at [21, 360] on button "Transfer" at bounding box center [34, 359] width 45 height 15
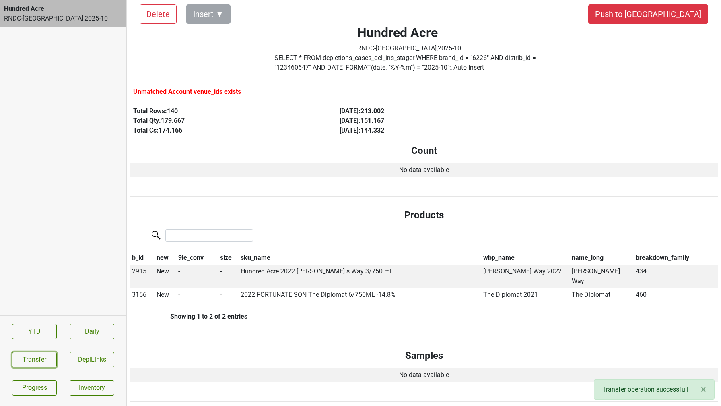
scroll to position [14, 0]
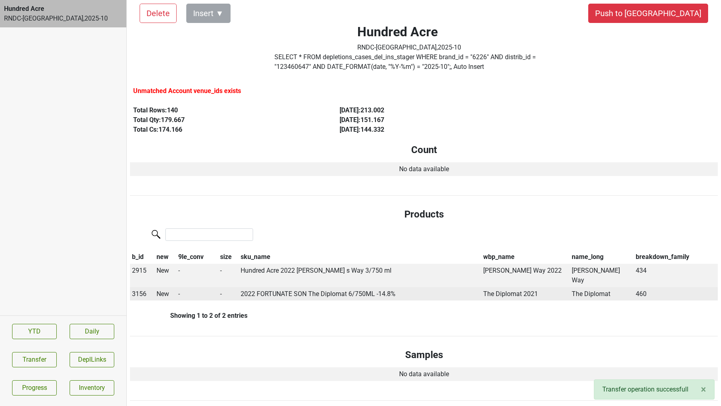
click at [153, 287] on td "3156" at bounding box center [142, 294] width 25 height 14
click at [143, 290] on span "3156" at bounding box center [139, 294] width 14 height 8
type input "22 the dip"
click at [157, 319] on div "* 22 The Diplomat 750ml" at bounding box center [179, 329] width 97 height 21
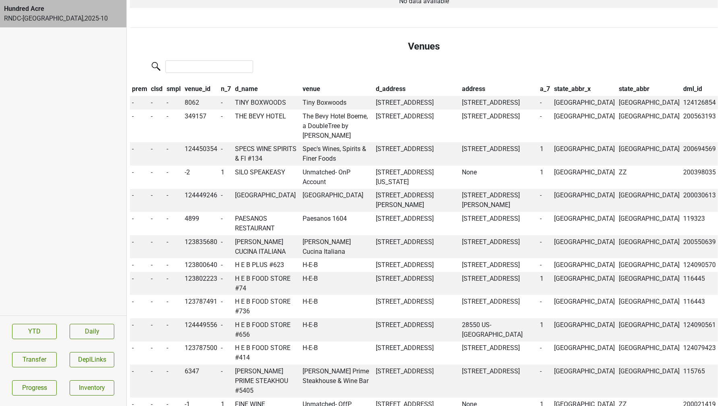
scroll to position [391, 0]
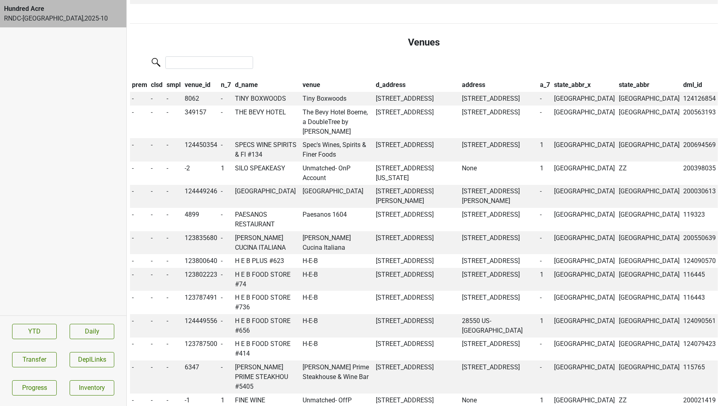
click at [225, 78] on th "n_7" at bounding box center [226, 85] width 14 height 14
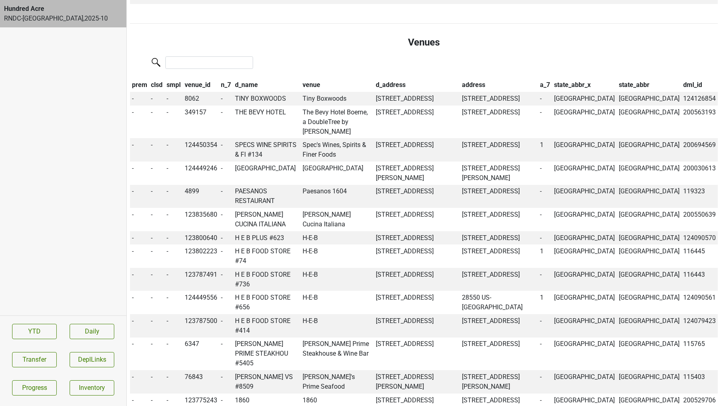
click at [225, 78] on th "n_7" at bounding box center [226, 85] width 14 height 14
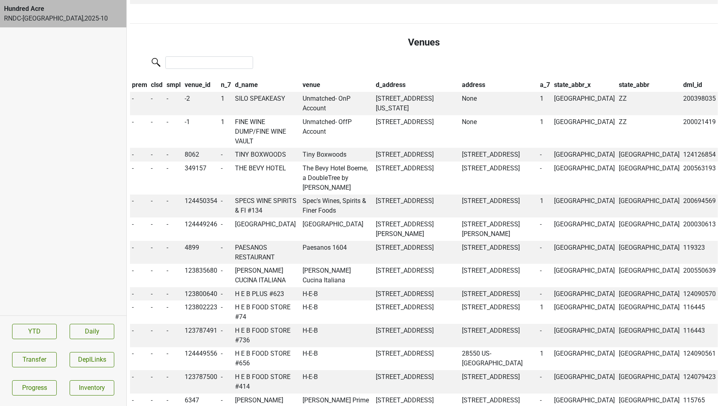
click at [553, 78] on th "a_7" at bounding box center [546, 85] width 14 height 14
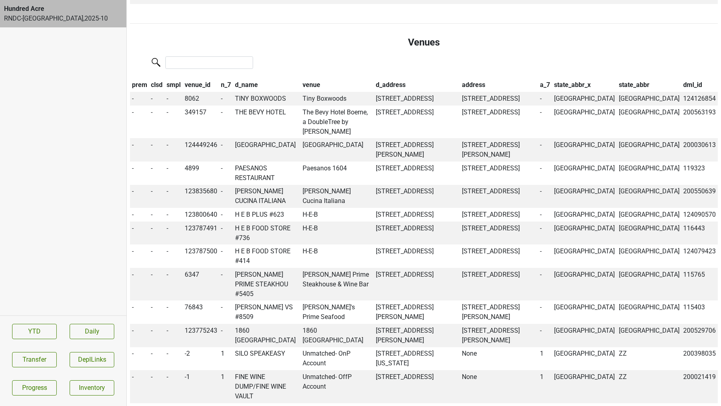
click at [553, 78] on th "a_7" at bounding box center [546, 85] width 14 height 14
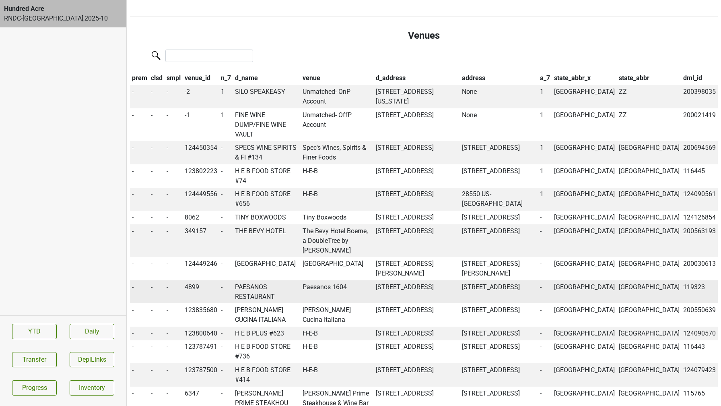
scroll to position [0, 0]
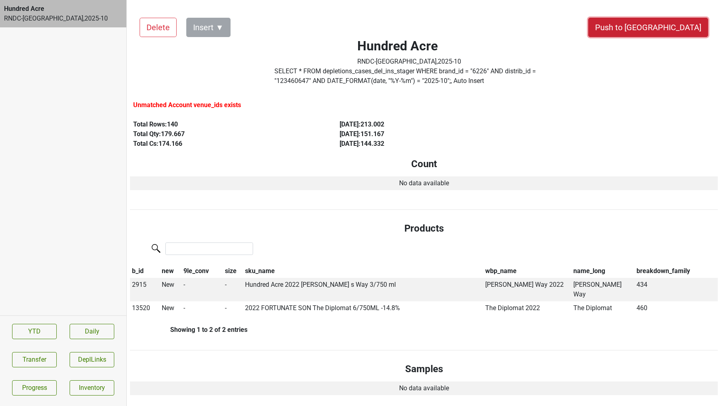
click at [672, 23] on button "Push to DC" at bounding box center [648, 27] width 120 height 19
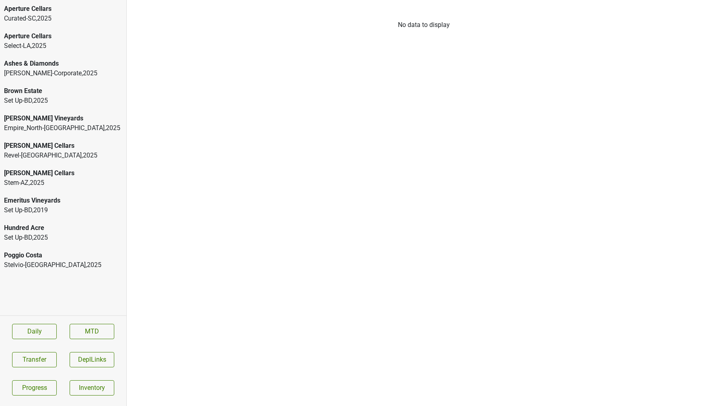
click at [104, 9] on div "Aperture Cellars" at bounding box center [63, 9] width 118 height 10
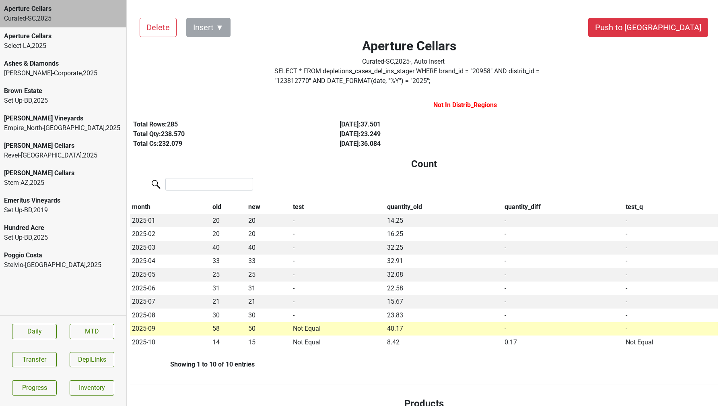
click at [657, 25] on button "Push to DC" at bounding box center [648, 27] width 120 height 19
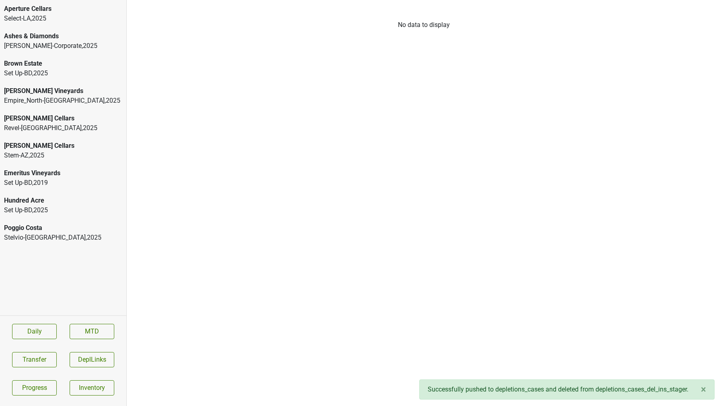
click at [76, 19] on div "Select-LA , 2025" at bounding box center [63, 19] width 118 height 10
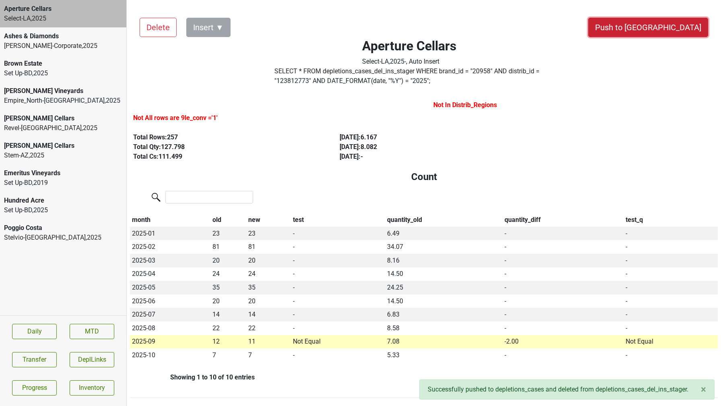
click at [657, 31] on button "Push to DC" at bounding box center [648, 27] width 120 height 19
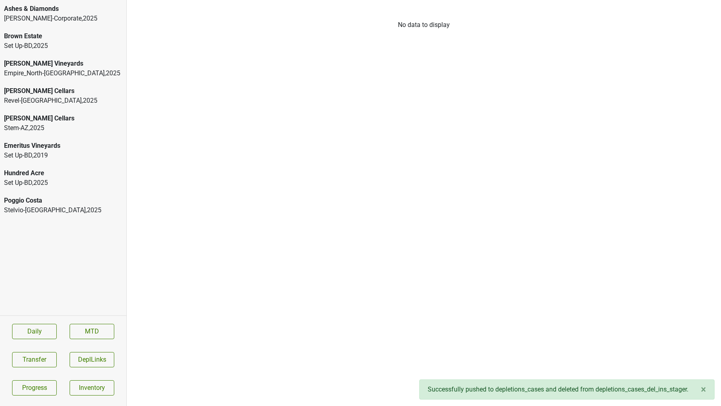
click at [54, 207] on div "Stelvio-OH , 2025" at bounding box center [63, 210] width 118 height 10
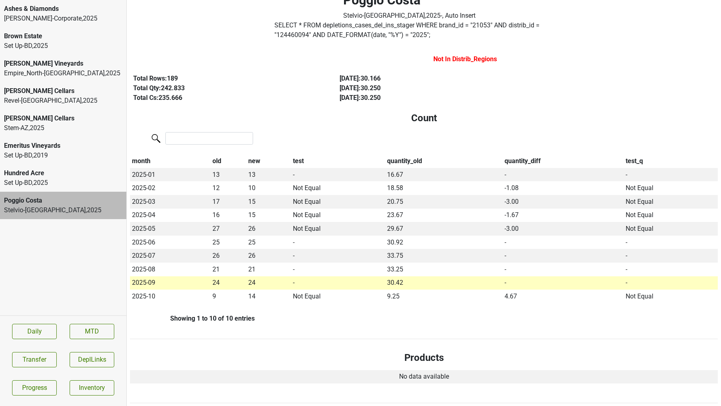
scroll to position [39, 0]
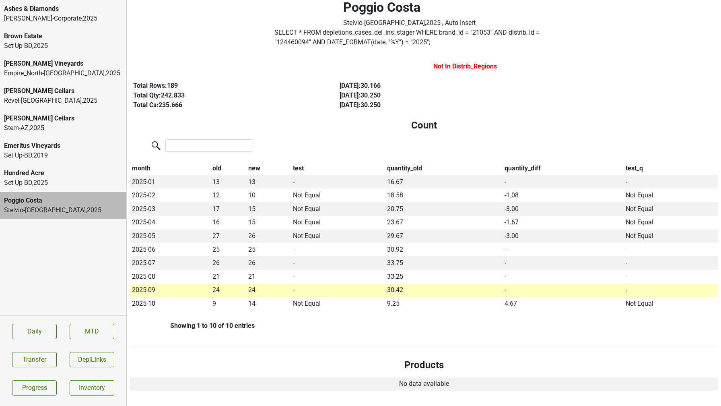
click at [304, 34] on label "SELECT * FROM depletions_cases_del_ins_stager WHERE brand_id = " 21053 " AND di…" at bounding box center [410, 37] width 270 height 19
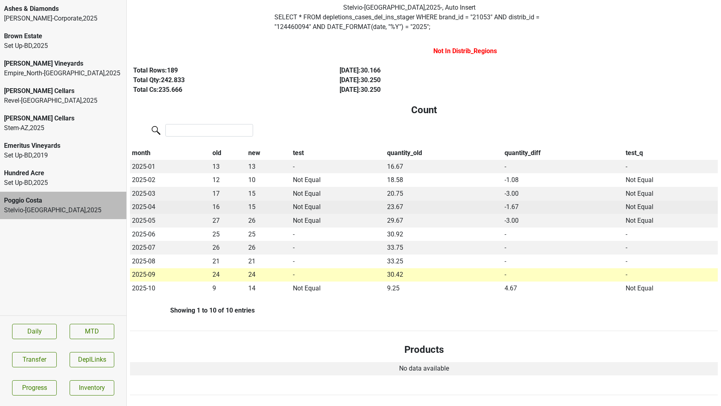
scroll to position [0, 0]
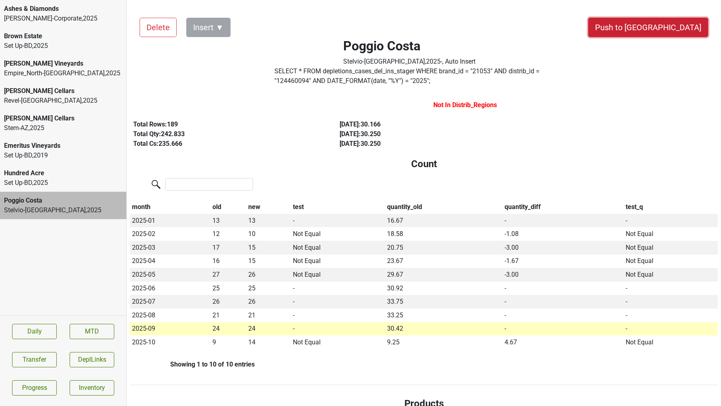
click at [681, 31] on button "Push to DC" at bounding box center [648, 27] width 120 height 19
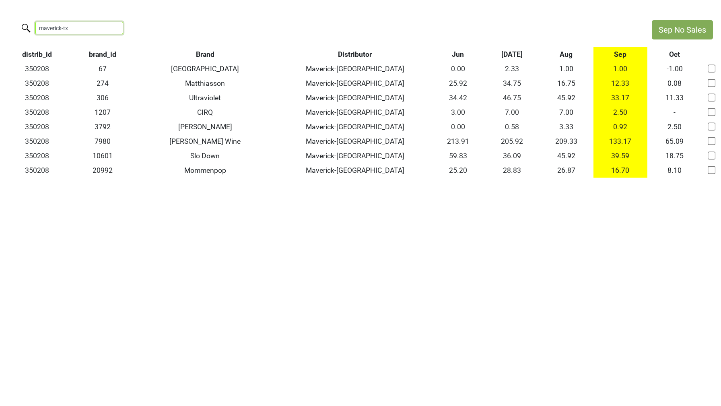
drag, startPoint x: 74, startPoint y: 28, endPoint x: 2, endPoint y: 27, distance: 72.5
click at [2, 27] on div "maverick-tx" at bounding box center [322, 28] width 644 height 17
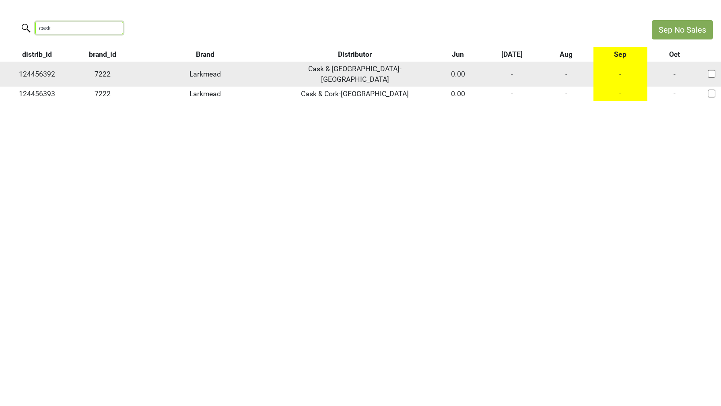
type input "cask"
